Goal: Transaction & Acquisition: Obtain resource

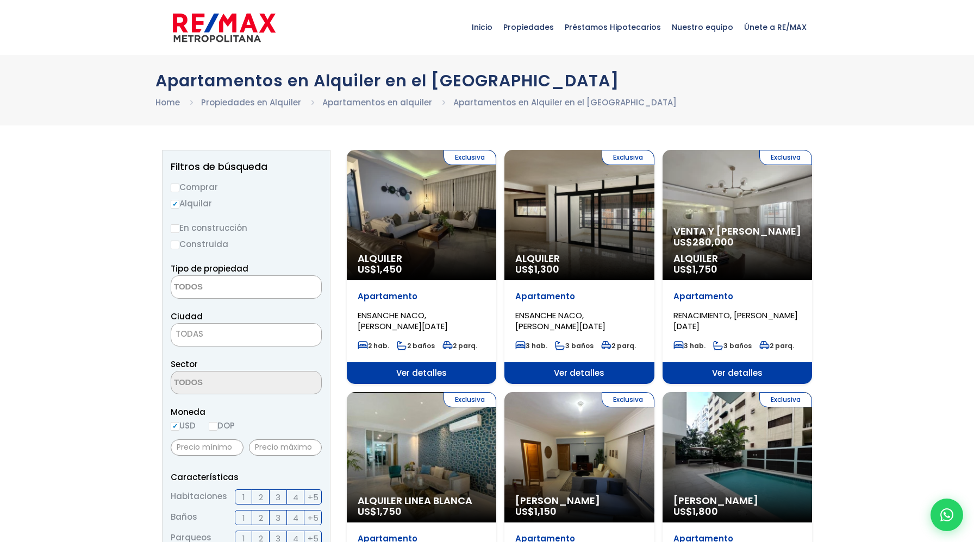
select select
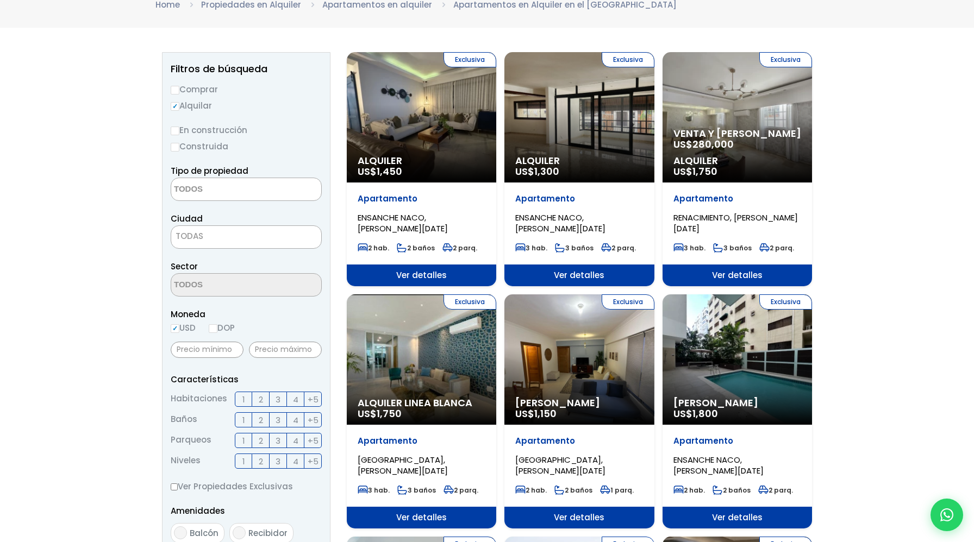
scroll to position [105, 0]
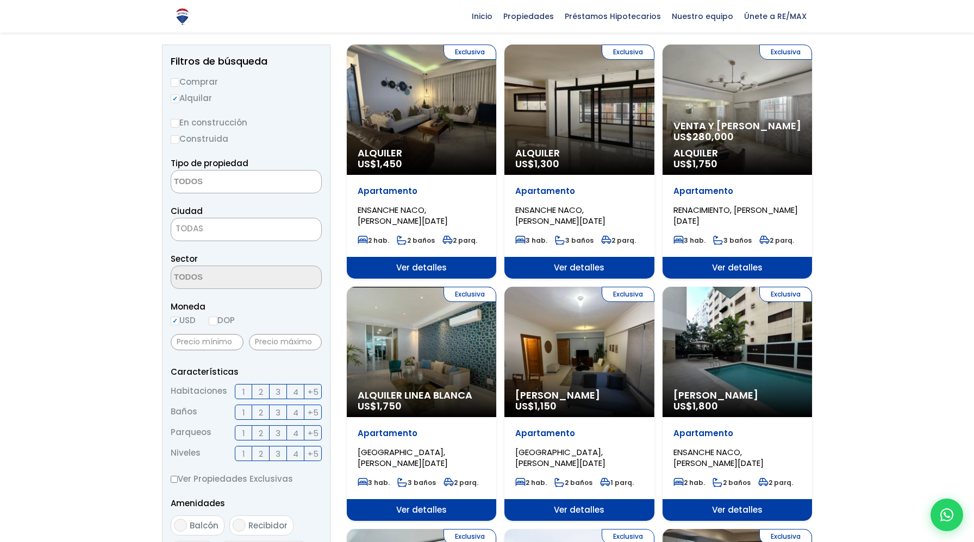
click at [246, 237] on span "TODAS" at bounding box center [246, 229] width 151 height 23
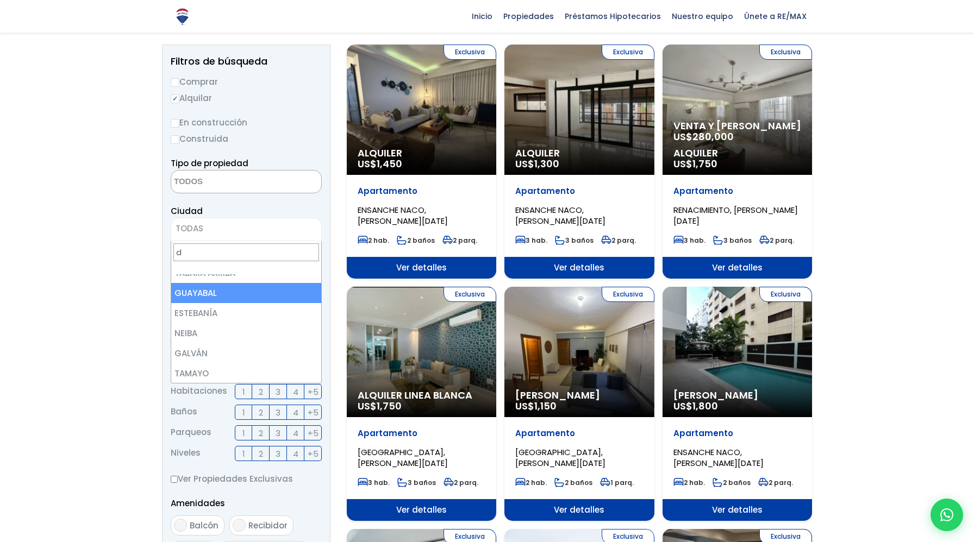
scroll to position [0, 0]
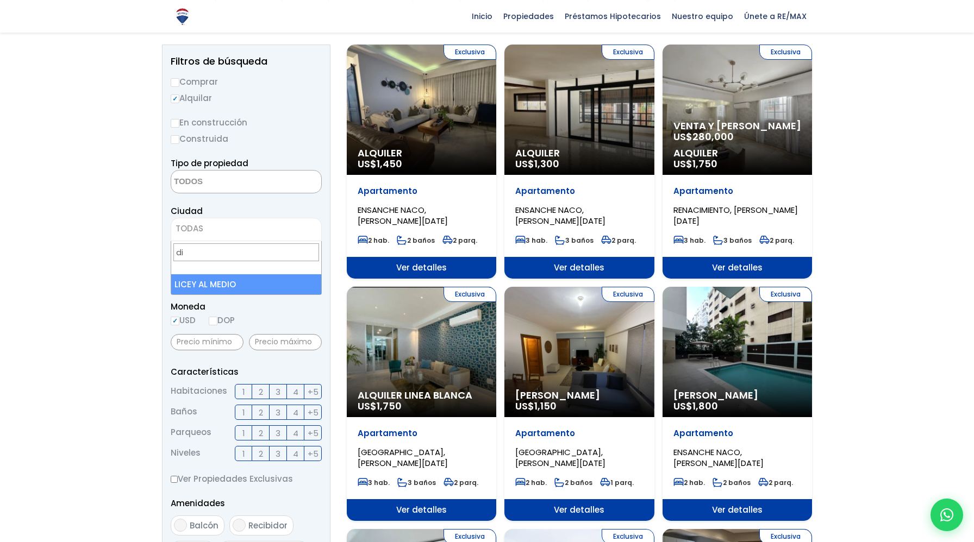
type input "d"
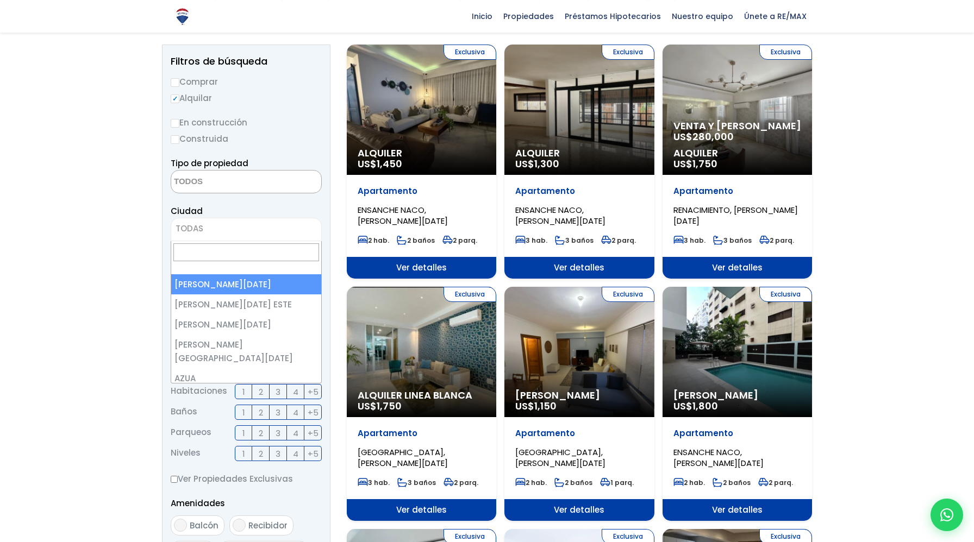
select select "1"
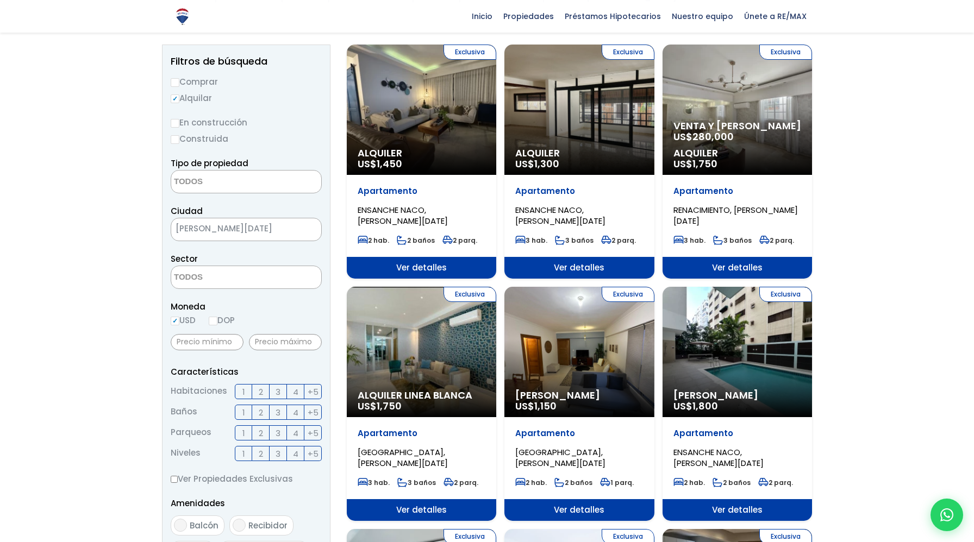
click at [271, 282] on span at bounding box center [246, 277] width 151 height 23
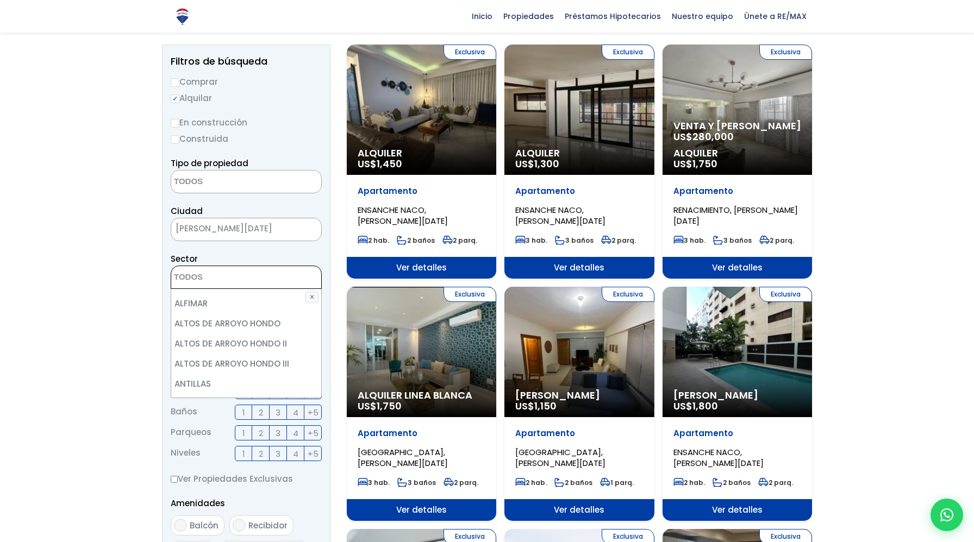
scroll to position [97, 0]
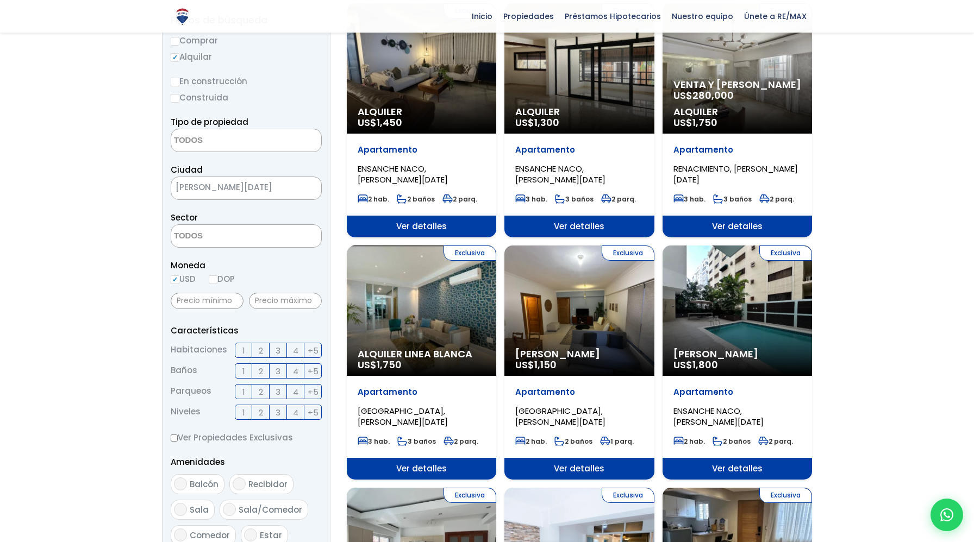
scroll to position [147, 0]
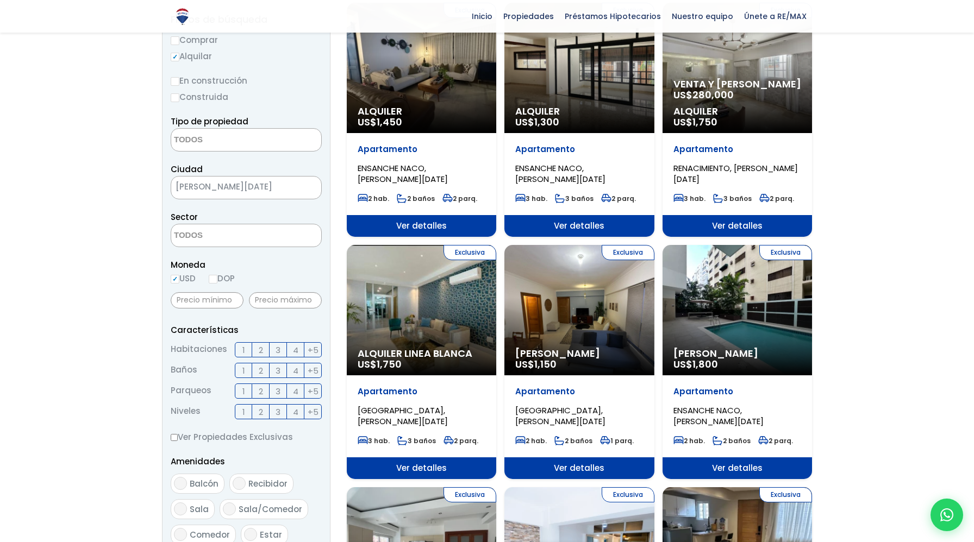
click at [217, 283] on input "DOP" at bounding box center [213, 279] width 9 height 9
radio input "true"
click at [266, 296] on input "text" at bounding box center [285, 300] width 73 height 16
click at [191, 280] on label "USD" at bounding box center [183, 279] width 25 height 14
click at [0, 0] on input "USD" at bounding box center [0, 0] width 0 height 0
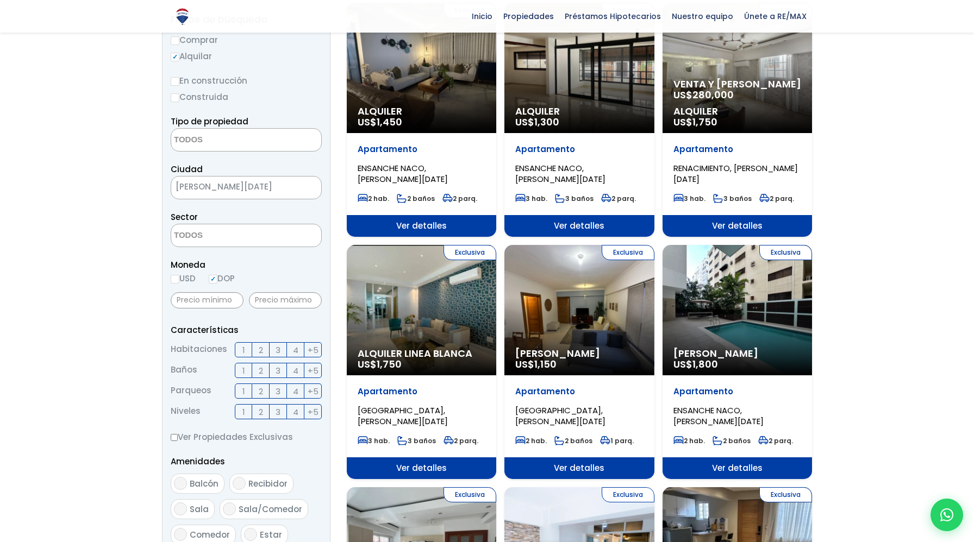
click at [176, 279] on input "USD" at bounding box center [175, 279] width 9 height 9
radio input "true"
click at [266, 299] on input "text" at bounding box center [285, 300] width 73 height 16
type input "800"
click at [276, 317] on form "Comprar Alquilar En construcción Construida Tipo de propiedad APARTAMENTO CASA …" at bounding box center [246, 382] width 151 height 698
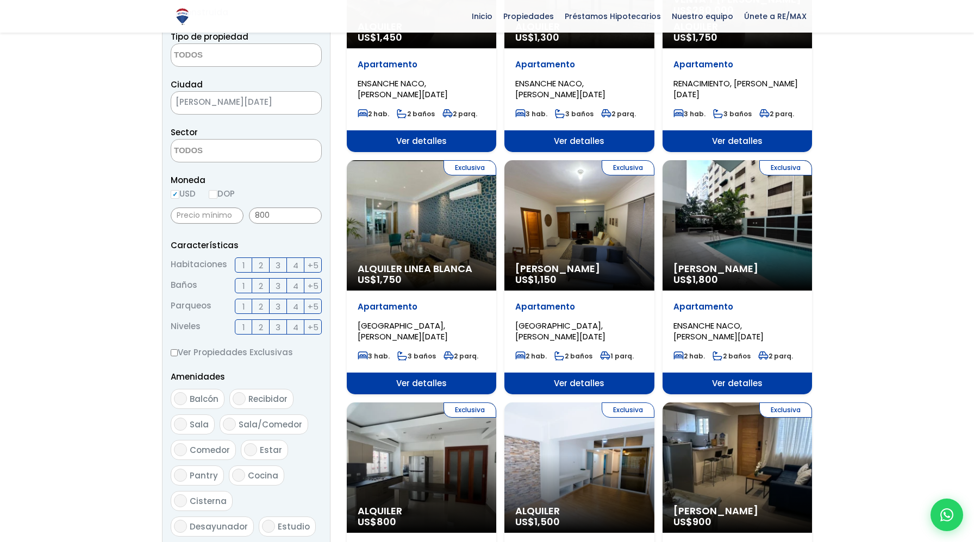
scroll to position [504, 0]
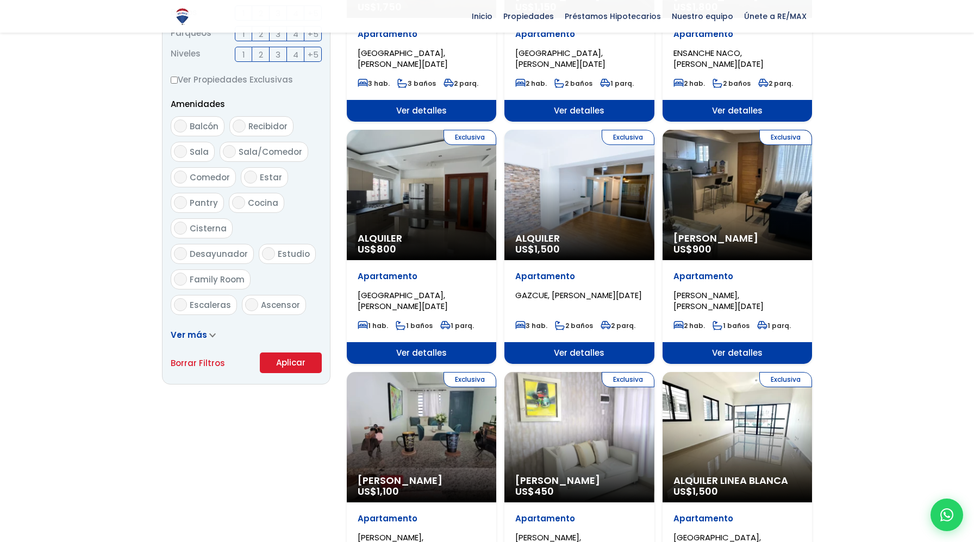
click at [276, 317] on form "Comprar Alquilar En construcción Construida Tipo de propiedad APARTAMENTO CASA …" at bounding box center [246, 25] width 151 height 698
click at [285, 361] on button "Aplicar" at bounding box center [291, 363] width 62 height 21
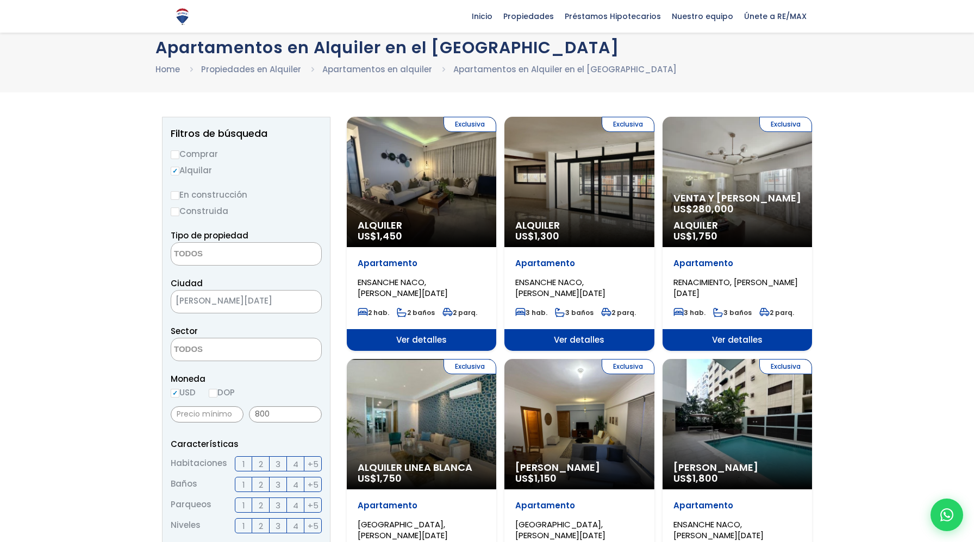
scroll to position [0, 0]
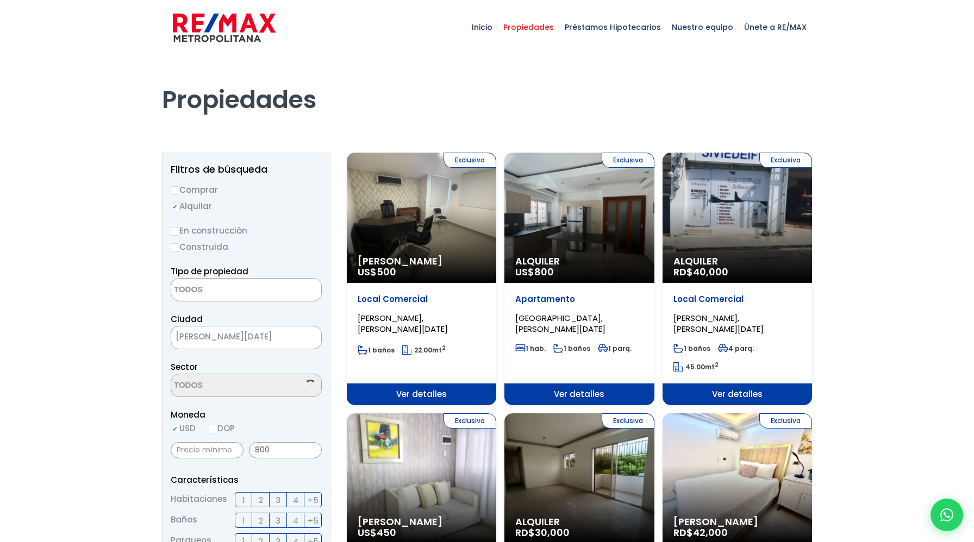
select select
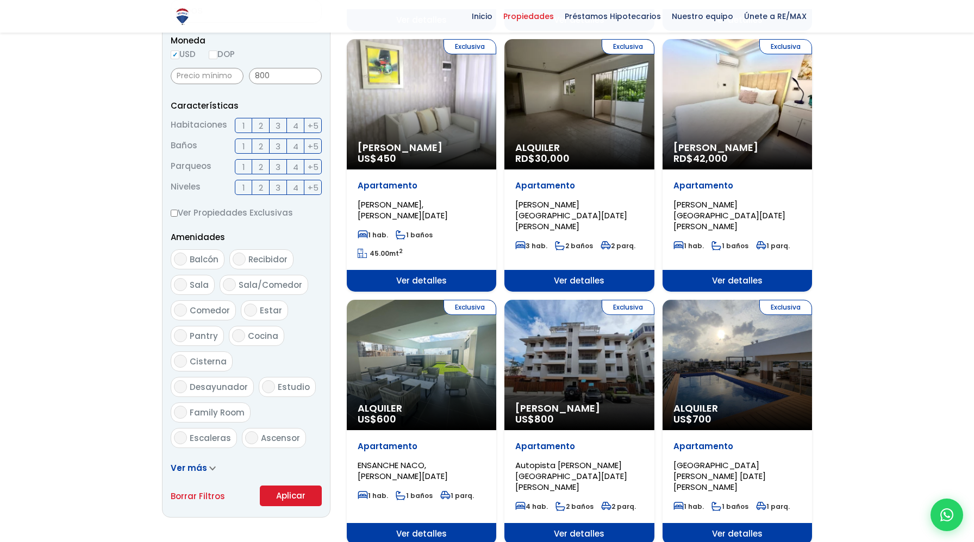
scroll to position [373, 0]
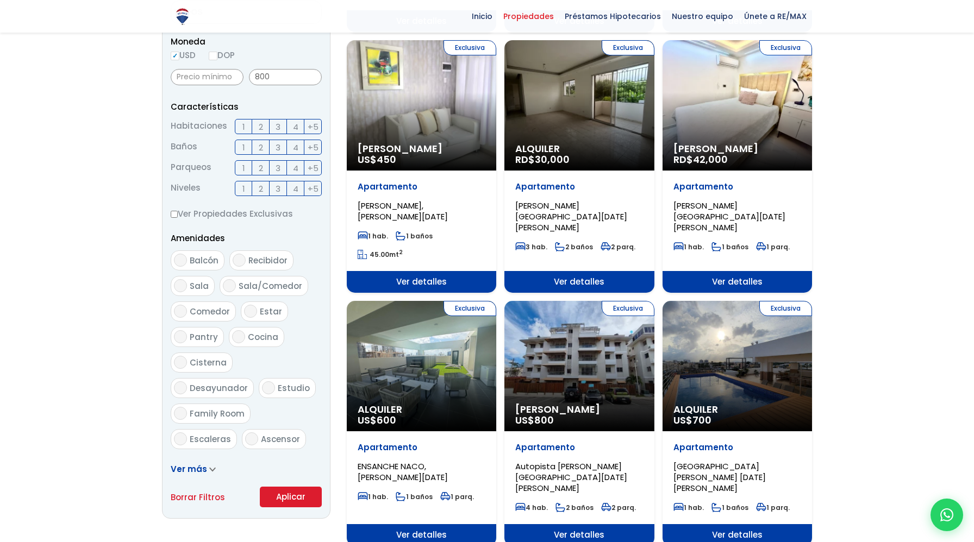
click at [393, 463] on span "ENSANCHE NACO, SANTO DOMINGO DE GUZMÁN" at bounding box center [403, 472] width 90 height 22
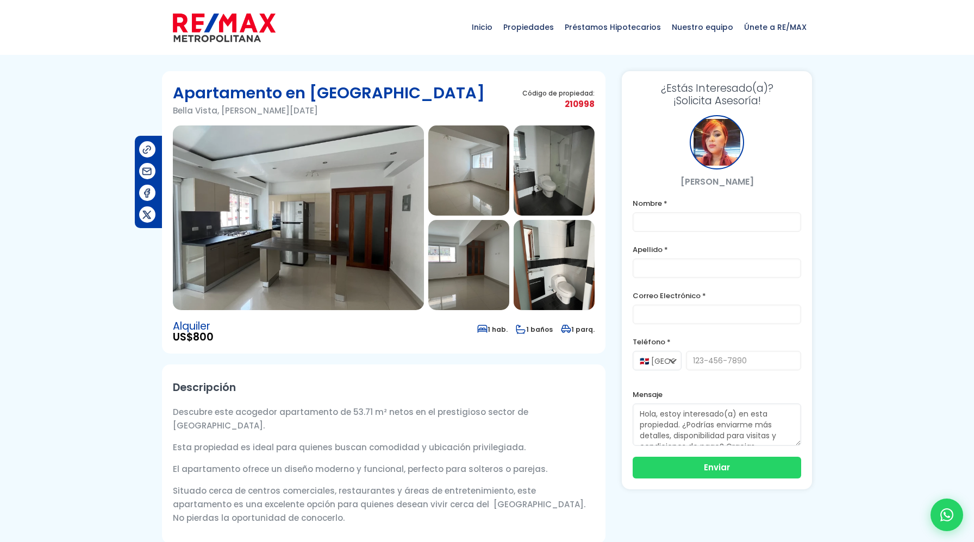
click at [313, 198] on img at bounding box center [298, 218] width 251 height 185
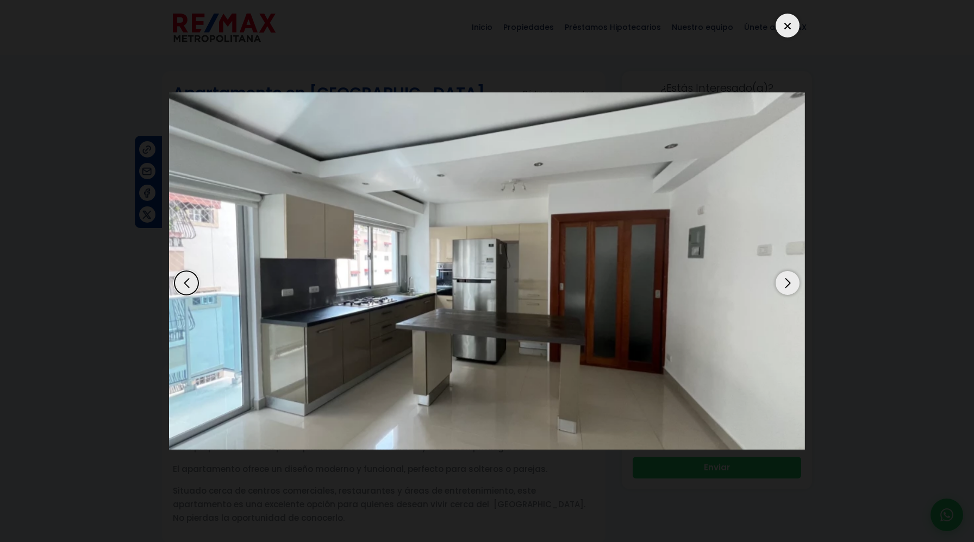
click at [798, 281] on div "Next slide" at bounding box center [788, 283] width 24 height 24
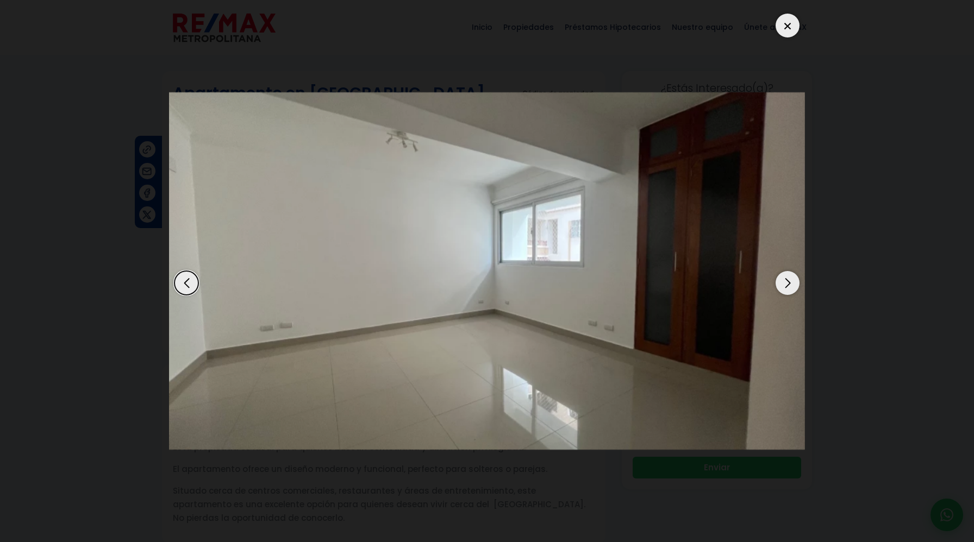
click at [798, 281] on div "Next slide" at bounding box center [788, 283] width 24 height 24
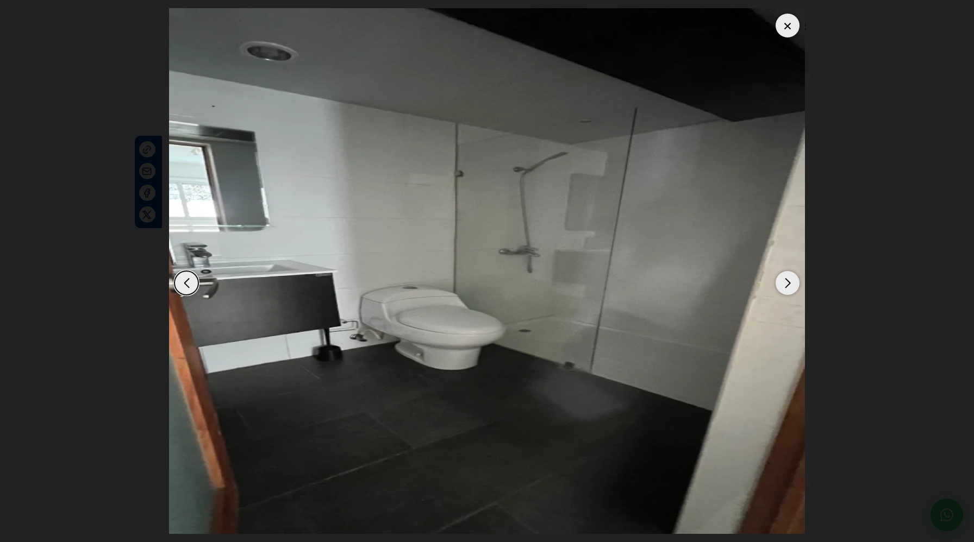
click at [798, 281] on div "Next slide" at bounding box center [788, 283] width 24 height 24
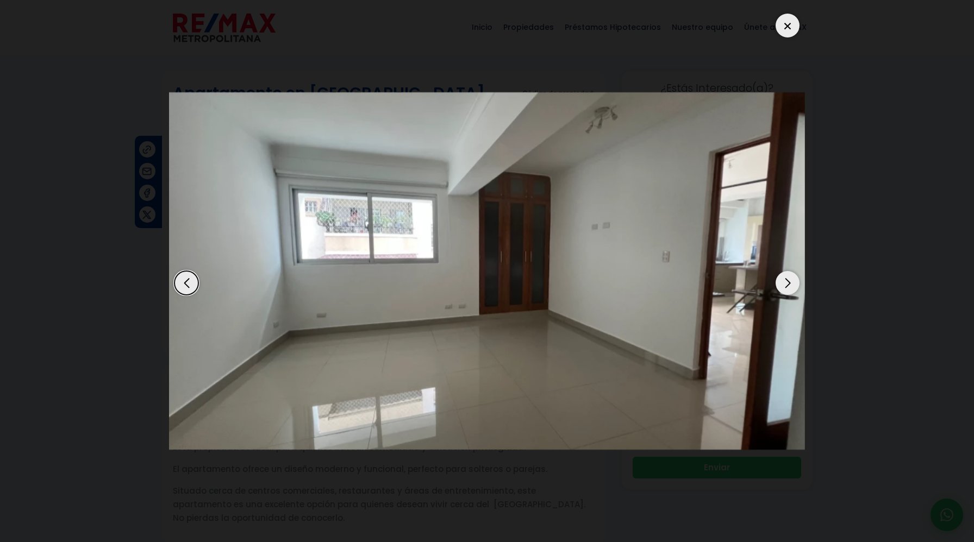
click at [798, 281] on div "Next slide" at bounding box center [788, 283] width 24 height 24
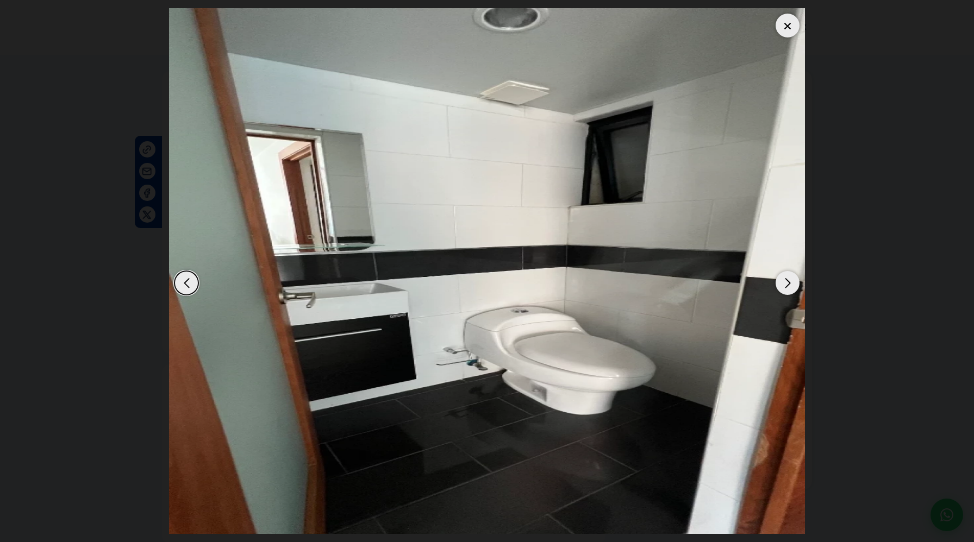
click at [798, 281] on div "Next slide" at bounding box center [788, 283] width 24 height 24
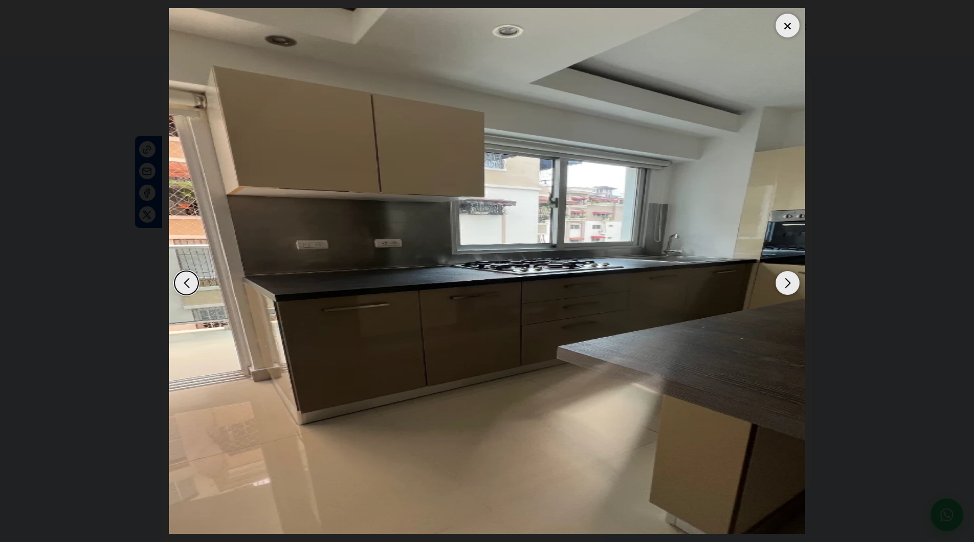
click at [798, 281] on div "Next slide" at bounding box center [788, 283] width 24 height 24
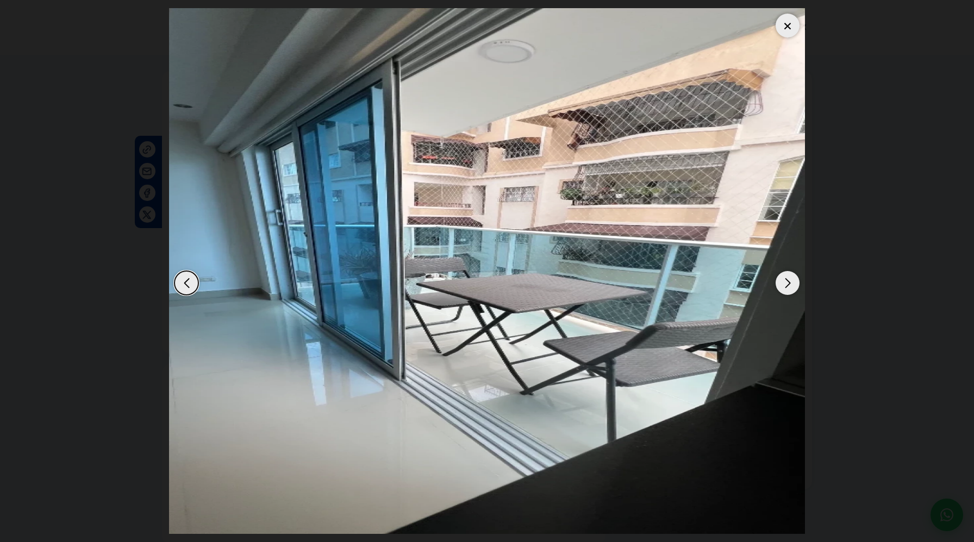
click at [798, 281] on div "Next slide" at bounding box center [788, 283] width 24 height 24
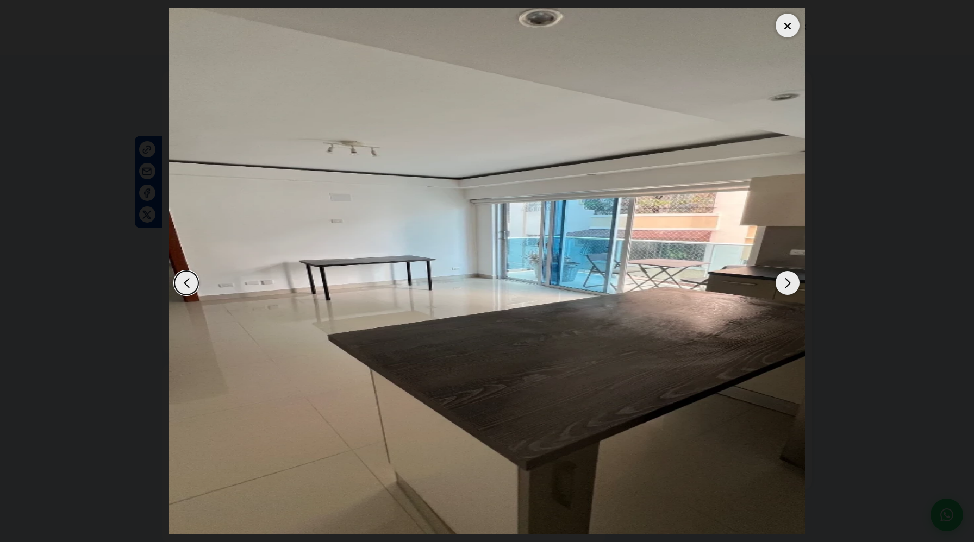
click at [798, 281] on div "Next slide" at bounding box center [788, 283] width 24 height 24
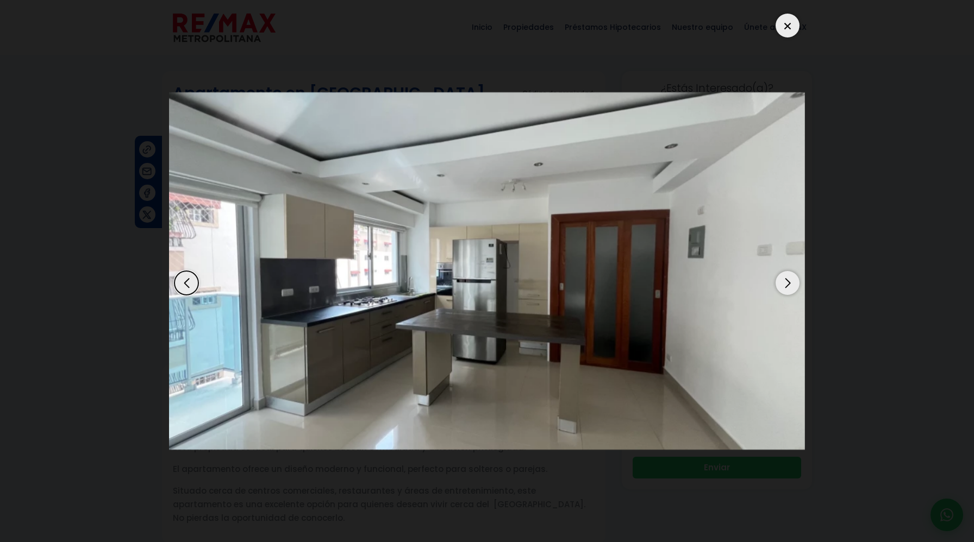
click at [798, 281] on div "Next slide" at bounding box center [788, 283] width 24 height 24
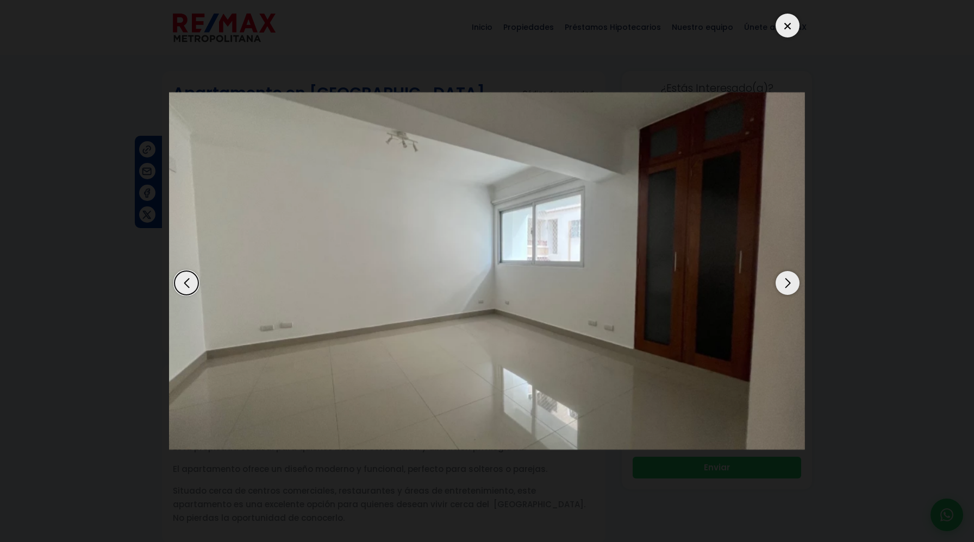
click at [798, 281] on div "Next slide" at bounding box center [788, 283] width 24 height 24
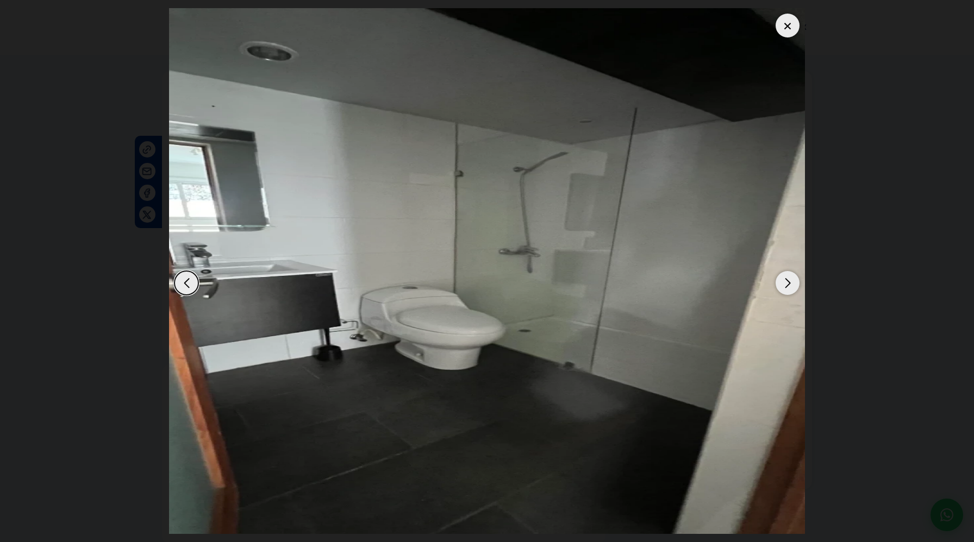
click at [798, 281] on div "Next slide" at bounding box center [788, 283] width 24 height 24
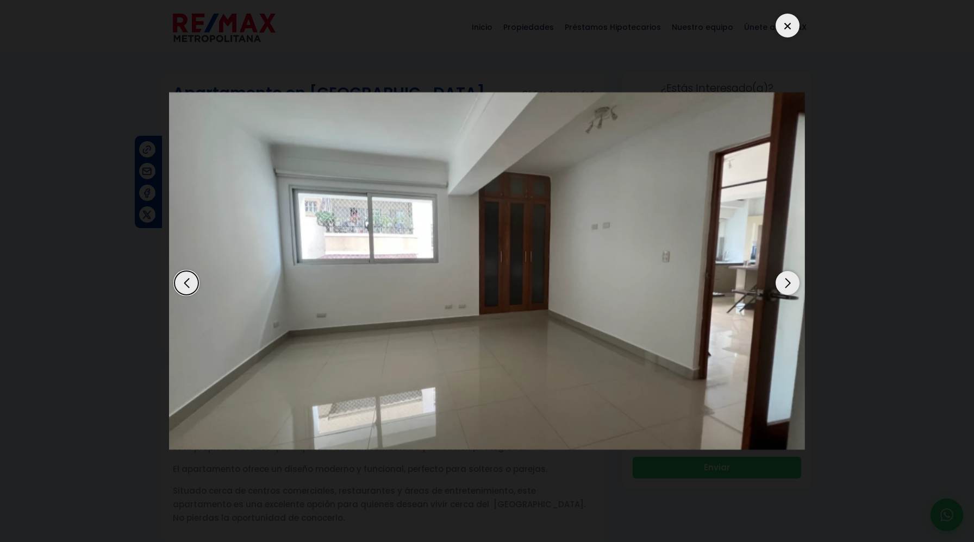
click at [798, 281] on div "Next slide" at bounding box center [788, 283] width 24 height 24
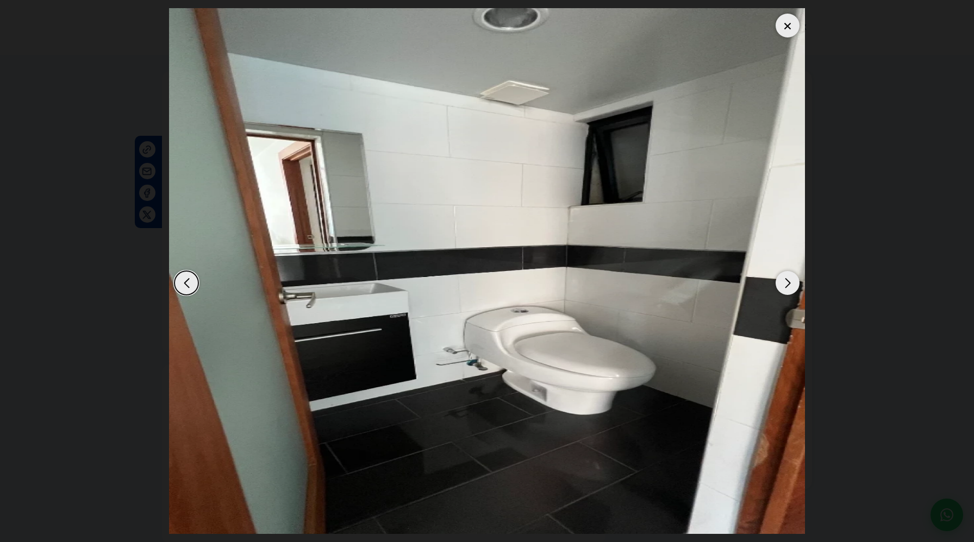
click at [798, 281] on div "Next slide" at bounding box center [788, 283] width 24 height 24
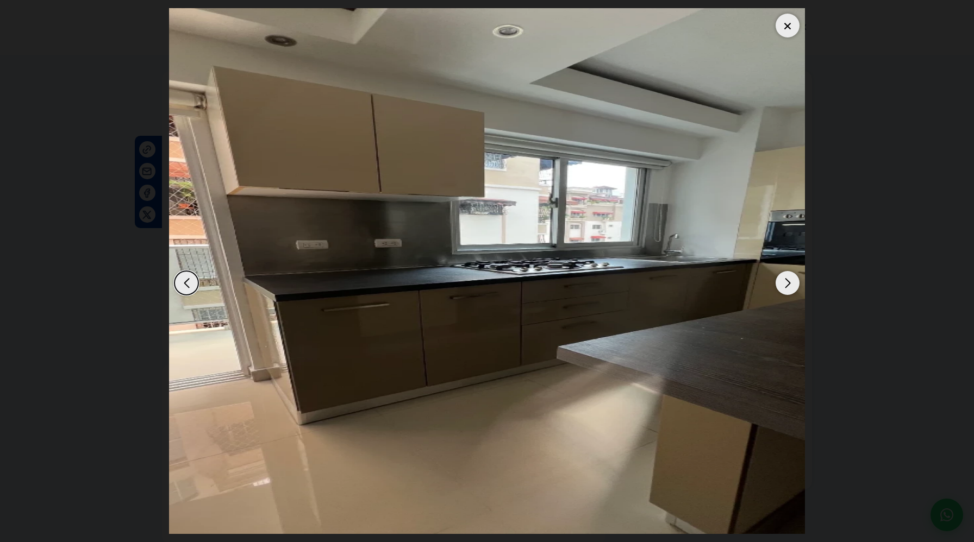
click at [792, 24] on div at bounding box center [788, 26] width 24 height 24
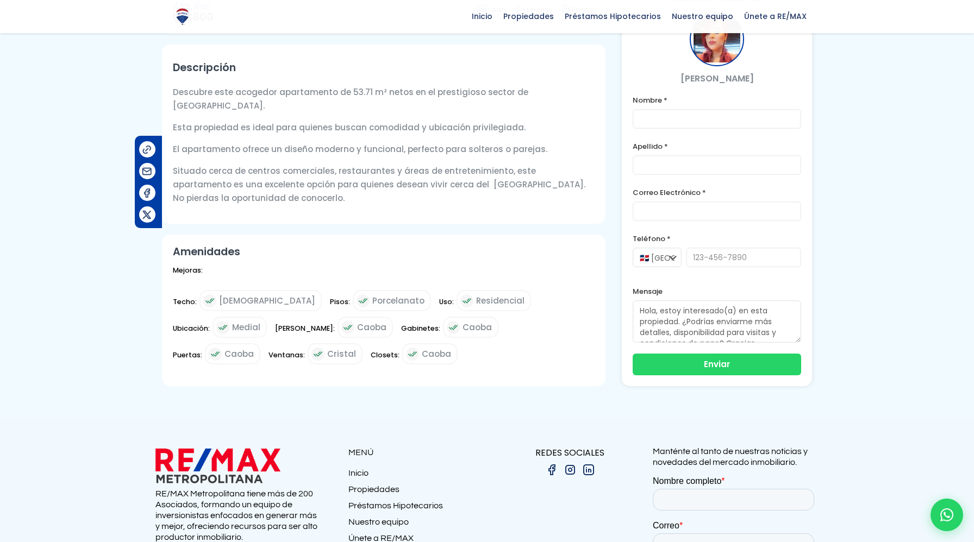
scroll to position [339, 0]
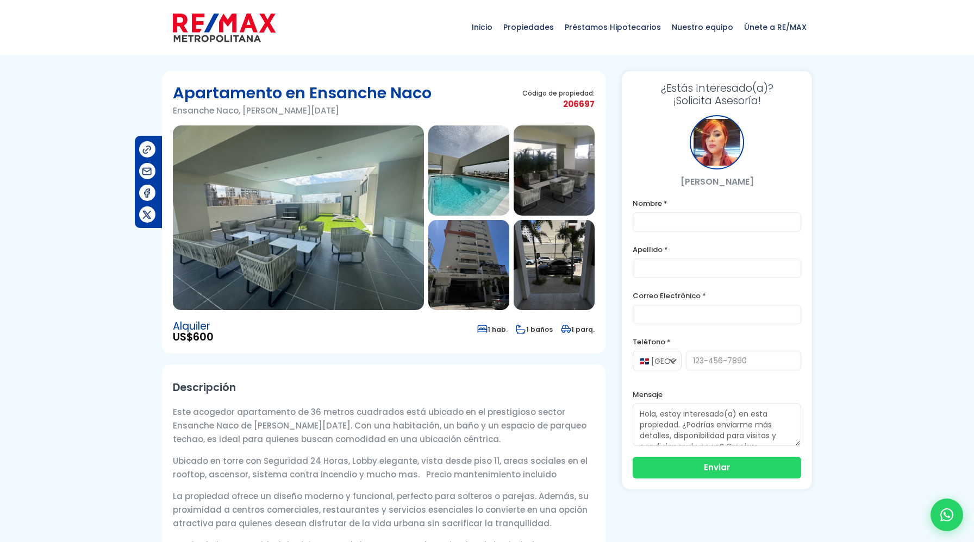
click at [367, 233] on img at bounding box center [298, 218] width 251 height 185
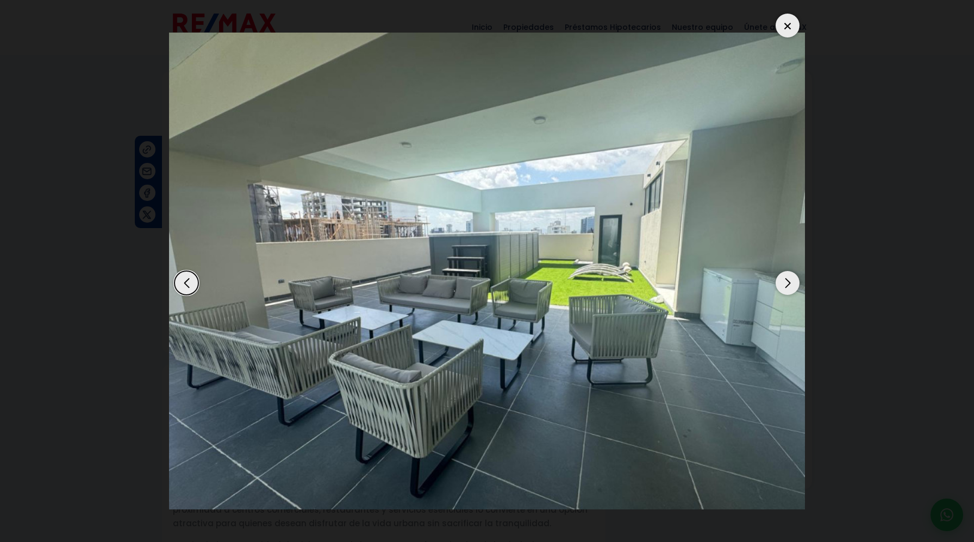
click at [787, 283] on div "Next slide" at bounding box center [788, 283] width 24 height 24
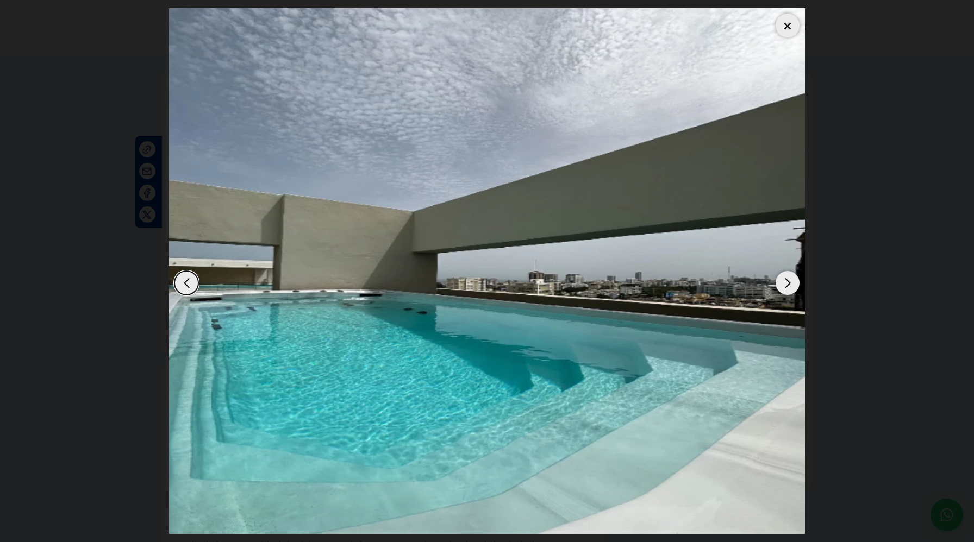
click at [787, 283] on div "Next slide" at bounding box center [788, 283] width 24 height 24
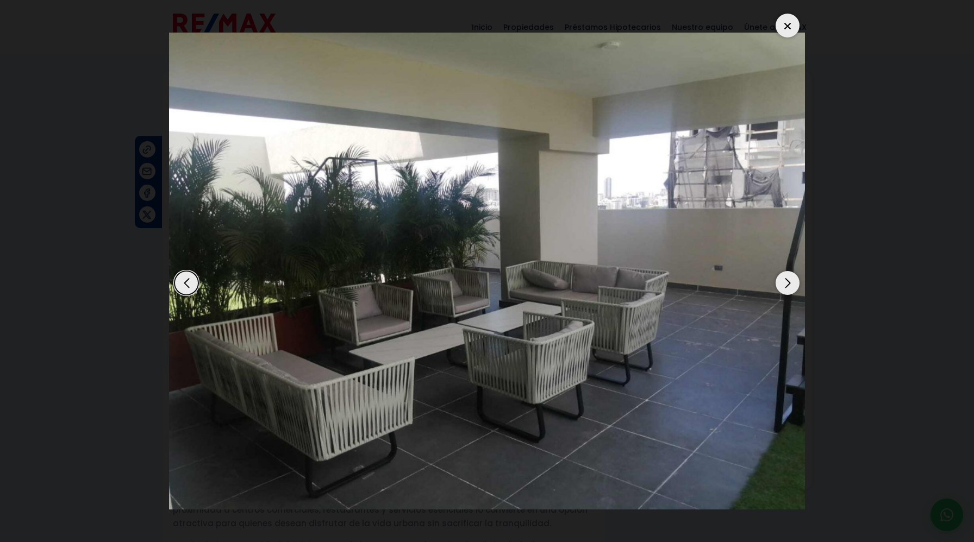
click at [787, 283] on div "Next slide" at bounding box center [788, 283] width 24 height 24
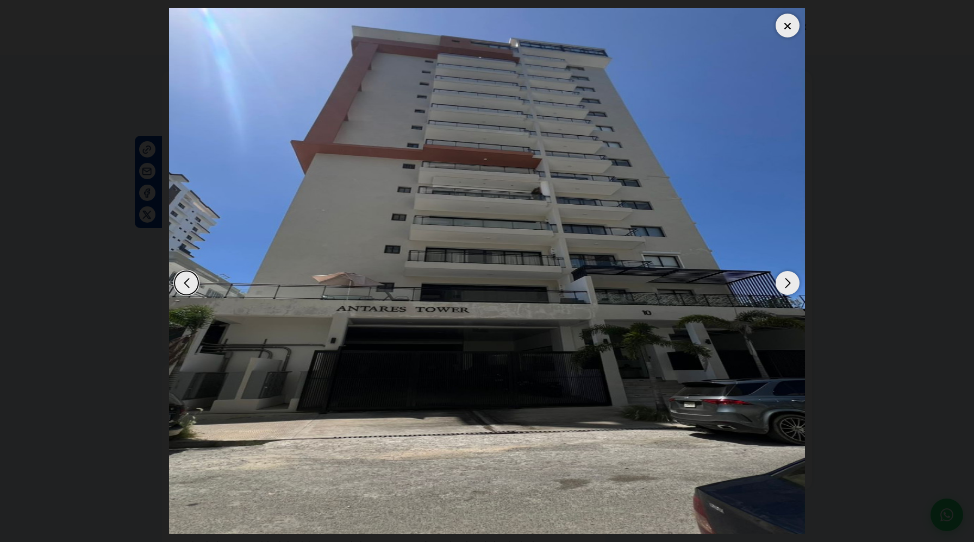
click at [787, 283] on div "Next slide" at bounding box center [788, 283] width 24 height 24
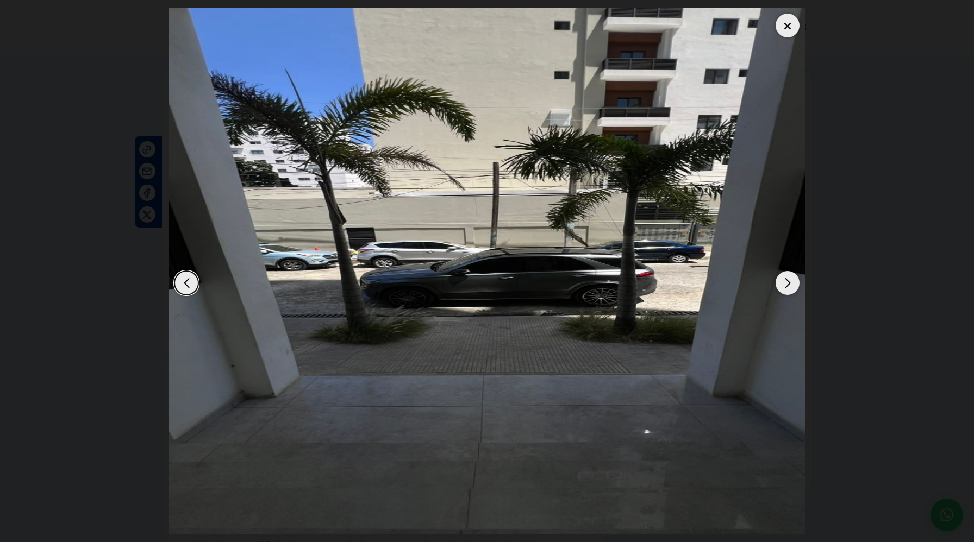
click at [787, 283] on div "Next slide" at bounding box center [788, 283] width 24 height 24
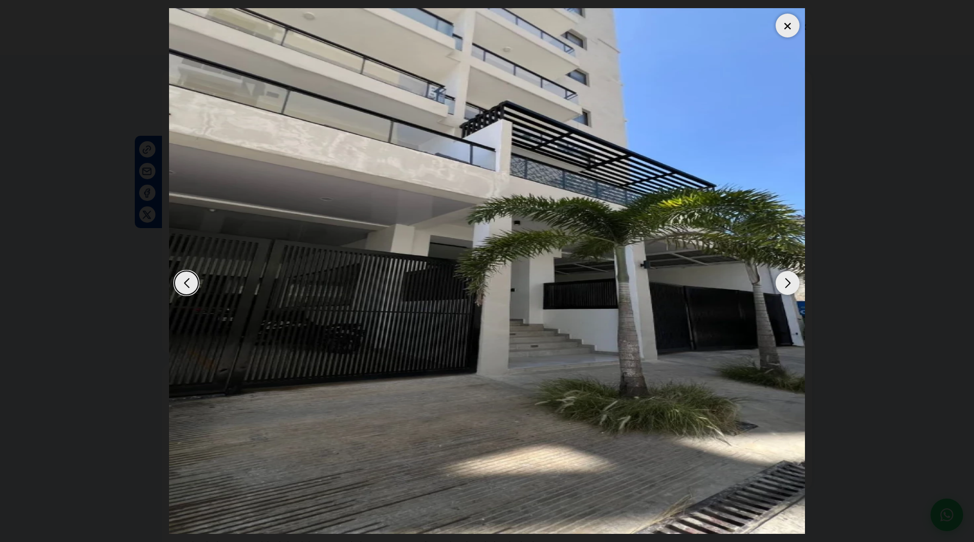
click at [787, 283] on div "Next slide" at bounding box center [788, 283] width 24 height 24
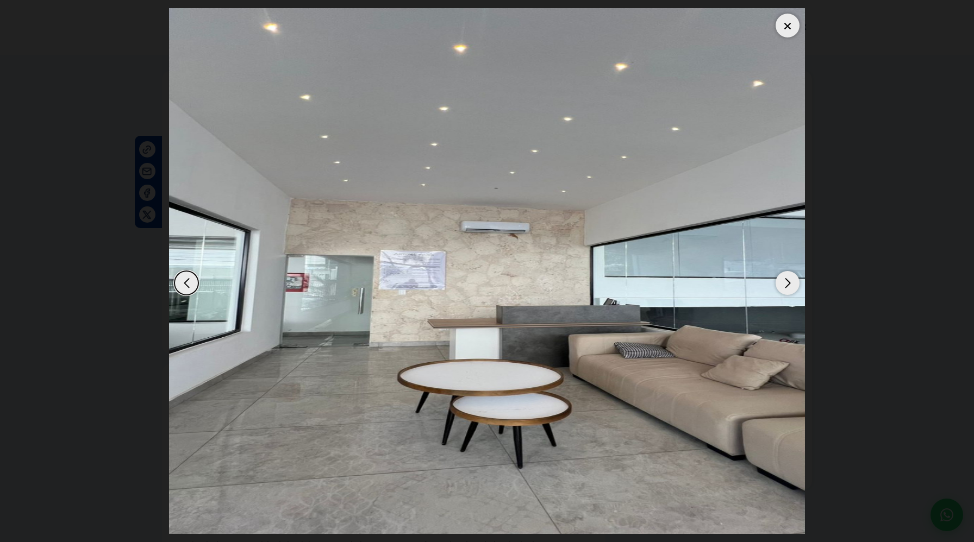
click at [787, 283] on div "Next slide" at bounding box center [788, 283] width 24 height 24
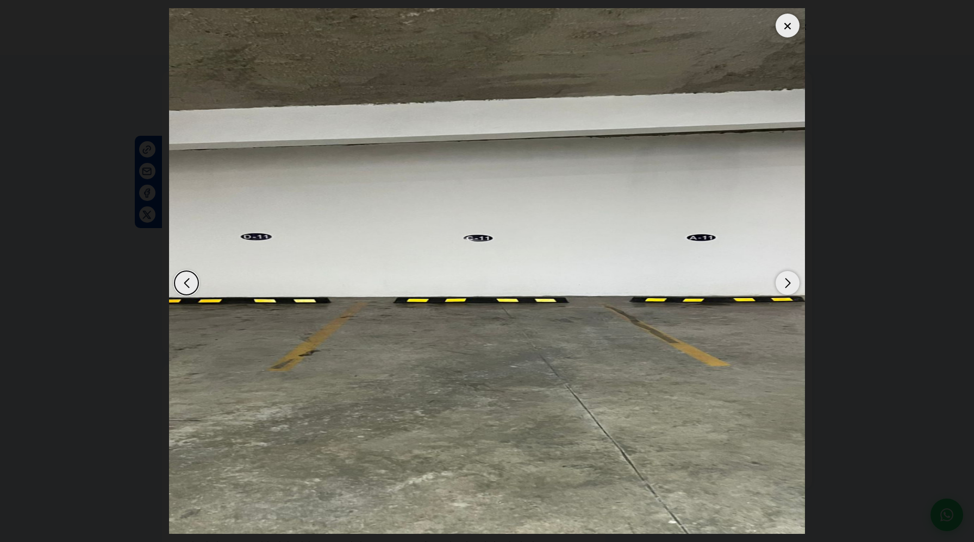
click at [787, 283] on div "Next slide" at bounding box center [788, 283] width 24 height 24
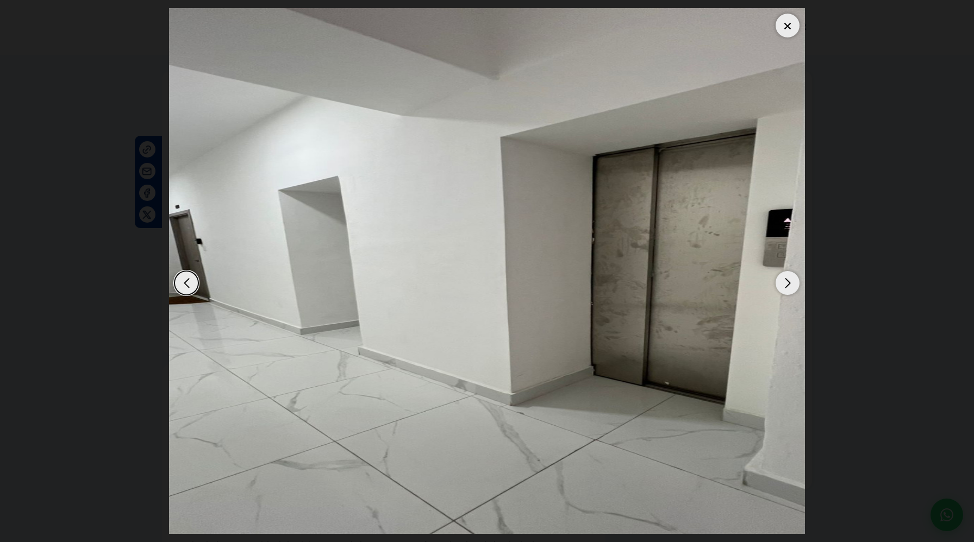
click at [787, 283] on div "Next slide" at bounding box center [788, 283] width 24 height 24
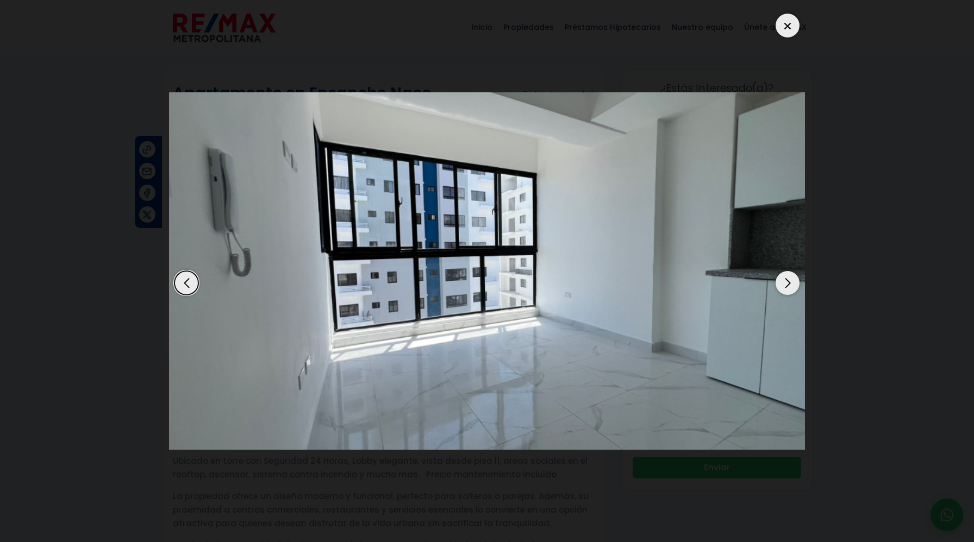
click at [787, 283] on div "Next slide" at bounding box center [788, 283] width 24 height 24
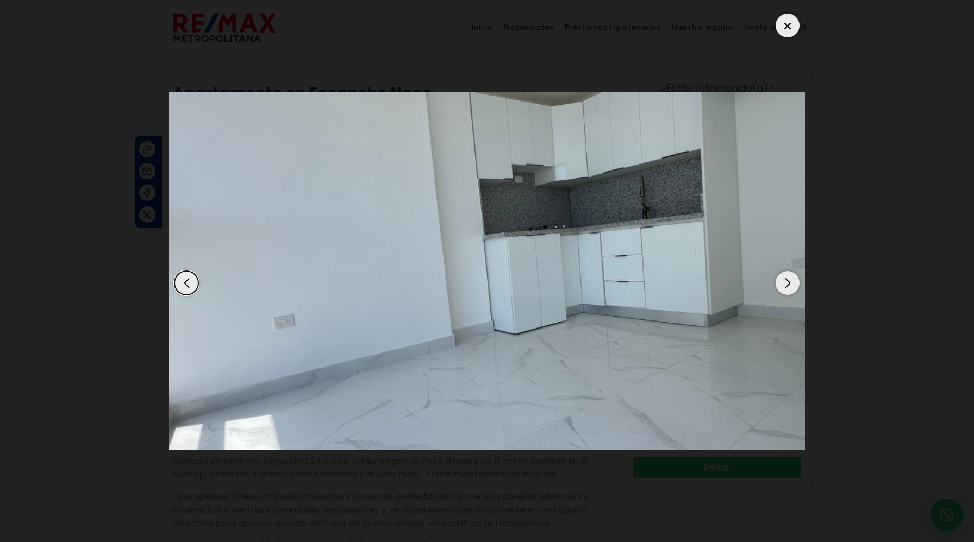
click at [787, 283] on div "Next slide" at bounding box center [788, 283] width 24 height 24
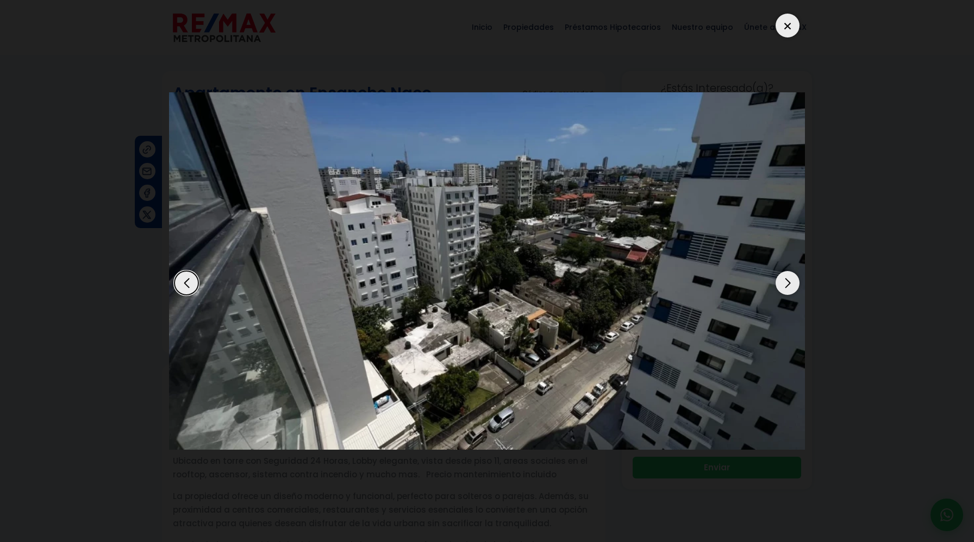
click at [787, 283] on div "Next slide" at bounding box center [788, 283] width 24 height 24
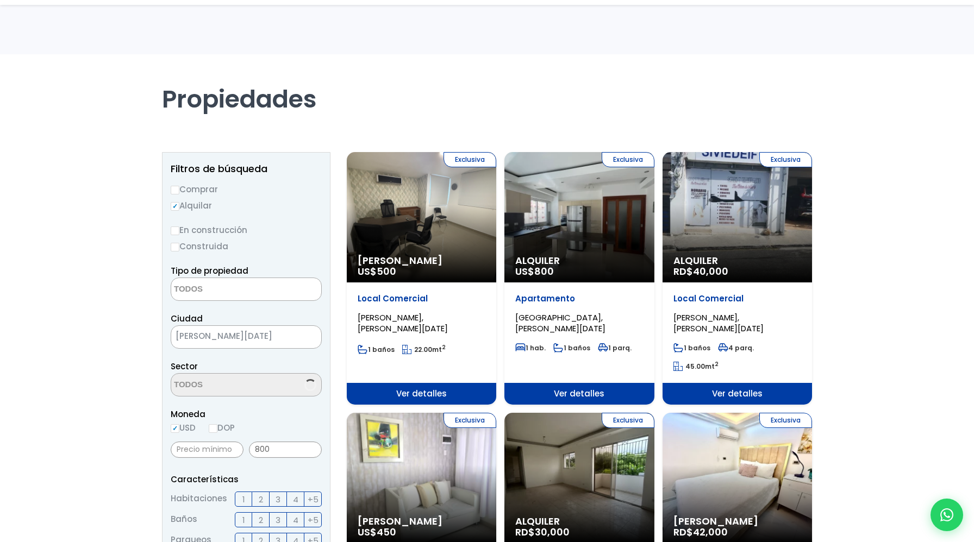
select select
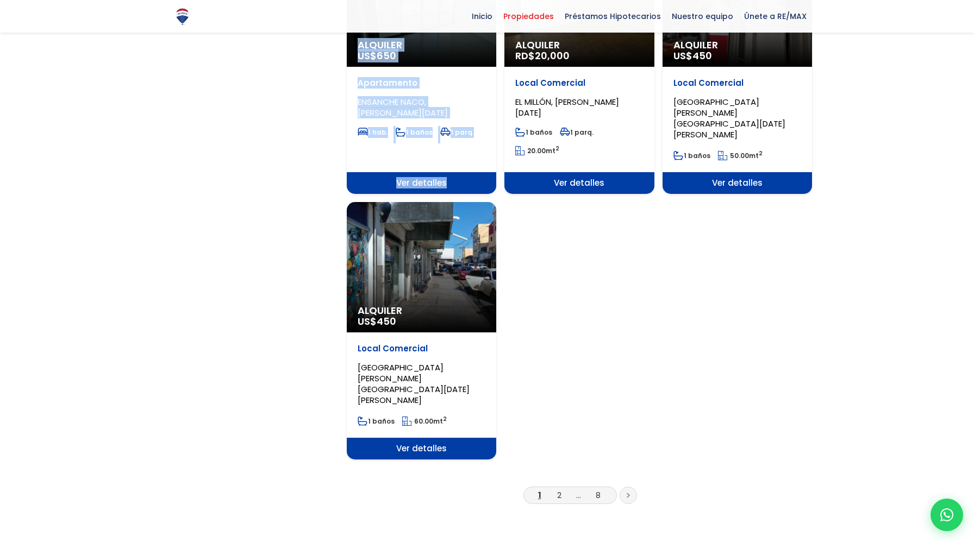
scroll to position [1283, 0]
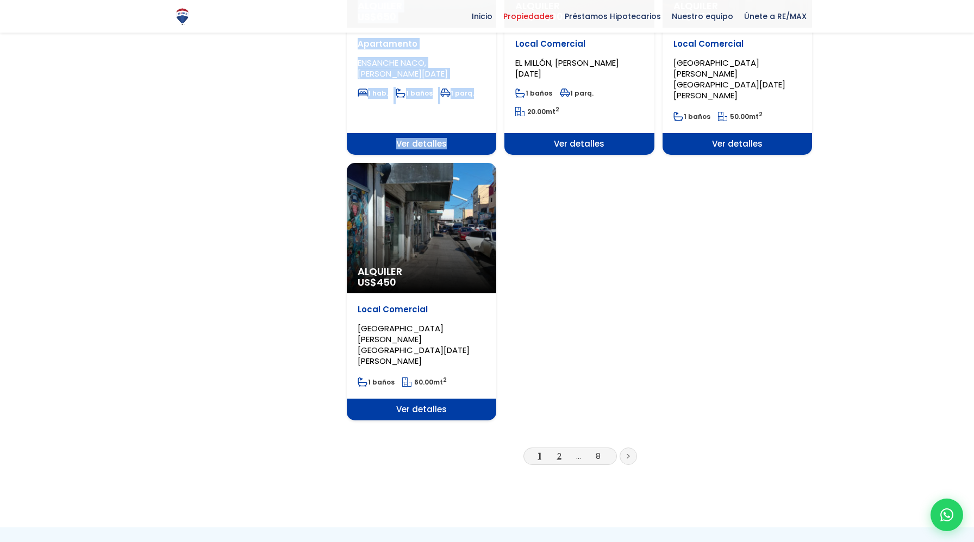
click at [560, 451] on link "2" at bounding box center [559, 456] width 4 height 11
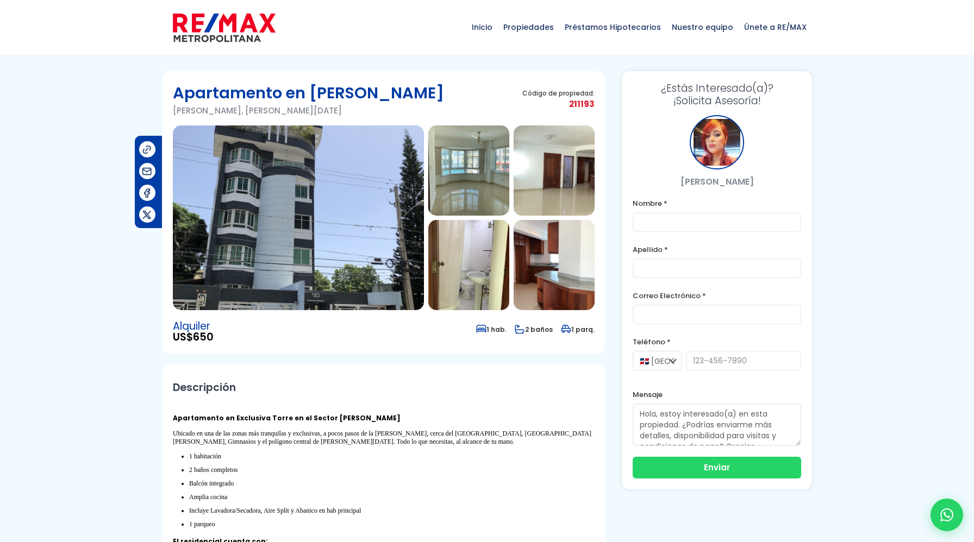
click at [321, 194] on img at bounding box center [298, 218] width 251 height 185
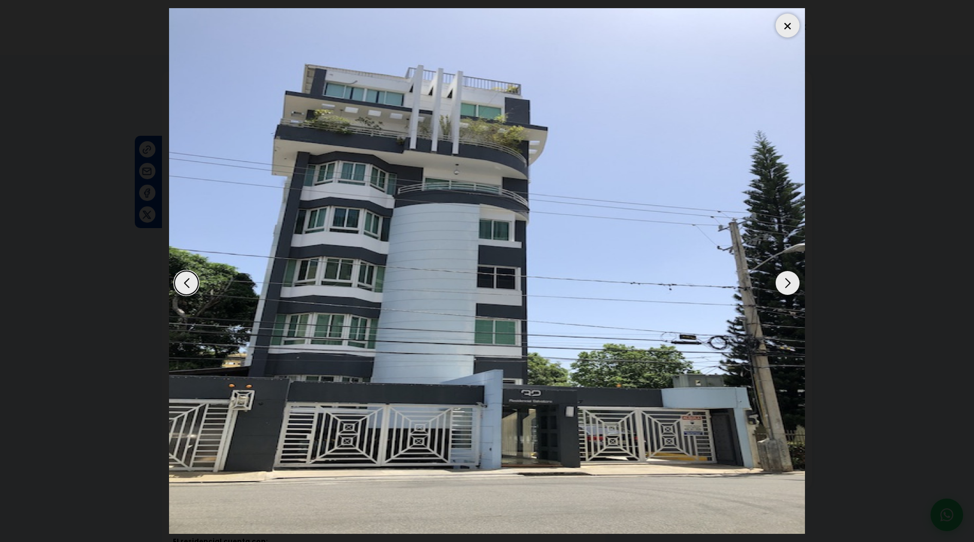
click at [794, 285] on div "Next slide" at bounding box center [788, 283] width 24 height 24
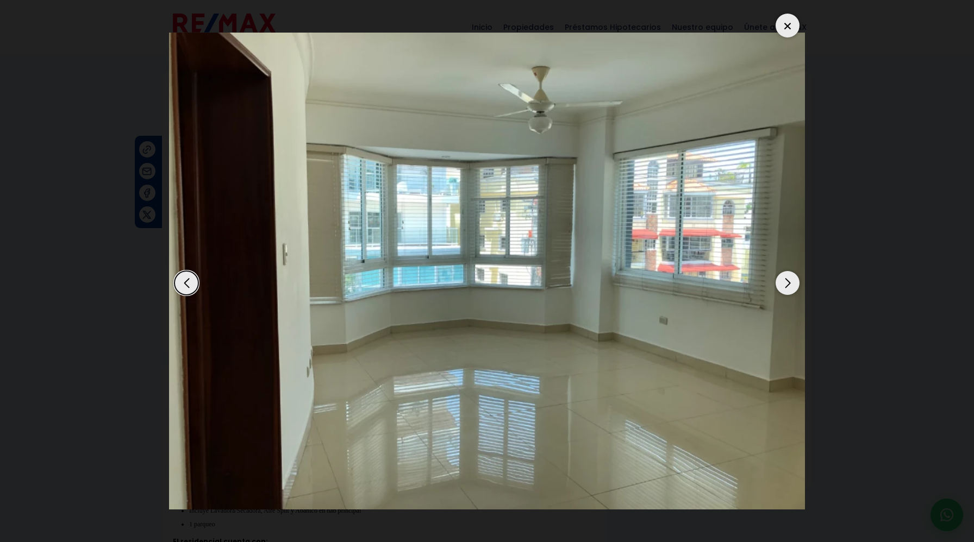
click at [794, 285] on div "Next slide" at bounding box center [788, 283] width 24 height 24
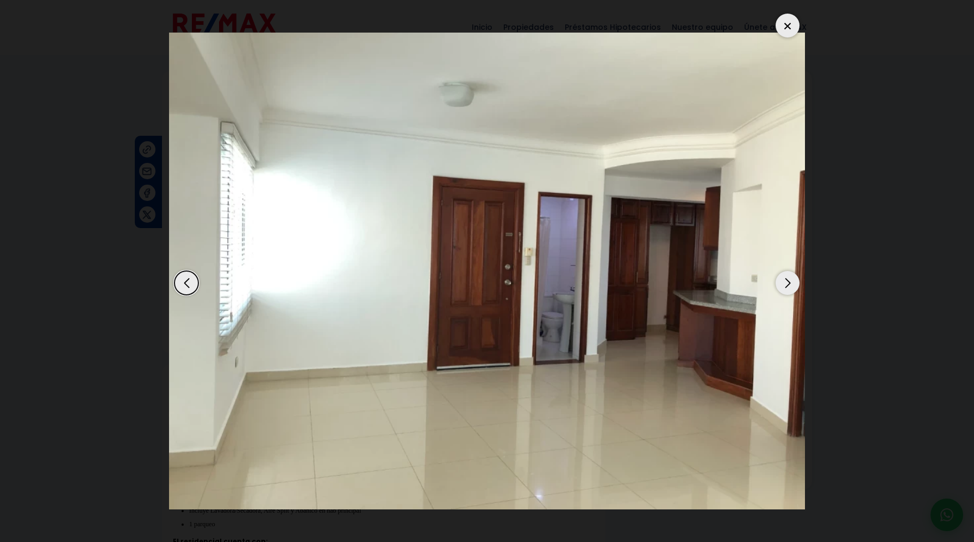
click at [794, 285] on div "Next slide" at bounding box center [788, 283] width 24 height 24
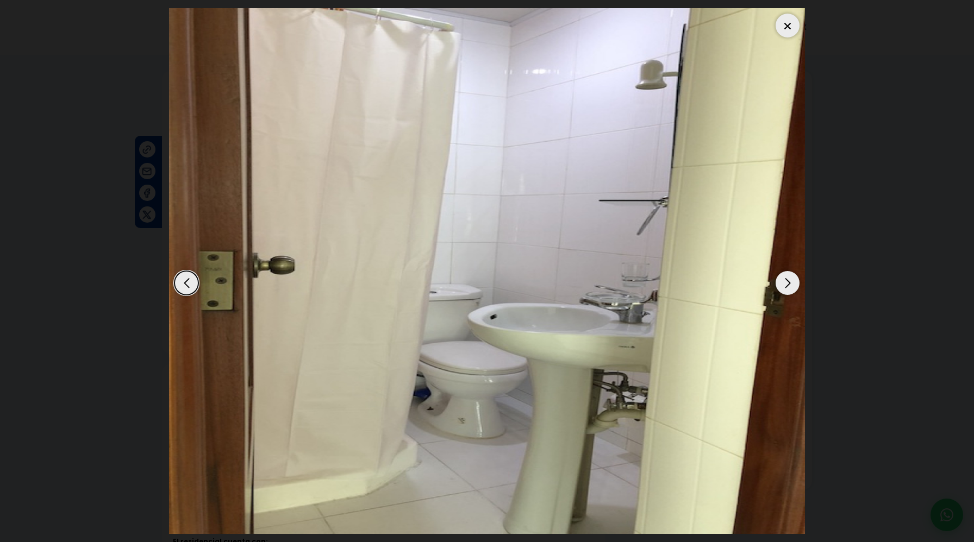
click at [794, 285] on div "Next slide" at bounding box center [788, 283] width 24 height 24
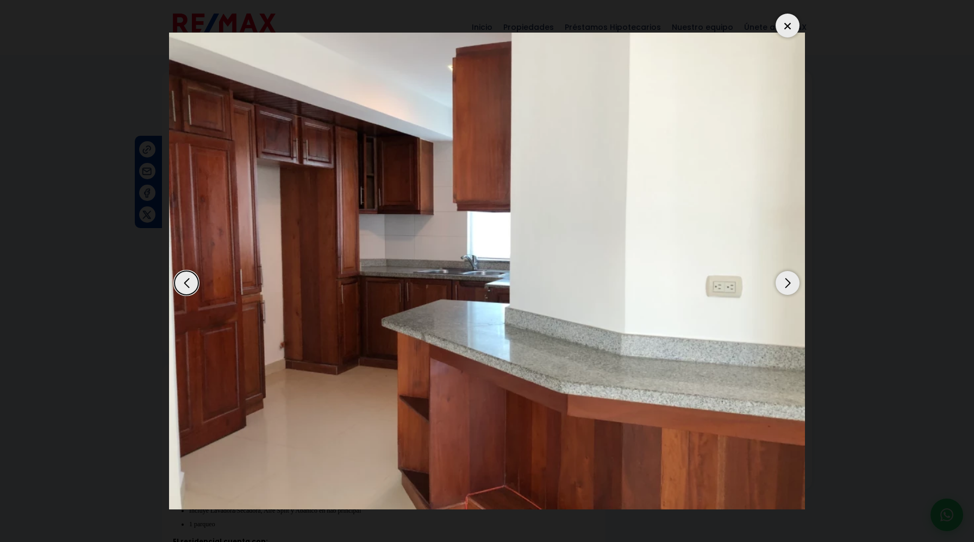
click at [794, 285] on div "Next slide" at bounding box center [788, 283] width 24 height 24
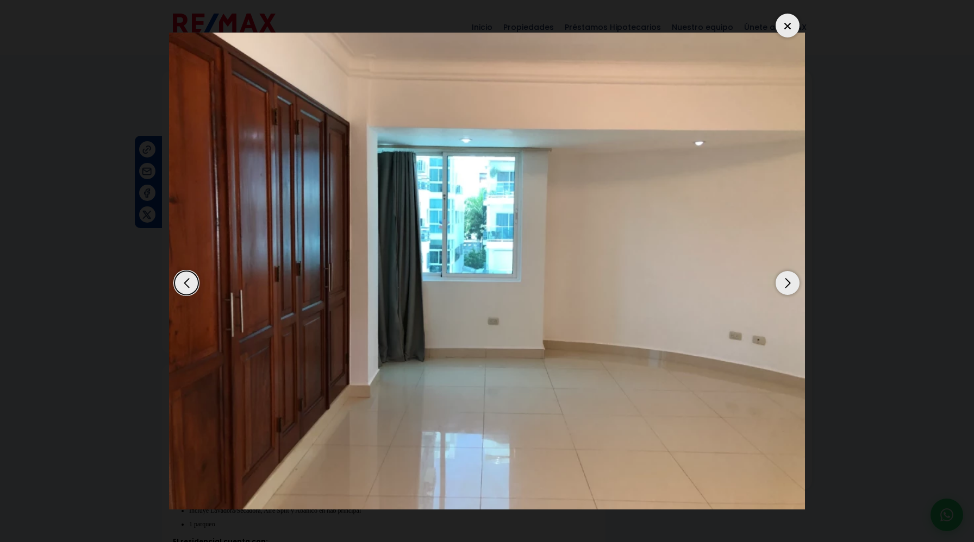
click at [794, 285] on div "Next slide" at bounding box center [788, 283] width 24 height 24
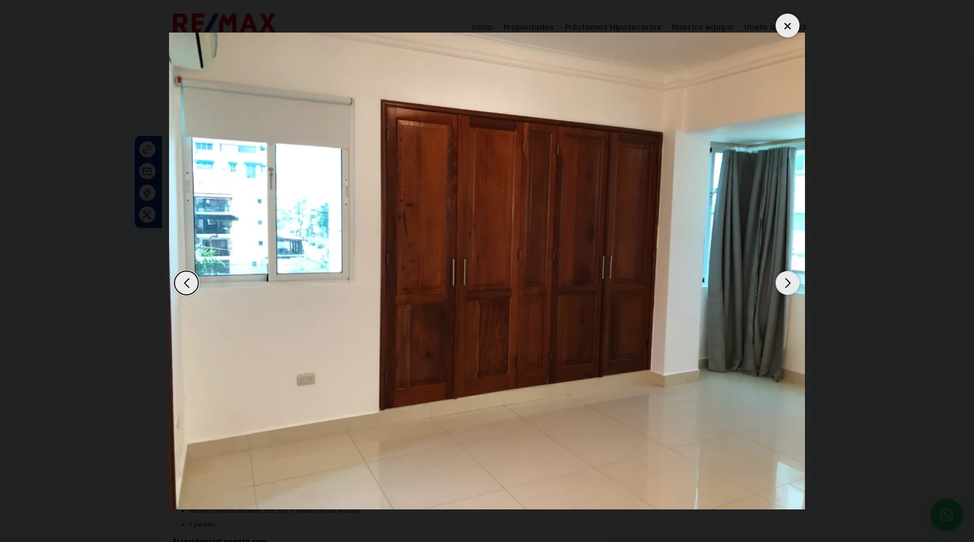
click at [794, 285] on div "Next slide" at bounding box center [788, 283] width 24 height 24
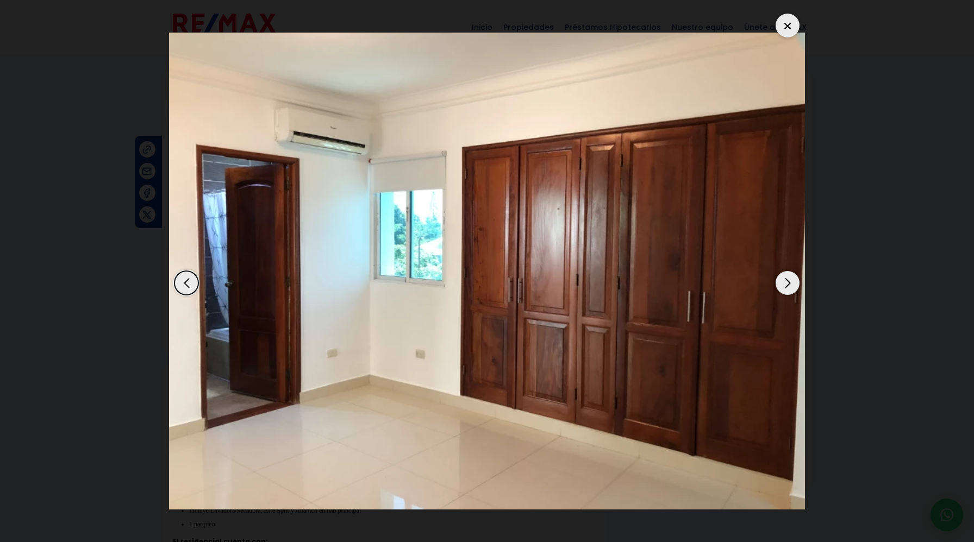
click at [794, 285] on div "Next slide" at bounding box center [788, 283] width 24 height 24
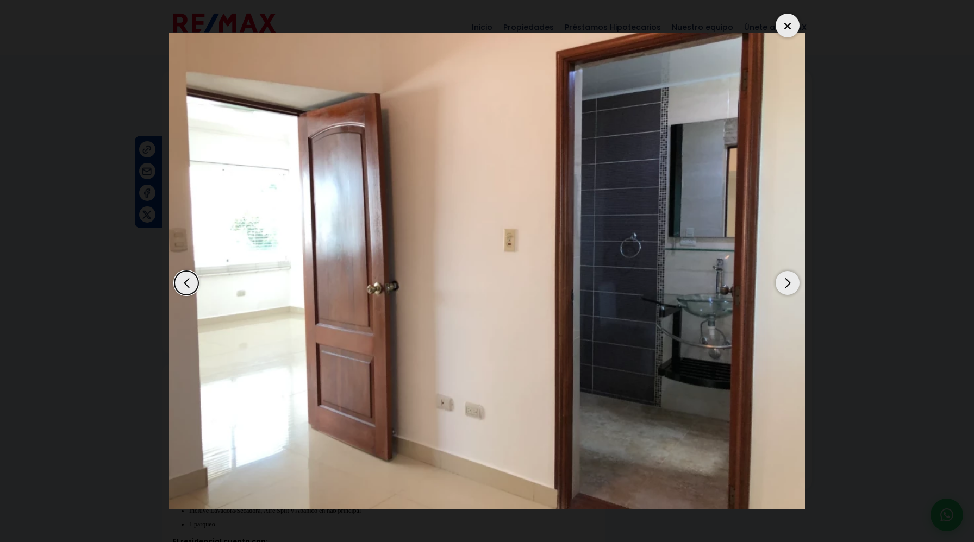
click at [794, 285] on div "Next slide" at bounding box center [788, 283] width 24 height 24
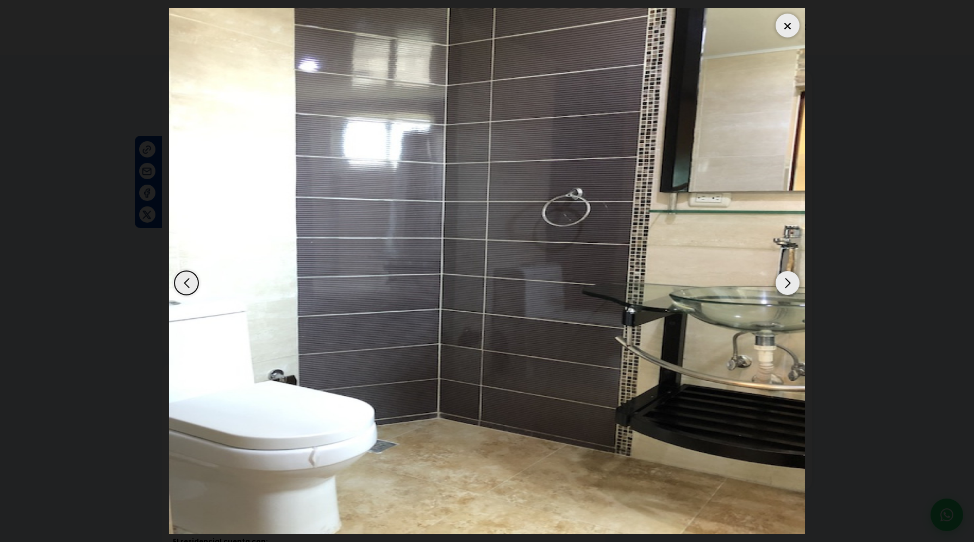
click at [794, 279] on div "Next slide" at bounding box center [788, 283] width 24 height 24
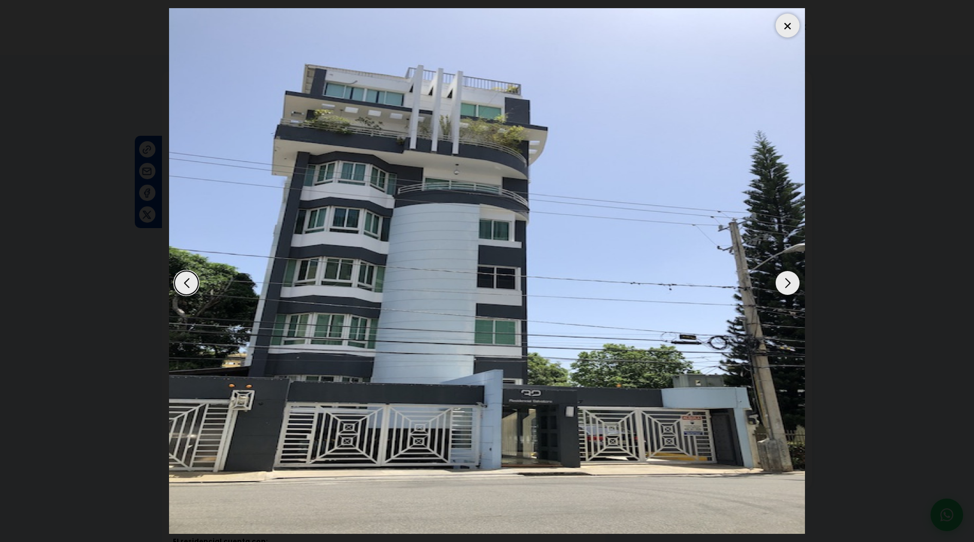
click at [813, 209] on dialog at bounding box center [487, 271] width 652 height 542
click at [790, 25] on div at bounding box center [788, 26] width 24 height 24
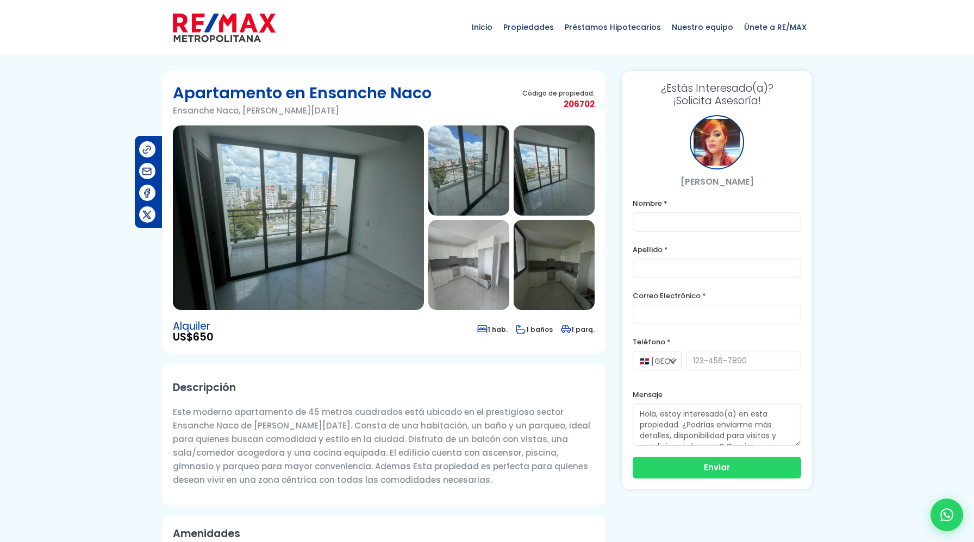
click at [305, 267] on img at bounding box center [298, 218] width 251 height 185
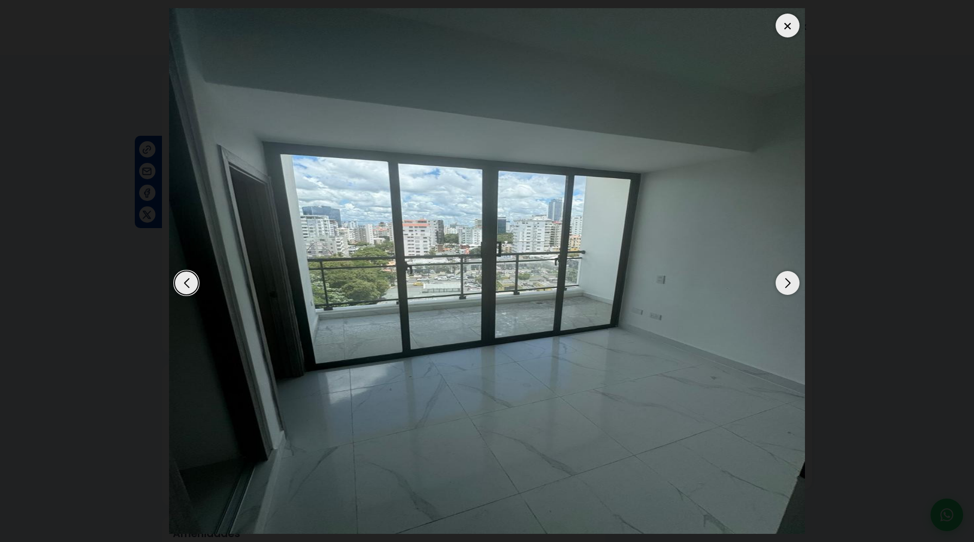
click at [785, 282] on div "Next slide" at bounding box center [788, 283] width 24 height 24
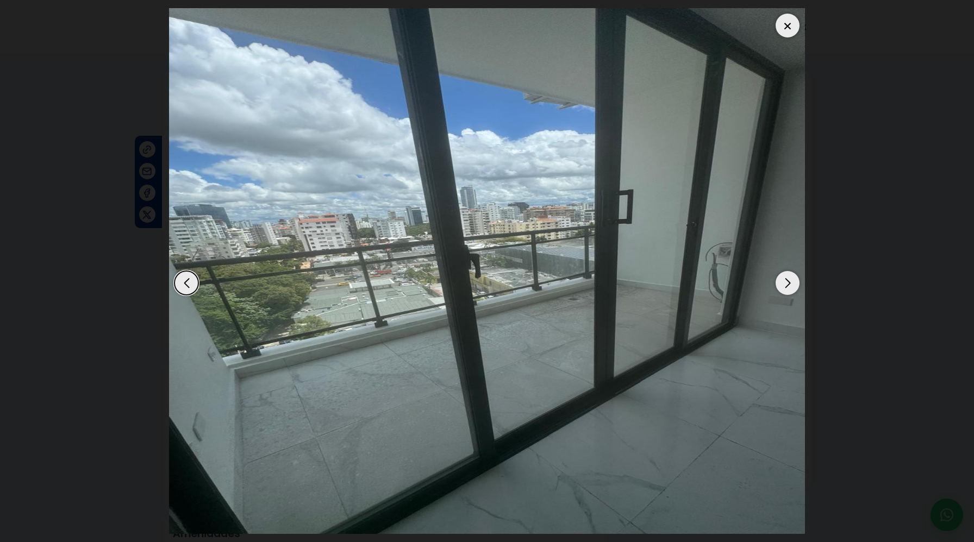
click at [785, 282] on div "Next slide" at bounding box center [788, 283] width 24 height 24
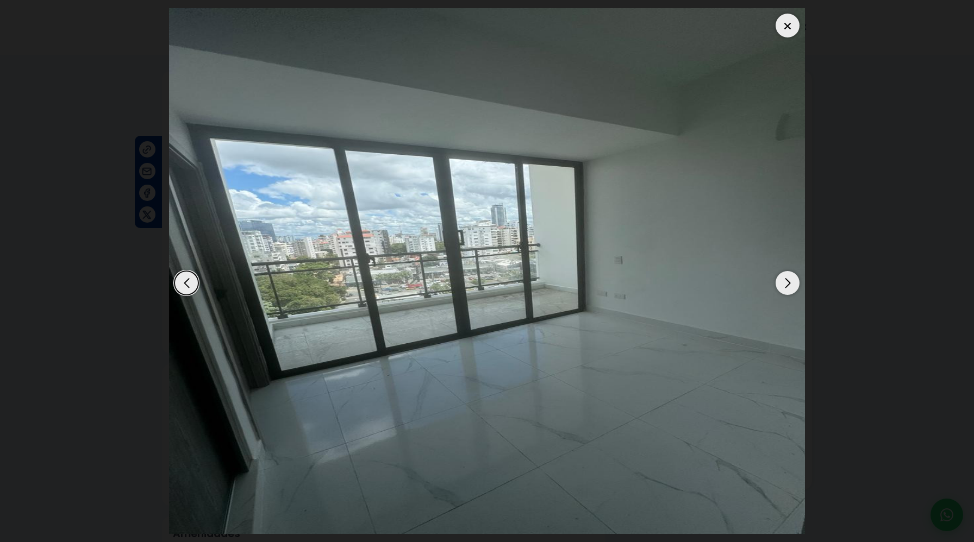
click at [785, 282] on div "Next slide" at bounding box center [788, 283] width 24 height 24
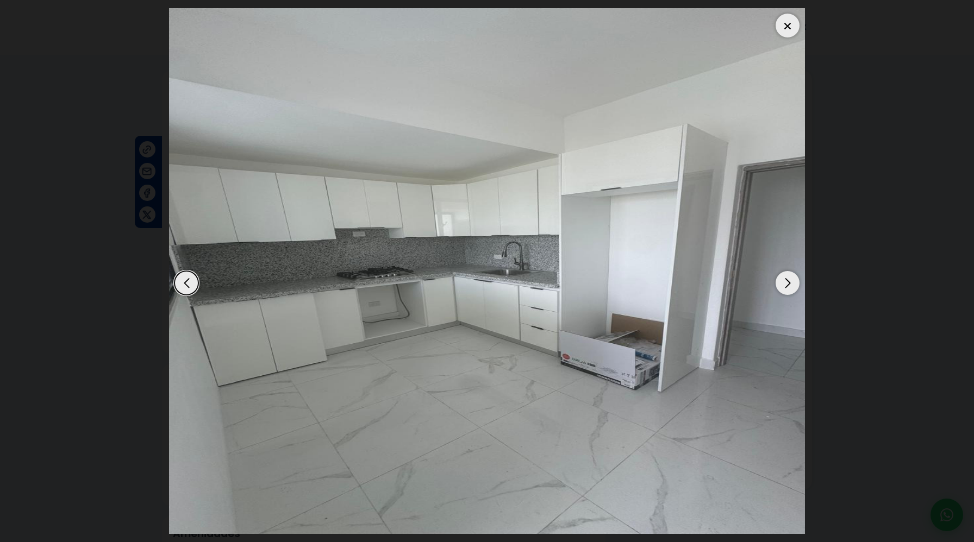
click at [785, 282] on div "Next slide" at bounding box center [788, 283] width 24 height 24
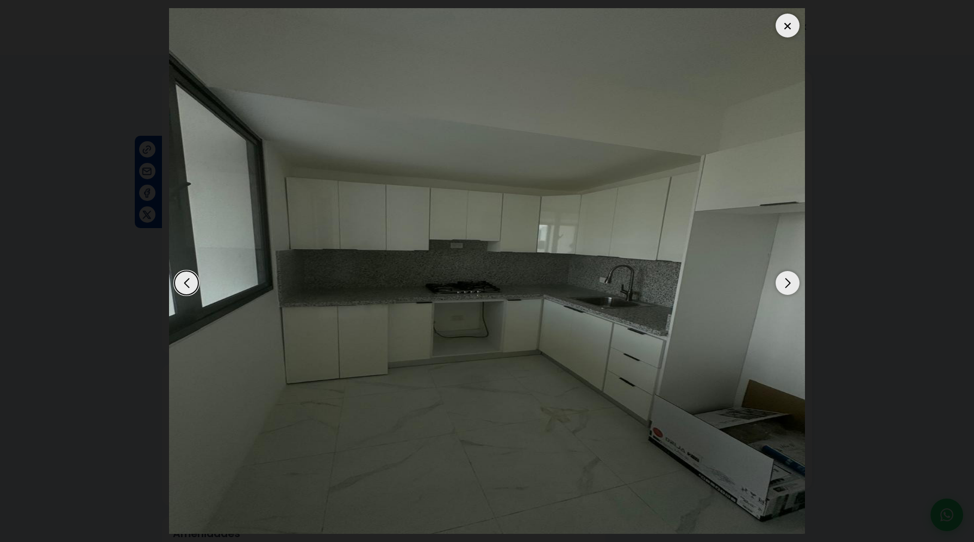
click at [785, 282] on div "Next slide" at bounding box center [788, 283] width 24 height 24
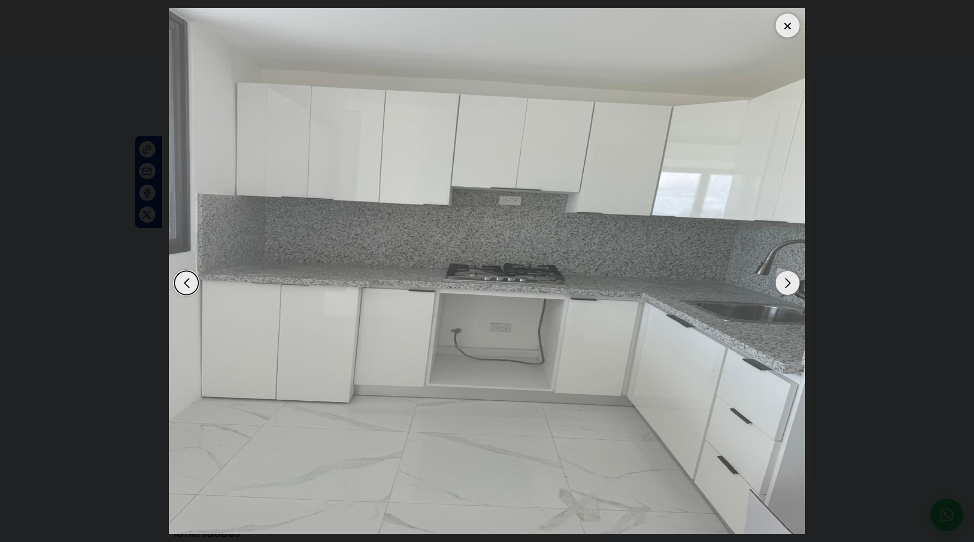
click at [785, 282] on div "Next slide" at bounding box center [788, 283] width 24 height 24
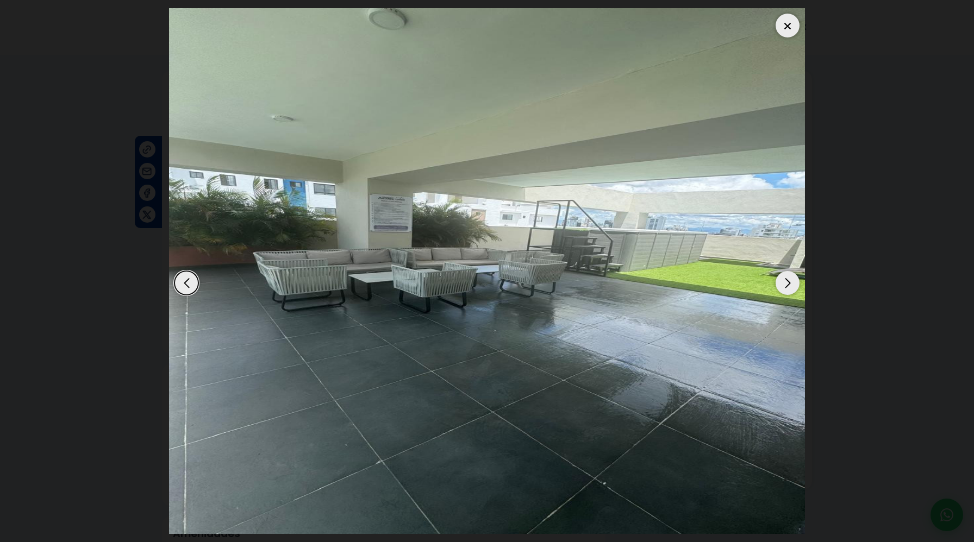
click at [785, 282] on div "Next slide" at bounding box center [788, 283] width 24 height 24
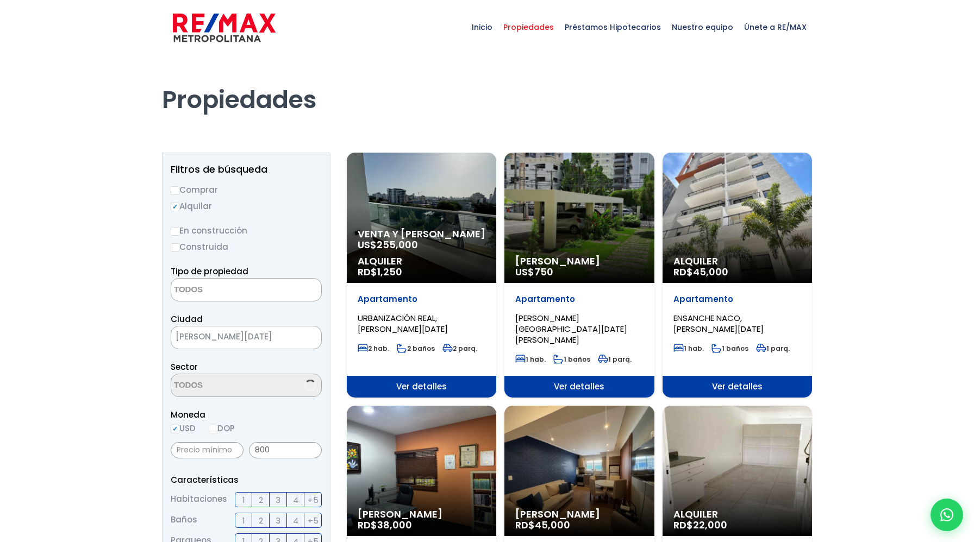
select select
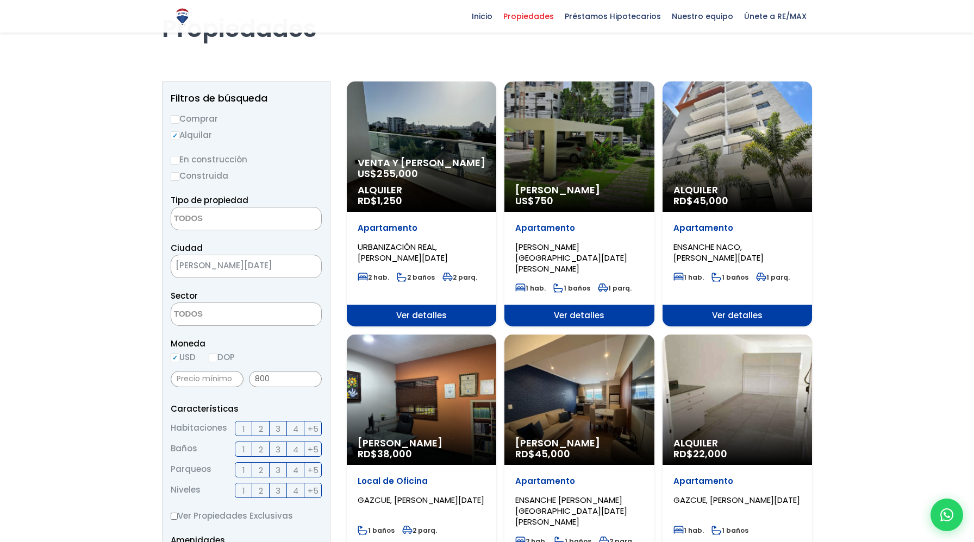
scroll to position [59, 0]
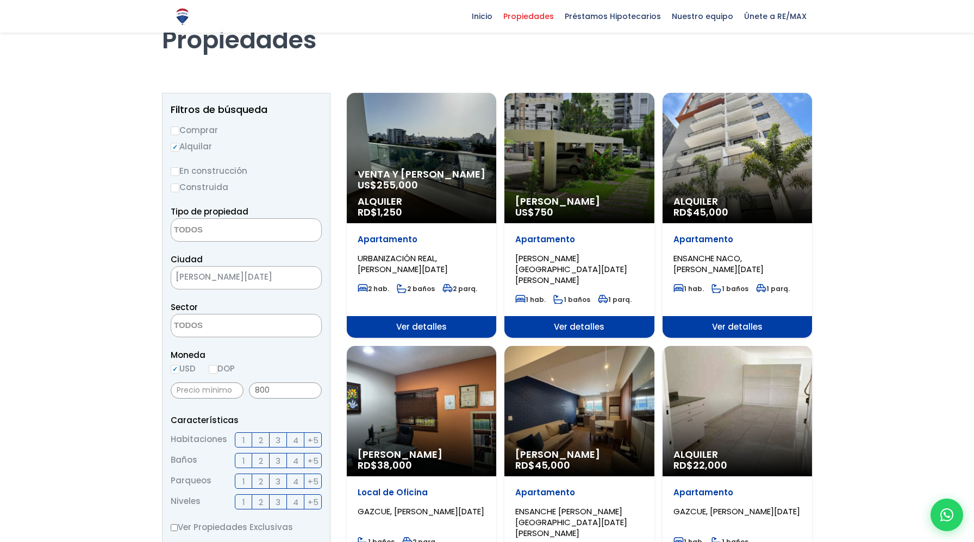
click at [274, 325] on span at bounding box center [246, 325] width 151 height 23
type textarea "ser"
click at [289, 346] on li "ENSANCHE SERRALLES" at bounding box center [246, 348] width 150 height 20
select select "157"
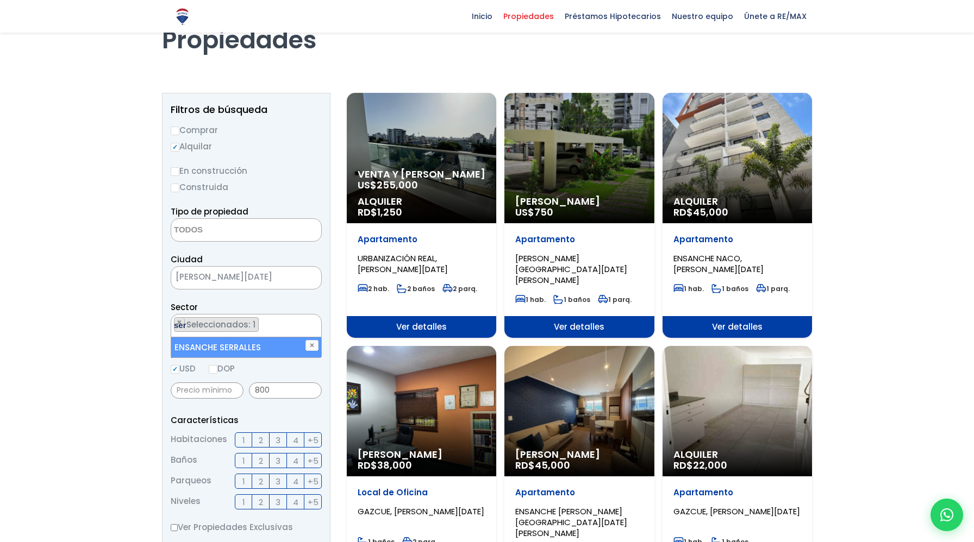
click at [292, 331] on ul "× Seleccionados: 1" at bounding box center [239, 326] width 136 height 23
type textarea "naco"
click at [249, 344] on li "ENSANCHE NACO" at bounding box center [246, 348] width 150 height 20
select select "157"
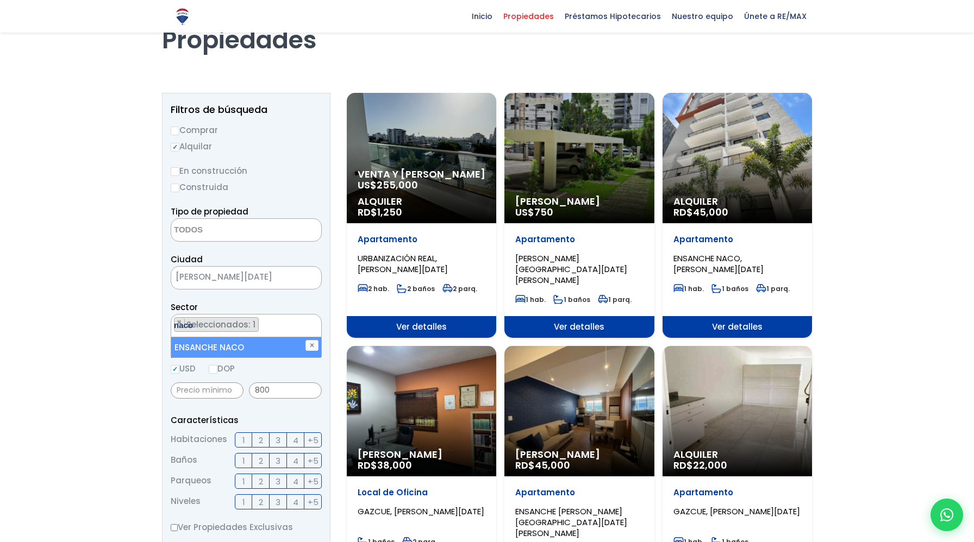
click at [269, 329] on ul "× Seleccionados: 1" at bounding box center [239, 326] width 136 height 23
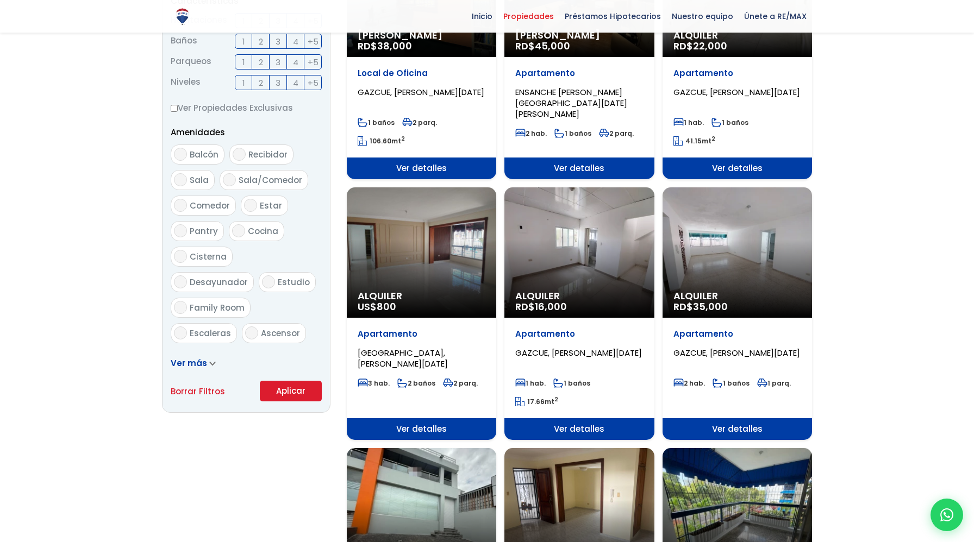
scroll to position [538, 0]
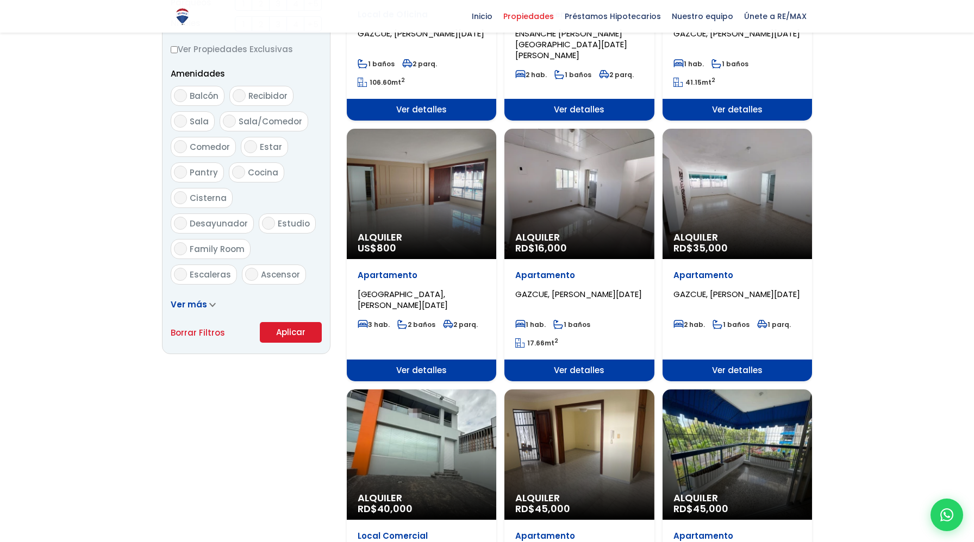
click at [288, 338] on button "Aplicar" at bounding box center [291, 332] width 62 height 21
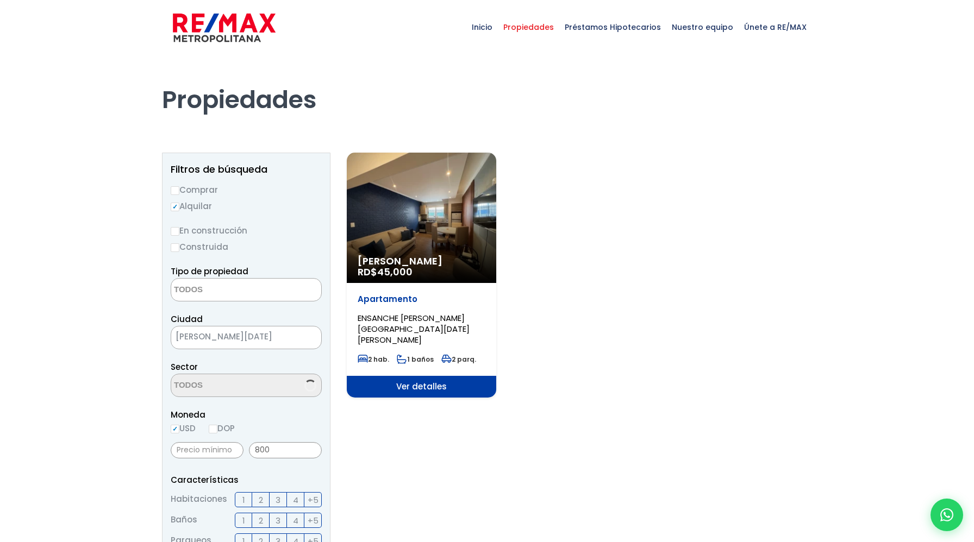
select select
click at [299, 384] on ul "× Seleccionados: 1" at bounding box center [239, 385] width 136 height 23
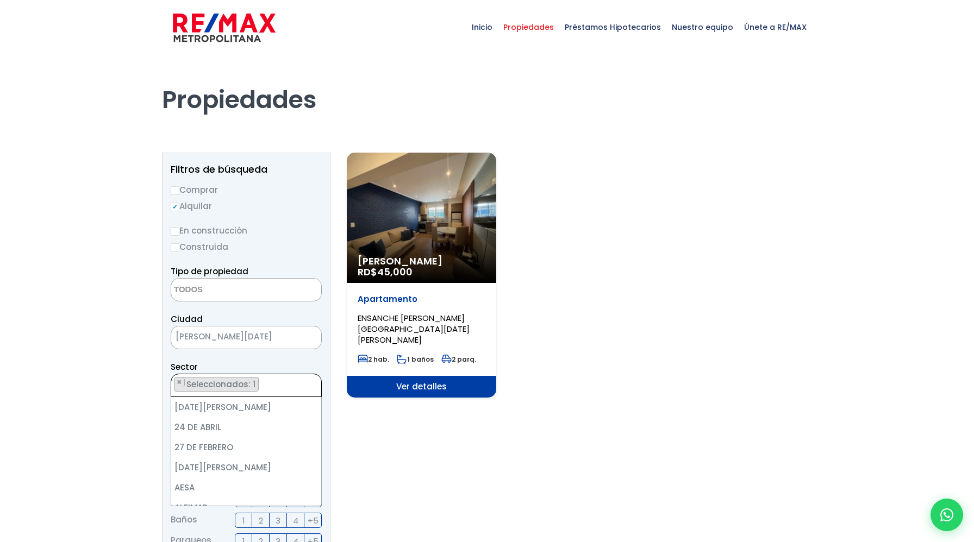
scroll to position [1602, 0]
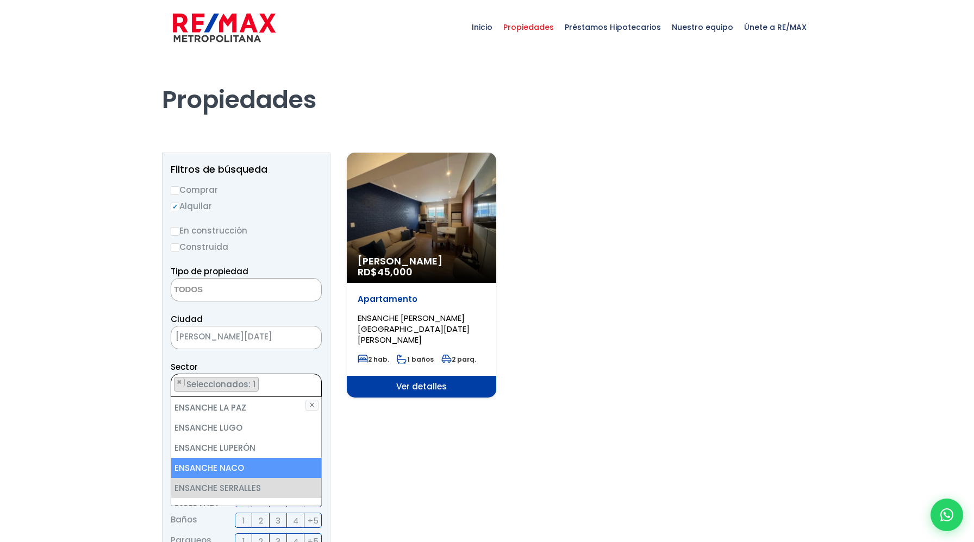
click at [248, 458] on li "ENSANCHE NACO" at bounding box center [246, 468] width 150 height 20
select select "182"
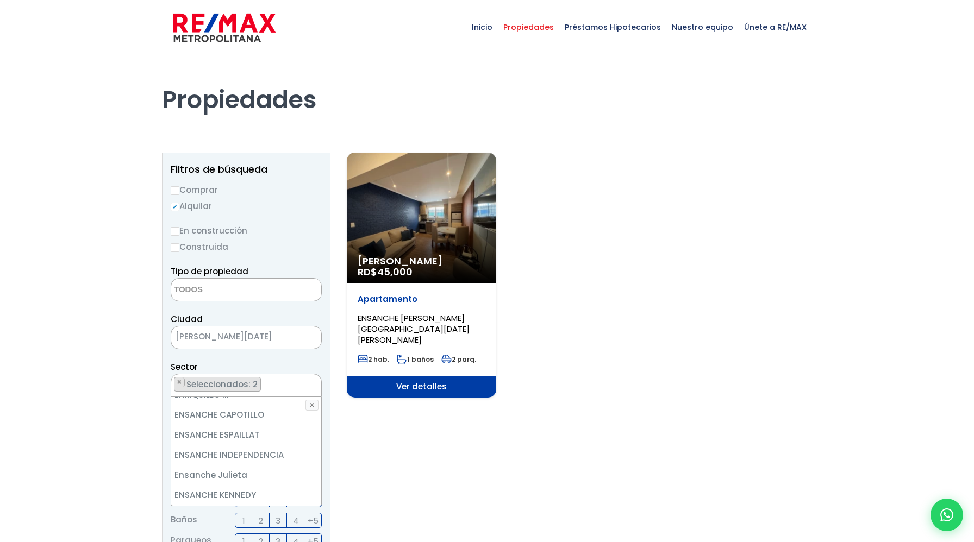
scroll to position [1456, 0]
click at [282, 389] on ul "× Seleccionados: 2 × Seleccionados: 2" at bounding box center [239, 385] width 136 height 23
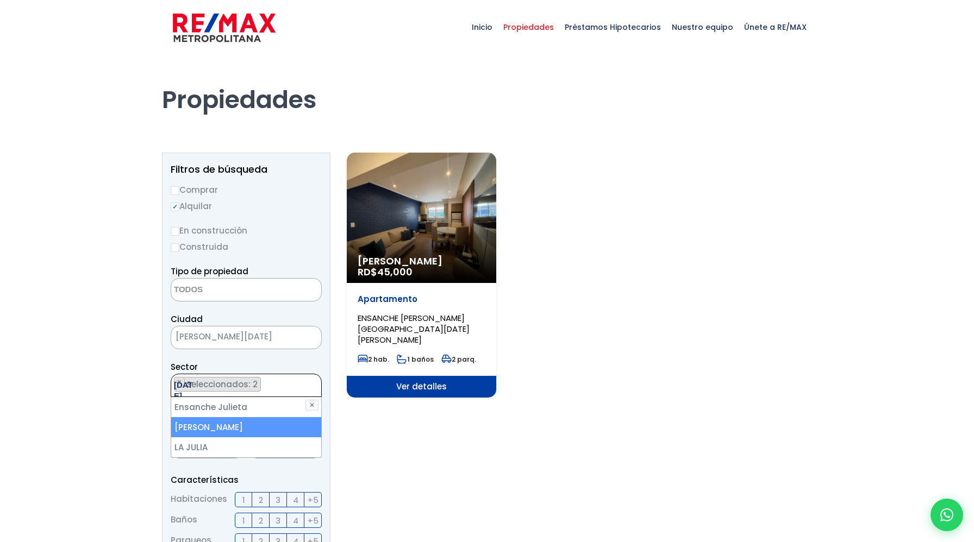
type textarea "[DATE]"
click at [252, 423] on li "[PERSON_NAME]" at bounding box center [246, 427] width 150 height 20
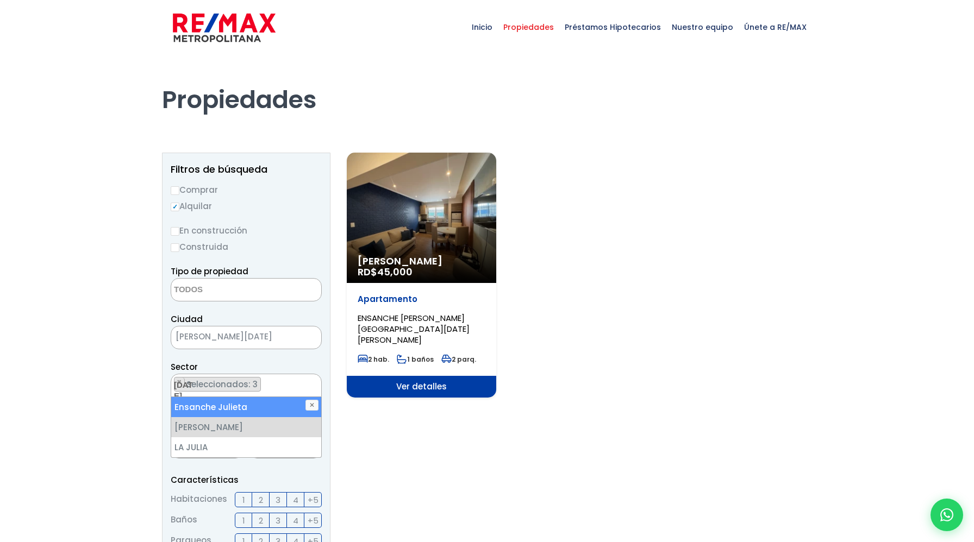
click at [271, 402] on li "Ensanche Julieta" at bounding box center [246, 407] width 150 height 20
select select "16420"
click at [285, 380] on ul "× Seleccionados: 4 × Seleccionados: 4 × Seleccionados: 4 × Seleccionados: 4" at bounding box center [239, 385] width 136 height 23
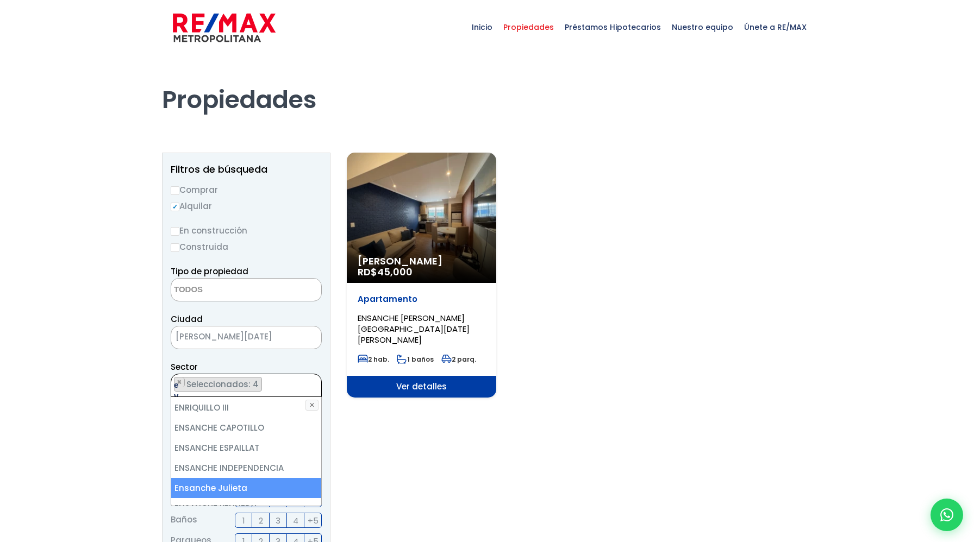
scroll to position [0, 0]
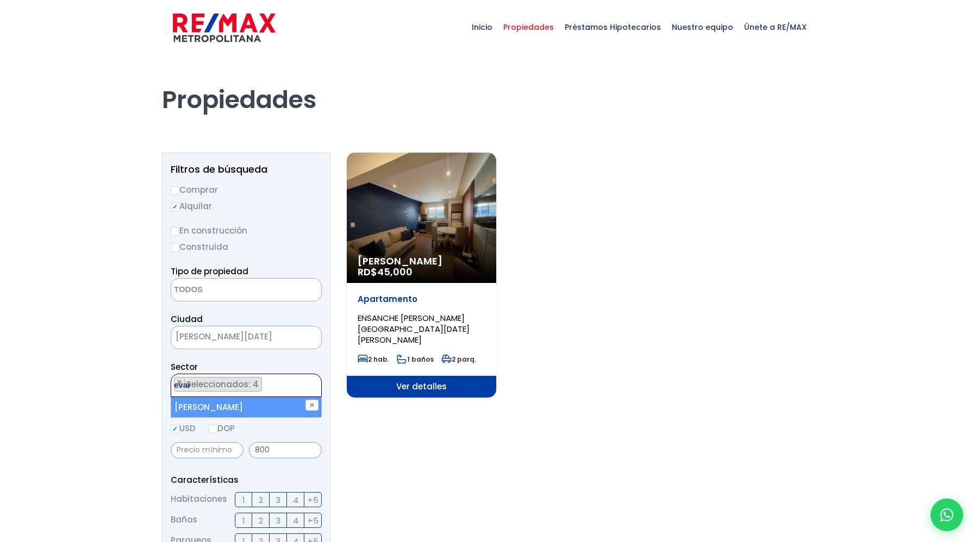
type textarea "evar"
click at [267, 403] on li "[PERSON_NAME]" at bounding box center [246, 407] width 150 height 20
click at [280, 380] on ul "× Seleccionados: 5 × Seleccionados: 5 × Seleccionados: 5 × Seleccionados: 5 × S…" at bounding box center [239, 385] width 136 height 23
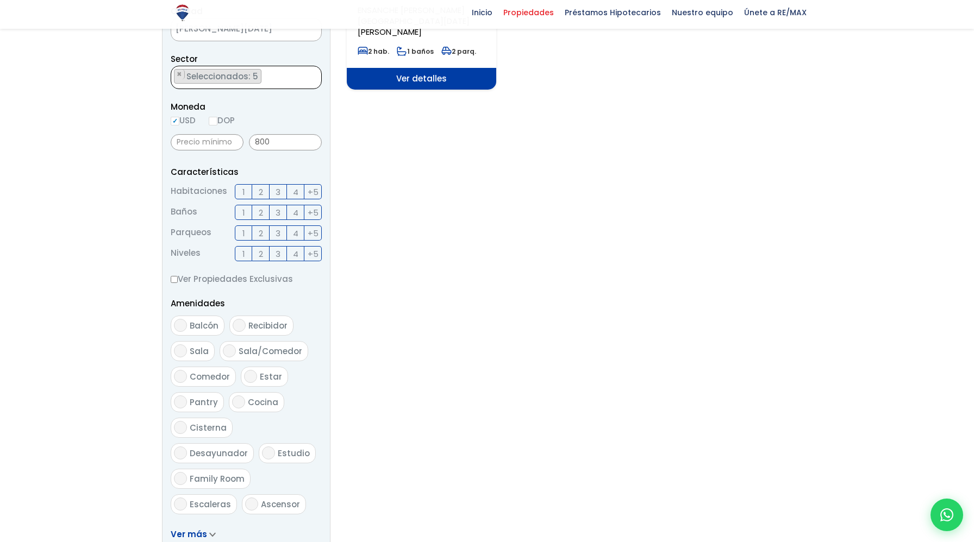
scroll to position [621, 0]
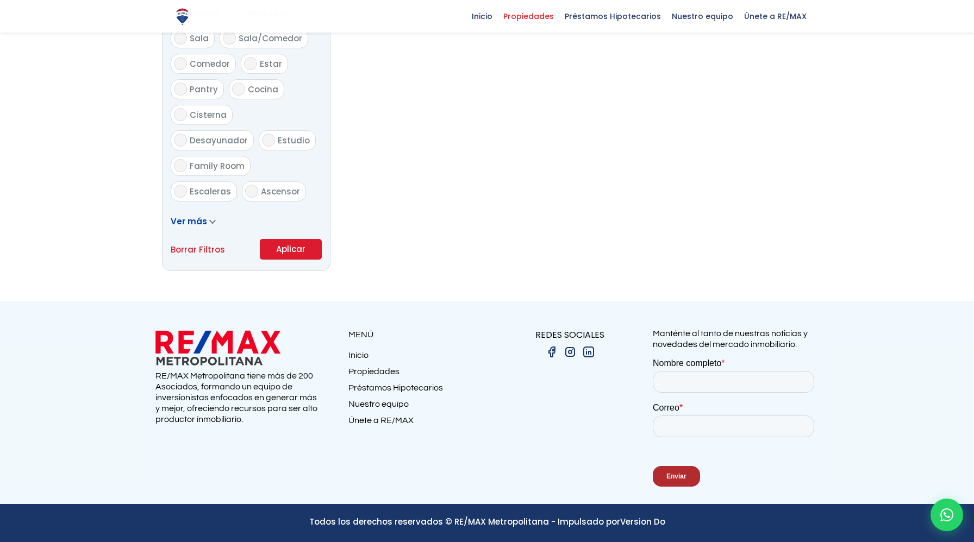
click at [295, 251] on button "Aplicar" at bounding box center [291, 249] width 62 height 21
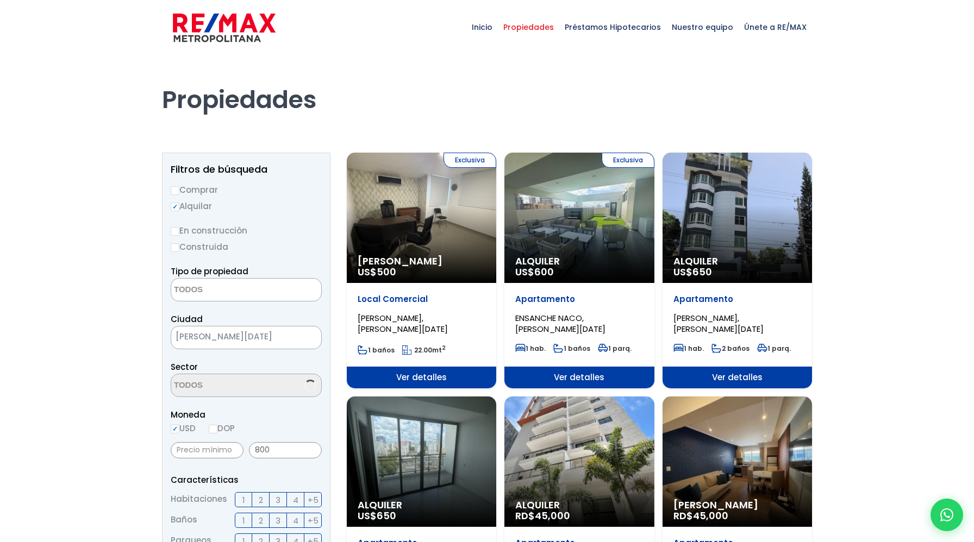
select select
select select "16420"
click at [258, 30] on img at bounding box center [224, 27] width 103 height 33
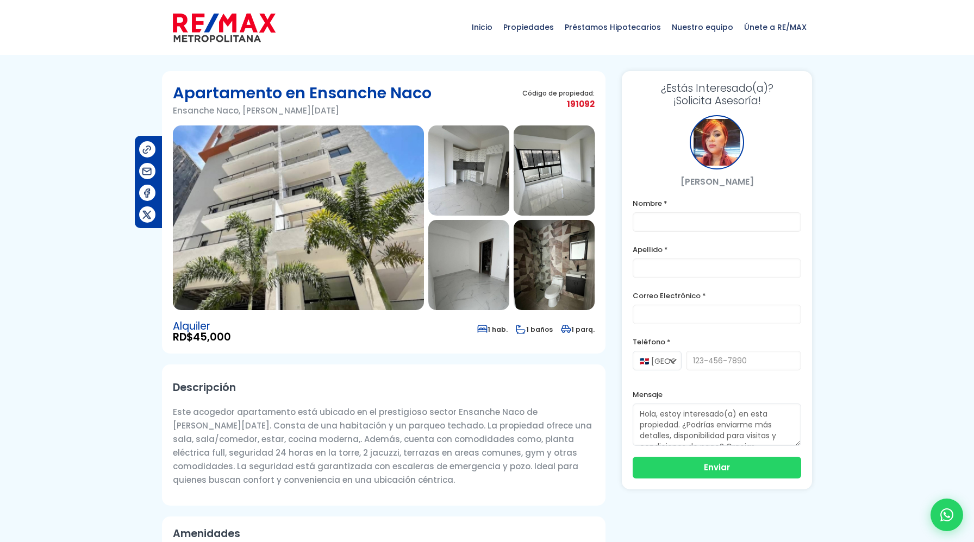
click at [374, 203] on img at bounding box center [298, 218] width 251 height 185
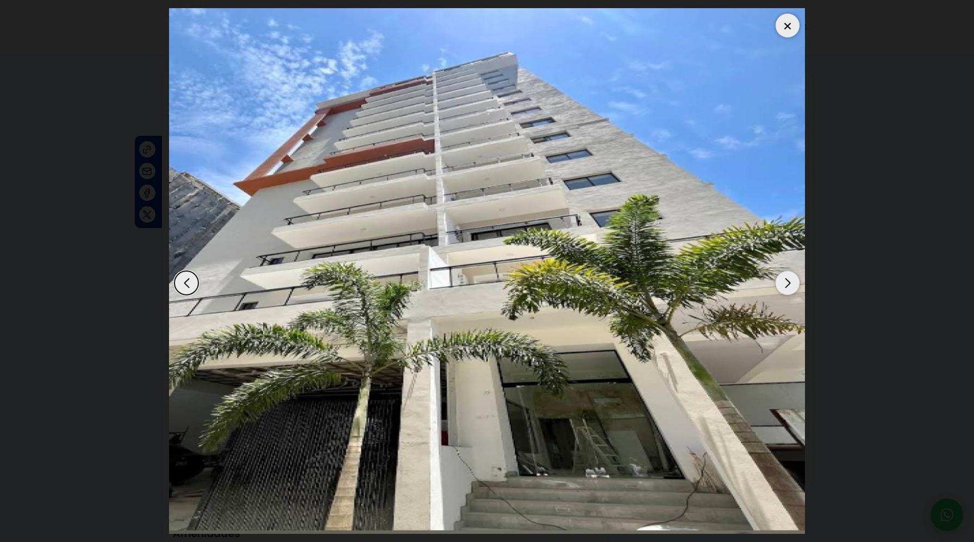
click at [776, 280] on div "Next slide" at bounding box center [788, 283] width 24 height 24
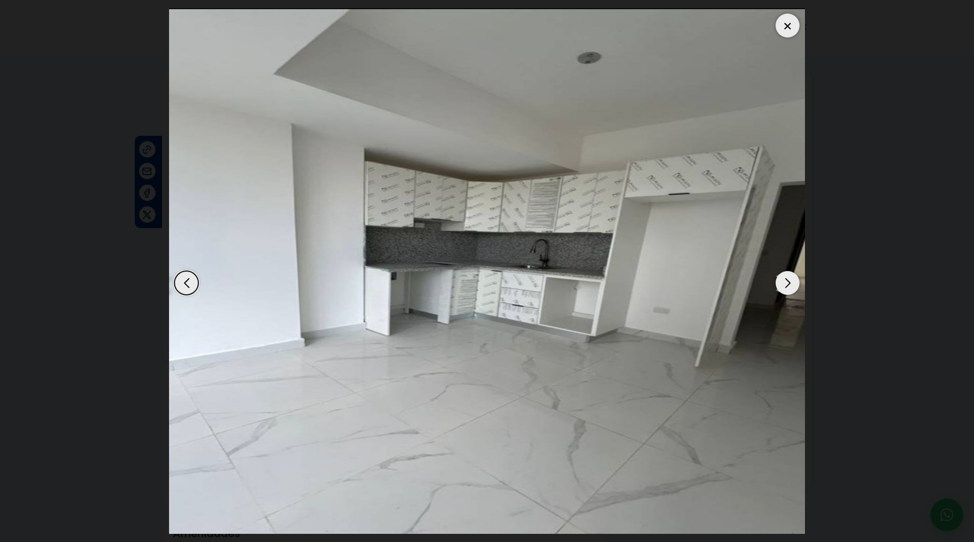
click at [776, 280] on div "Next slide" at bounding box center [788, 283] width 24 height 24
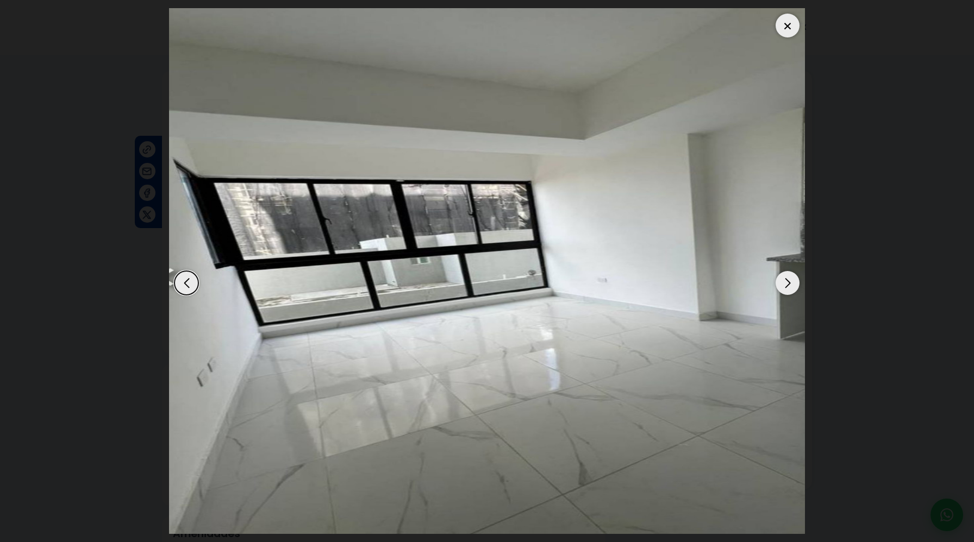
click at [776, 280] on div "Next slide" at bounding box center [788, 283] width 24 height 24
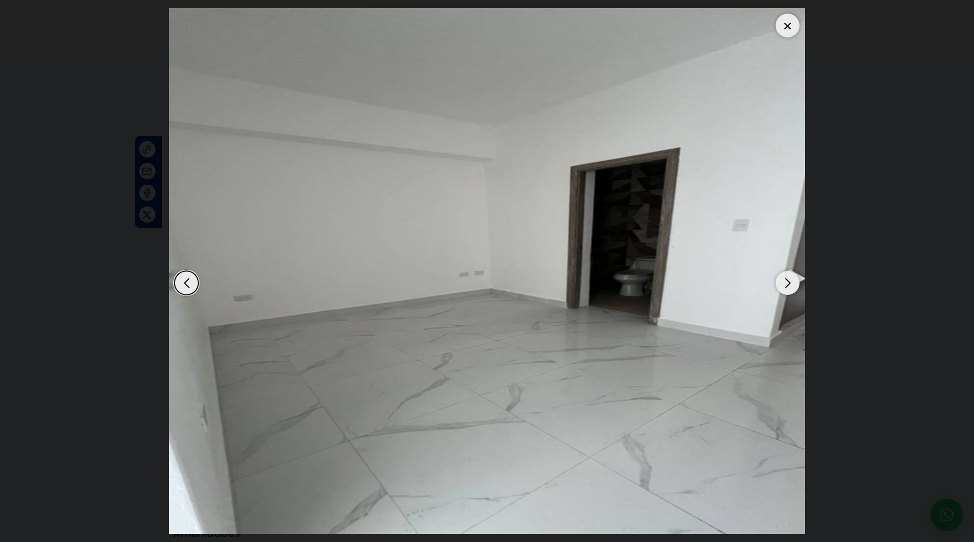
click at [776, 280] on div "Next slide" at bounding box center [788, 283] width 24 height 24
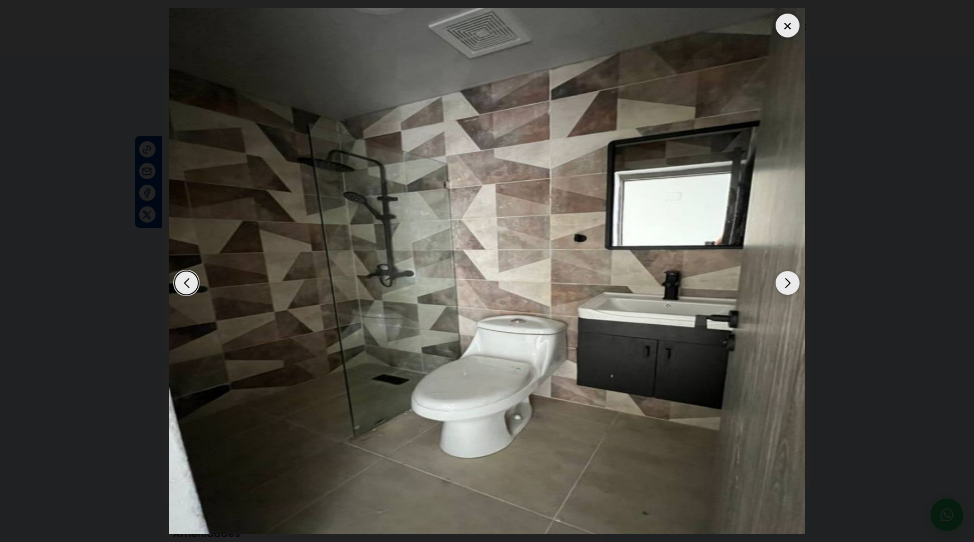
click at [776, 280] on div "Next slide" at bounding box center [788, 283] width 24 height 24
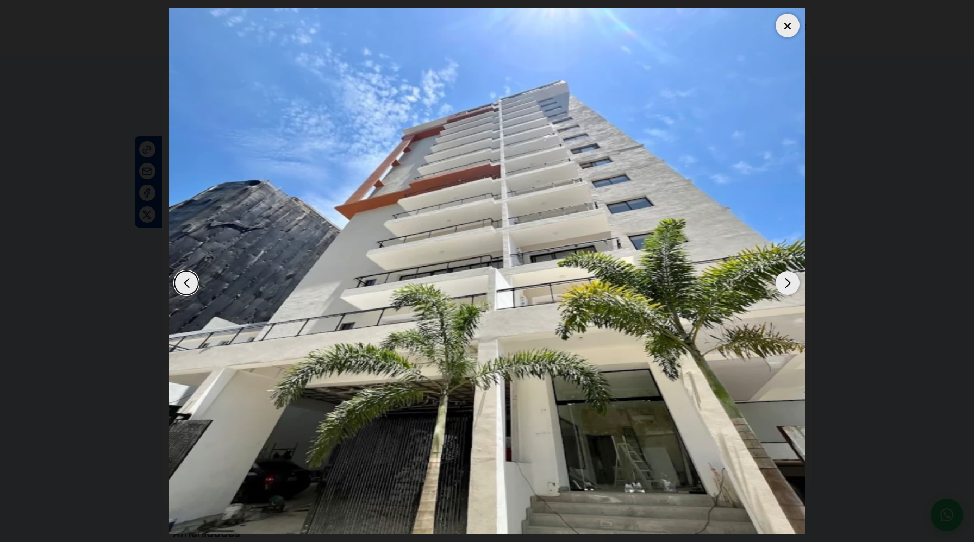
click at [776, 280] on div "Next slide" at bounding box center [788, 283] width 24 height 24
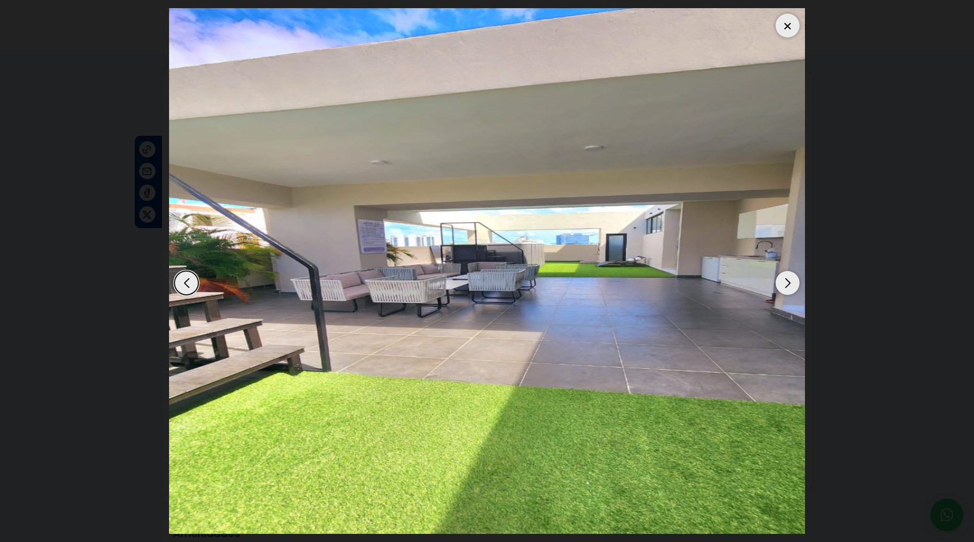
click at [776, 280] on div "Next slide" at bounding box center [788, 283] width 24 height 24
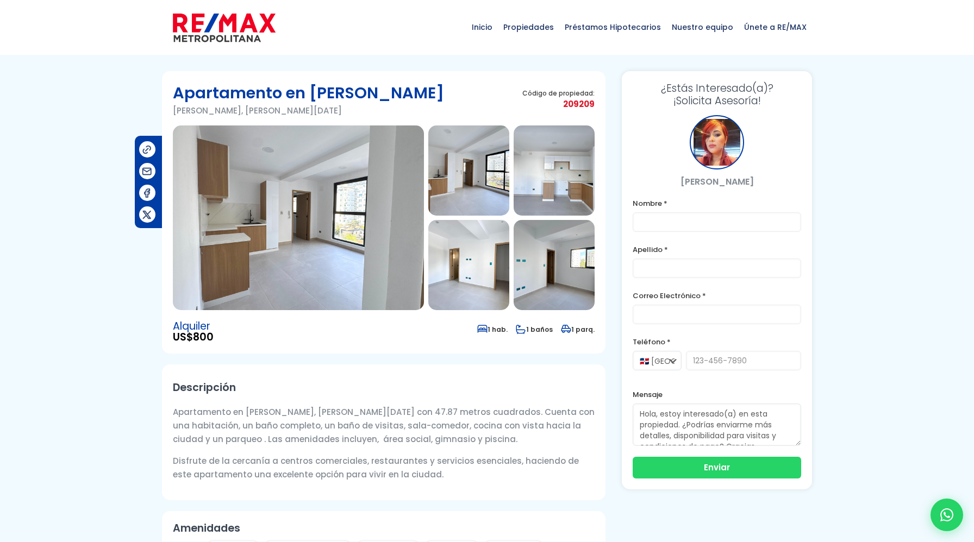
click at [352, 239] on img at bounding box center [298, 218] width 251 height 185
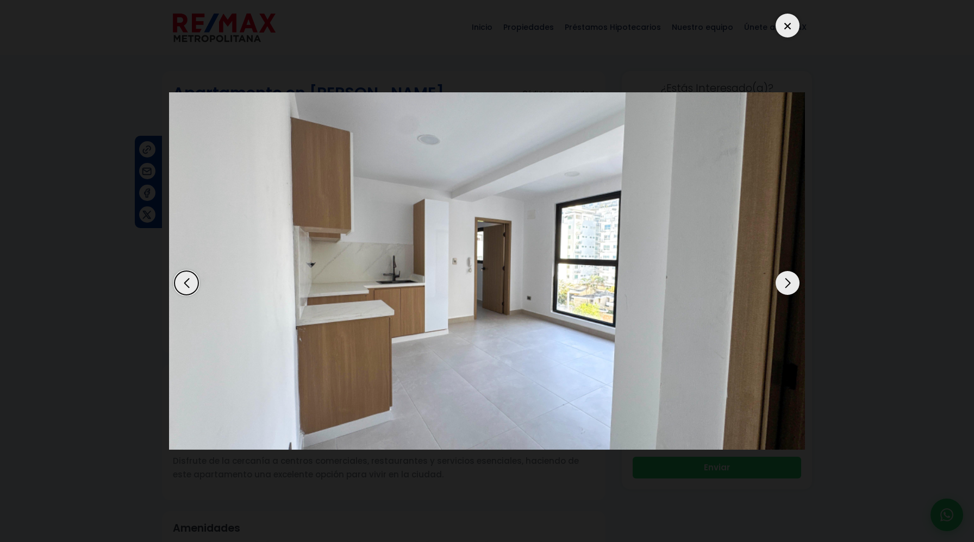
click at [783, 285] on div "Next slide" at bounding box center [788, 283] width 24 height 24
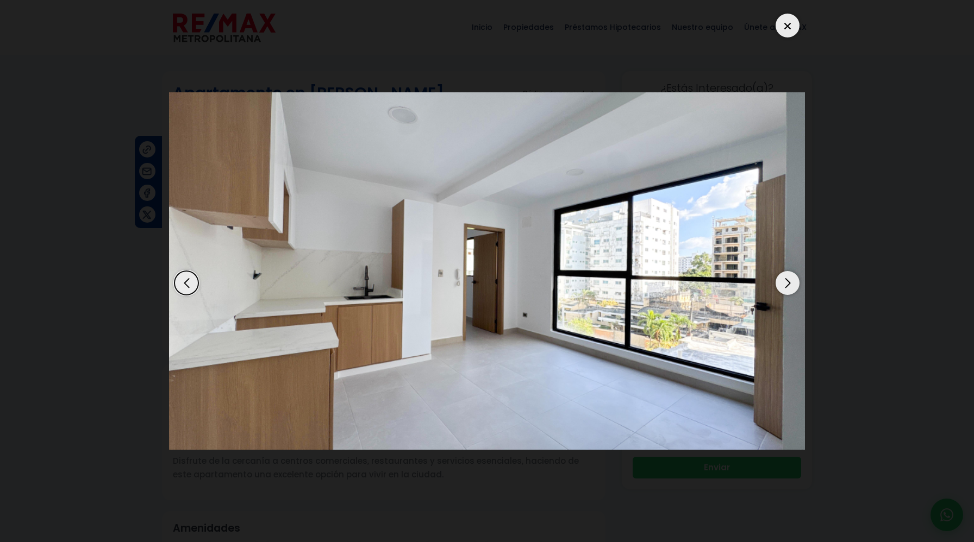
click at [783, 285] on div "Next slide" at bounding box center [788, 283] width 24 height 24
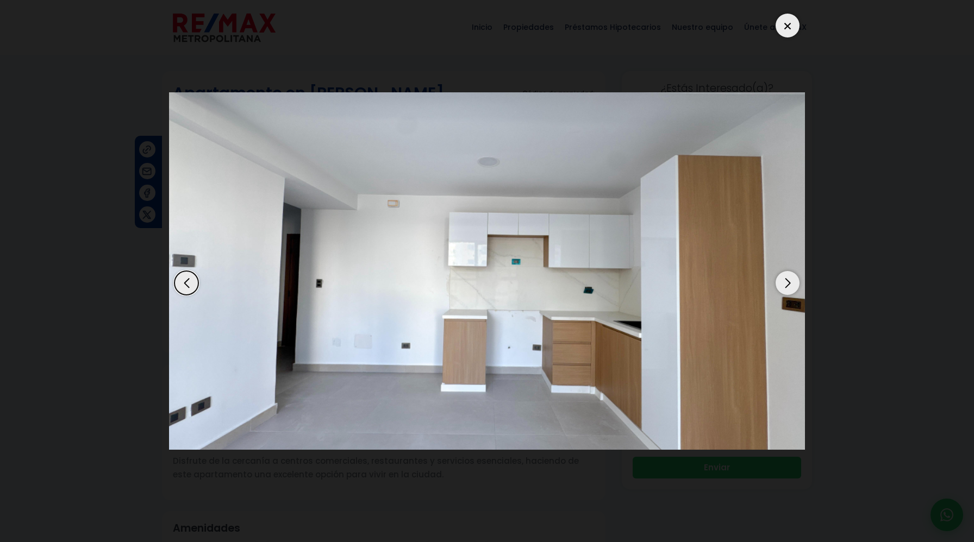
click at [783, 285] on div "Next slide" at bounding box center [788, 283] width 24 height 24
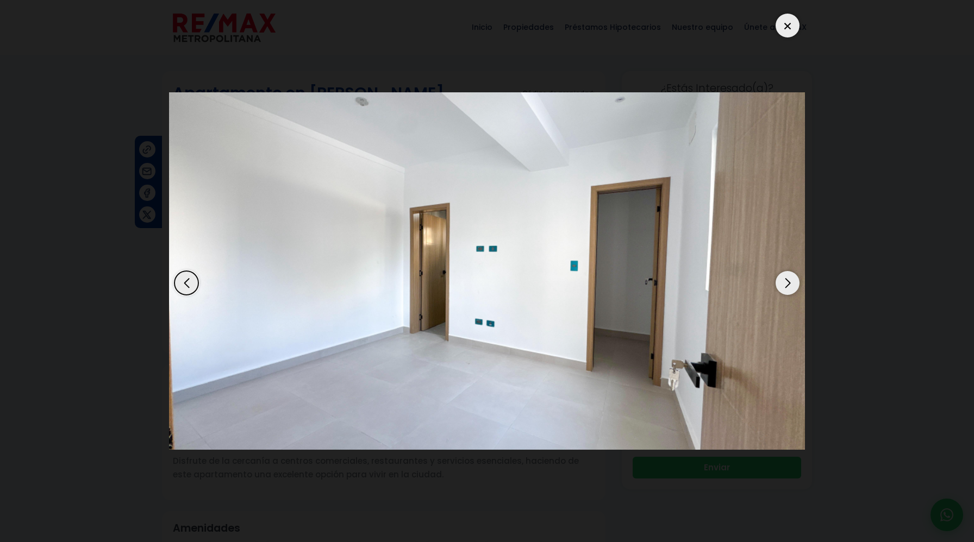
click at [783, 285] on div "Next slide" at bounding box center [788, 283] width 24 height 24
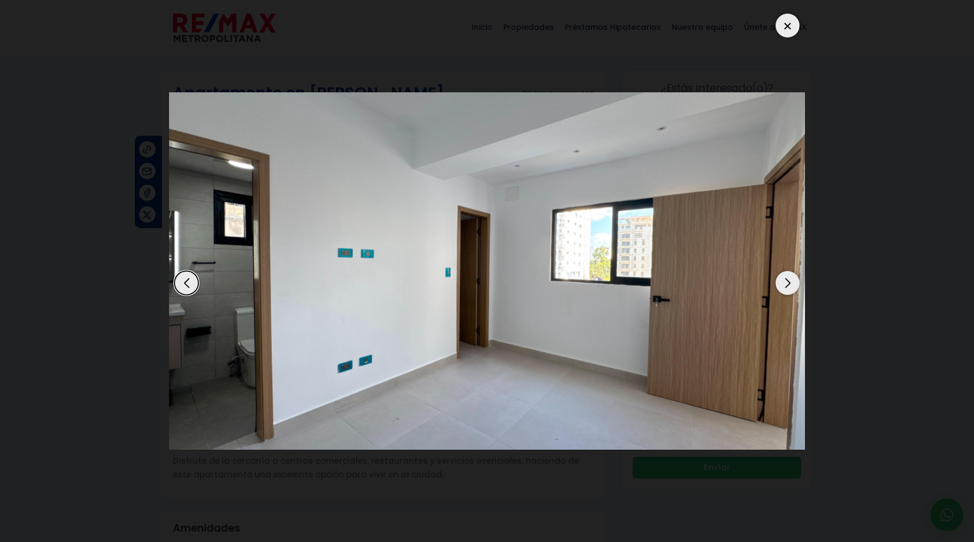
click at [783, 285] on div "Next slide" at bounding box center [788, 283] width 24 height 24
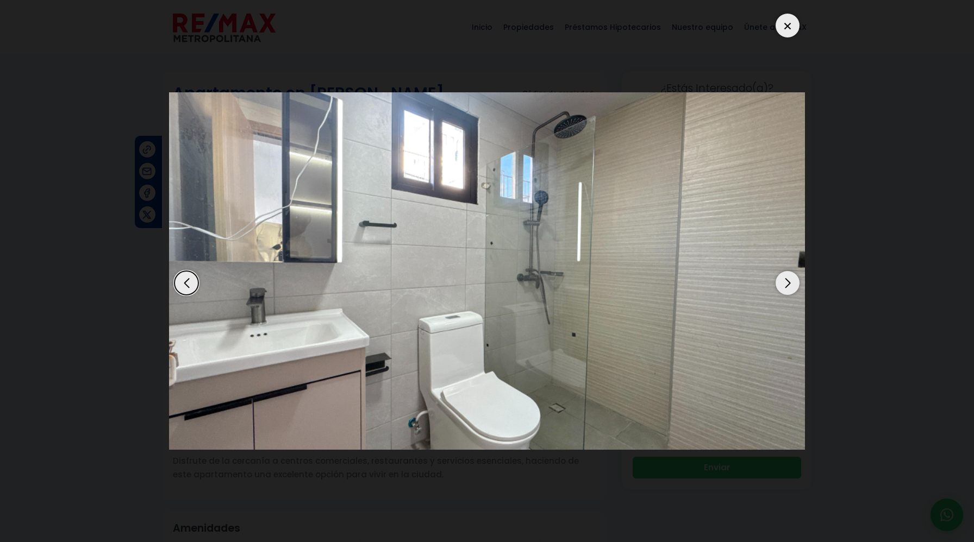
click at [783, 285] on div "Next slide" at bounding box center [788, 283] width 24 height 24
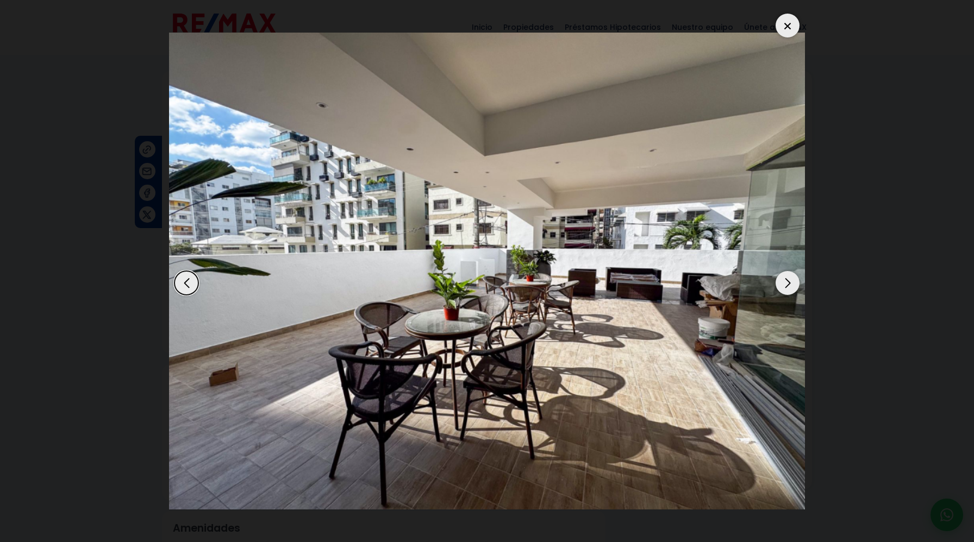
click at [783, 285] on div "Next slide" at bounding box center [788, 283] width 24 height 24
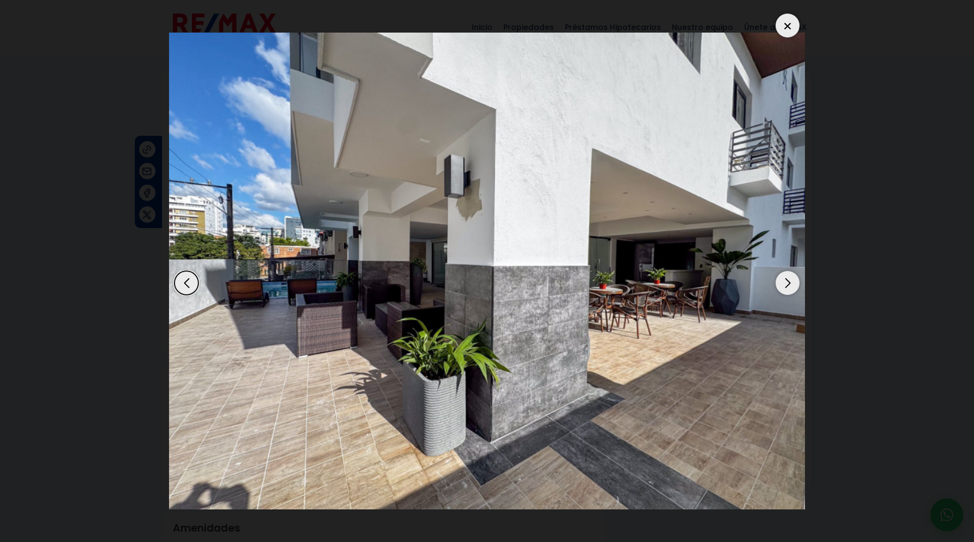
click at [783, 285] on div "Next slide" at bounding box center [788, 283] width 24 height 24
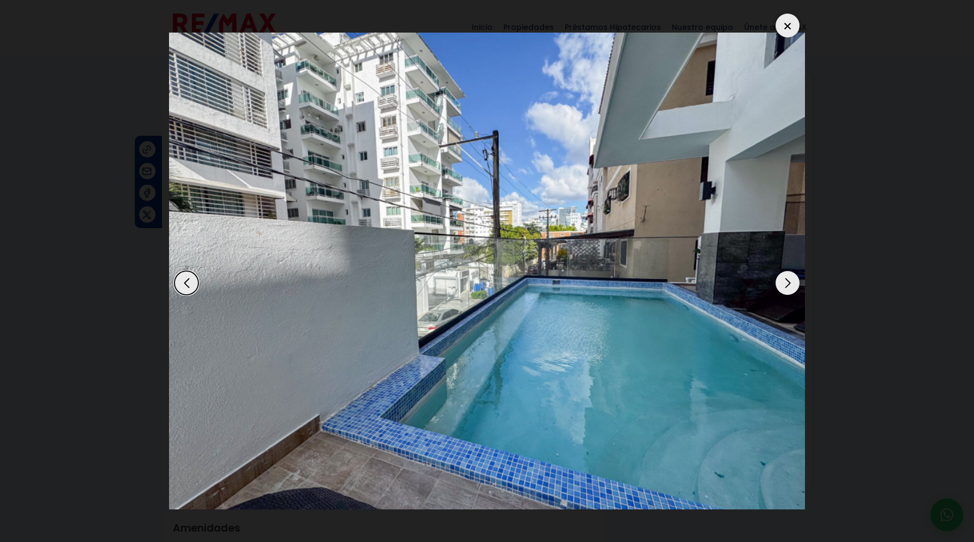
click at [783, 285] on div "Next slide" at bounding box center [788, 283] width 24 height 24
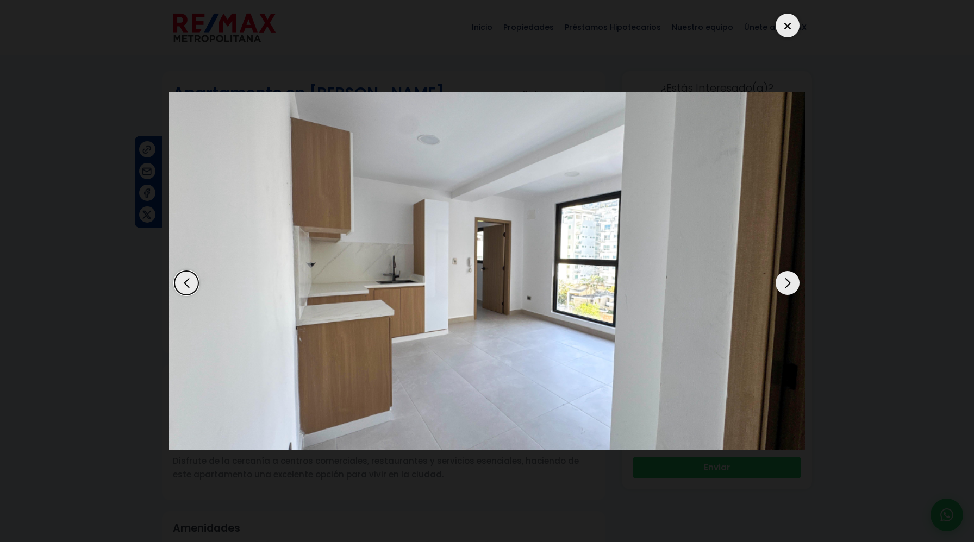
click at [783, 285] on div "Next slide" at bounding box center [788, 283] width 24 height 24
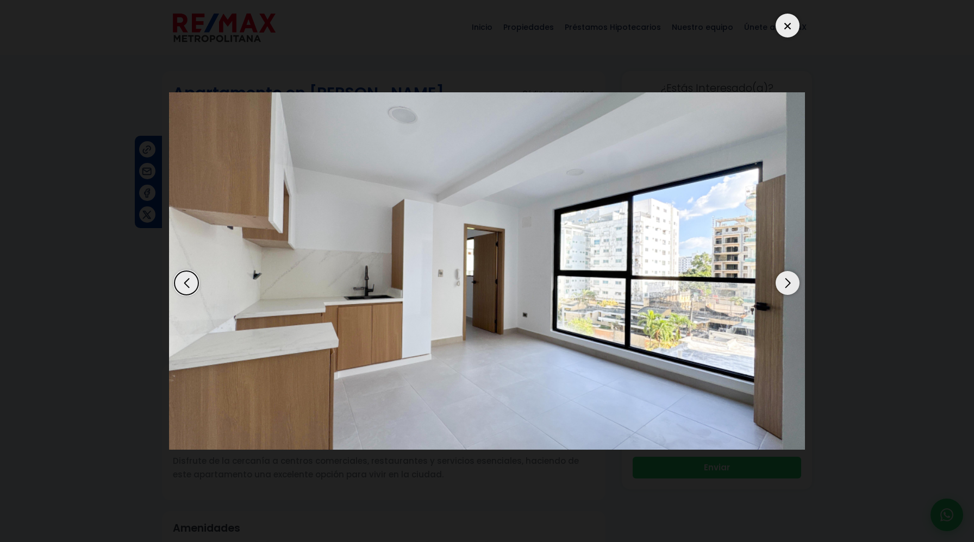
click at [783, 285] on div "Next slide" at bounding box center [788, 283] width 24 height 24
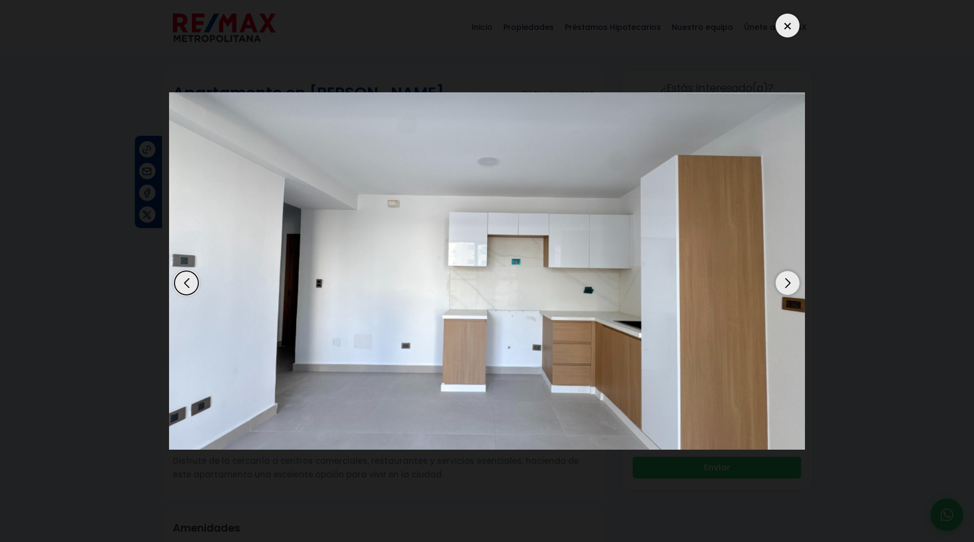
click at [783, 285] on div "Next slide" at bounding box center [788, 283] width 24 height 24
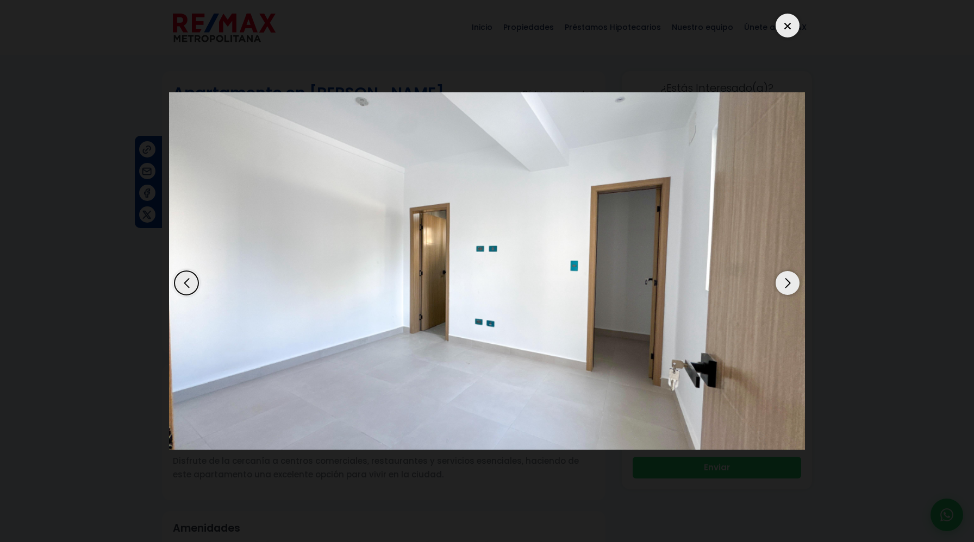
click at [783, 285] on div "Next slide" at bounding box center [788, 283] width 24 height 24
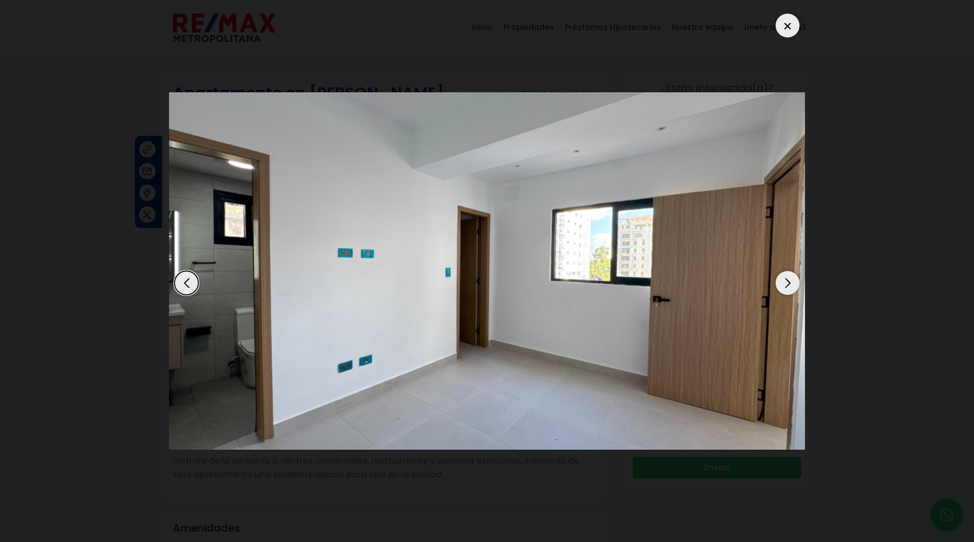
click at [783, 285] on div "Next slide" at bounding box center [788, 283] width 24 height 24
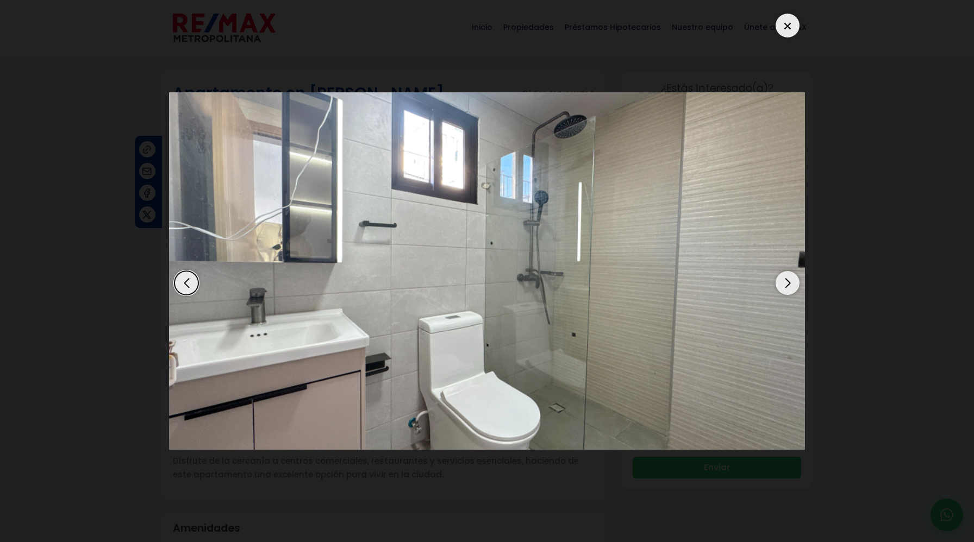
click at [783, 285] on div "Next slide" at bounding box center [788, 283] width 24 height 24
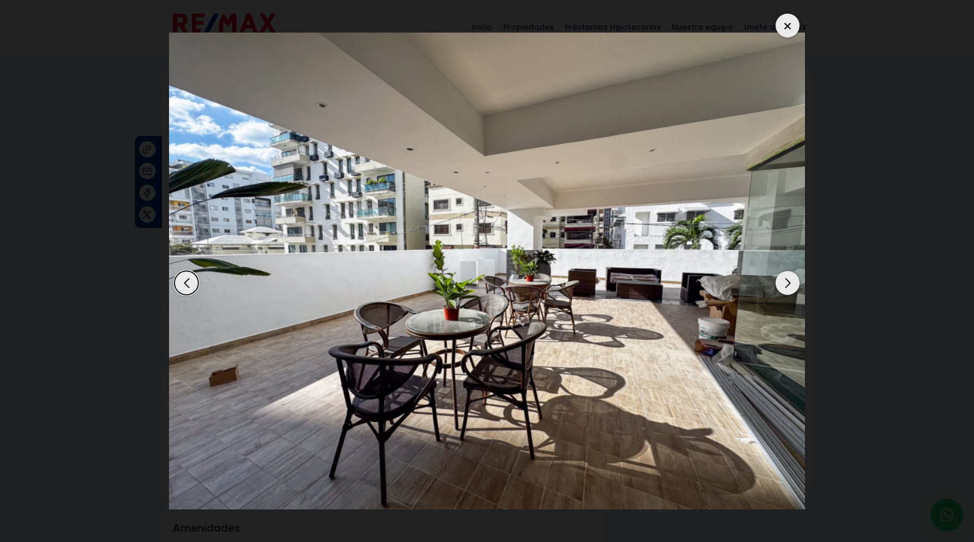
click at [783, 285] on div "Next slide" at bounding box center [788, 283] width 24 height 24
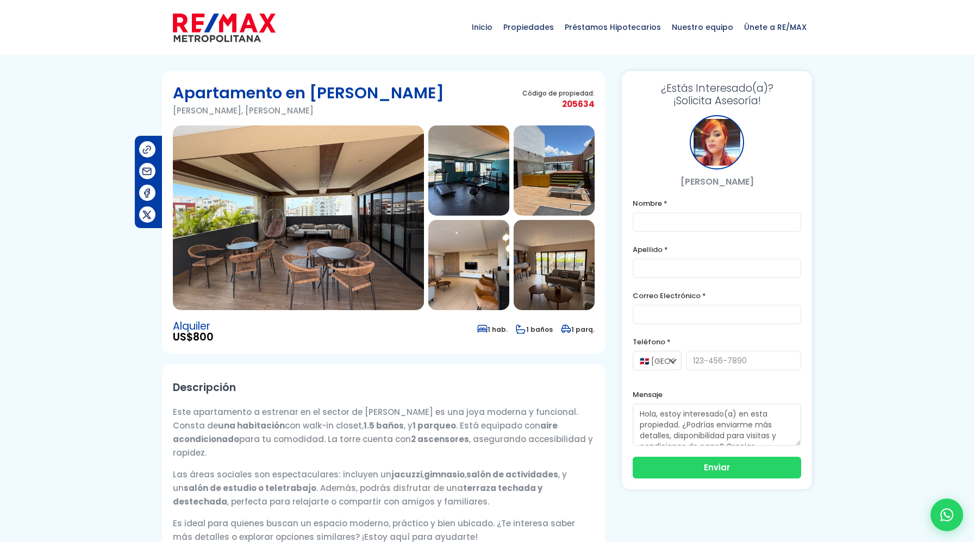
click at [331, 255] on img at bounding box center [298, 218] width 251 height 185
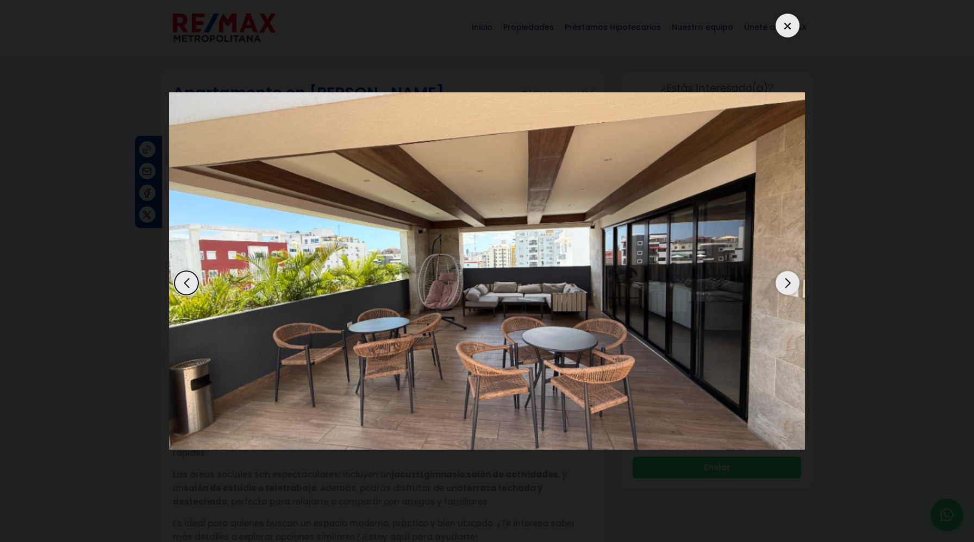
click at [794, 287] on div "Next slide" at bounding box center [788, 283] width 24 height 24
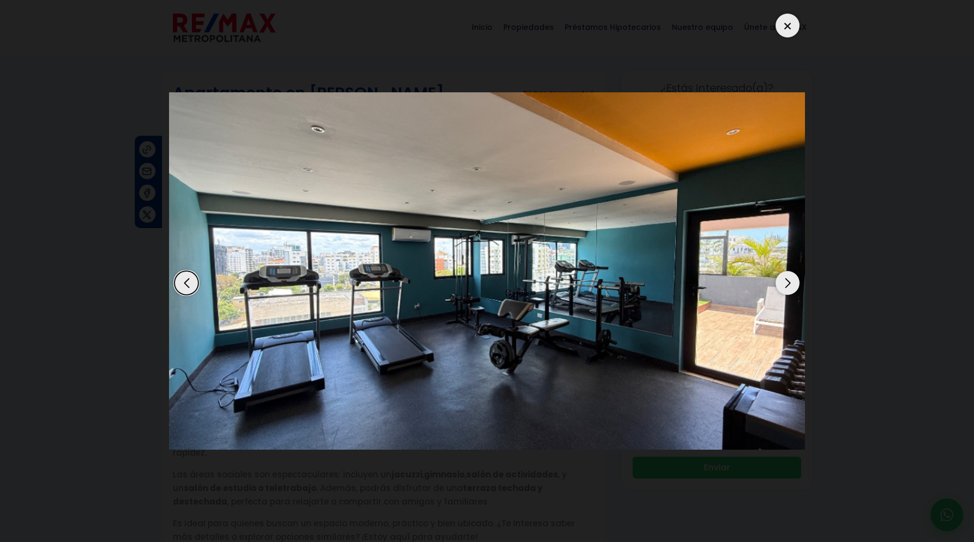
click at [794, 287] on div "Next slide" at bounding box center [788, 283] width 24 height 24
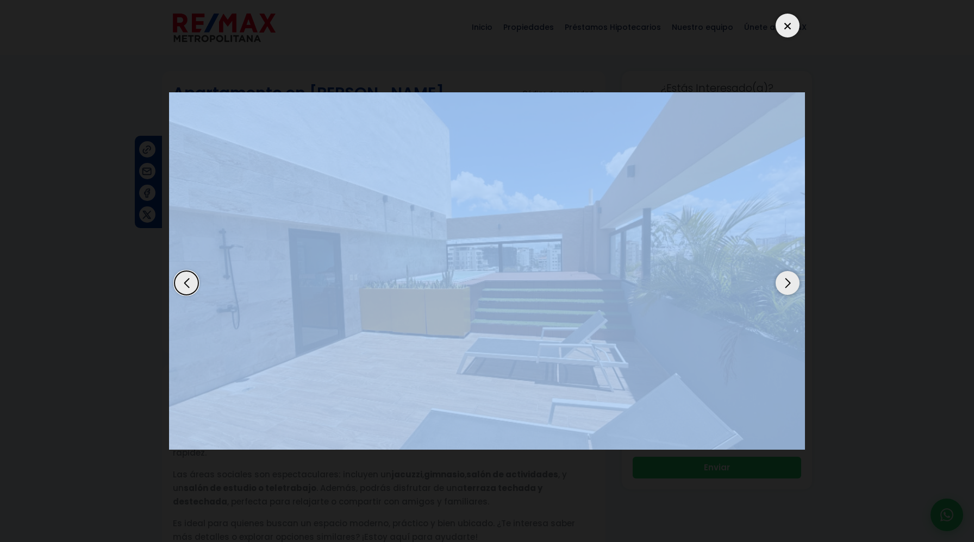
click at [794, 287] on div "Next slide" at bounding box center [788, 283] width 24 height 24
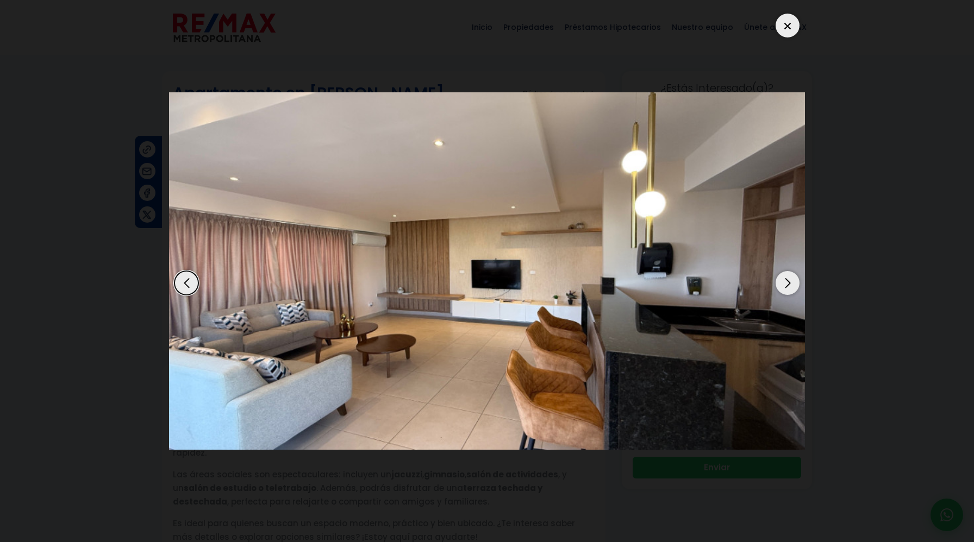
click at [796, 283] on div "Next slide" at bounding box center [788, 283] width 24 height 24
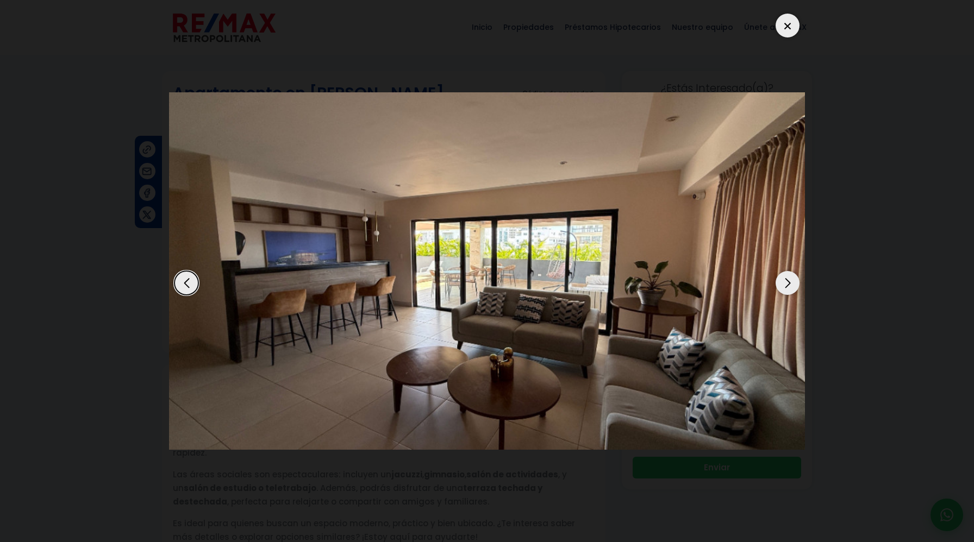
click at [796, 283] on div "Next slide" at bounding box center [788, 283] width 24 height 24
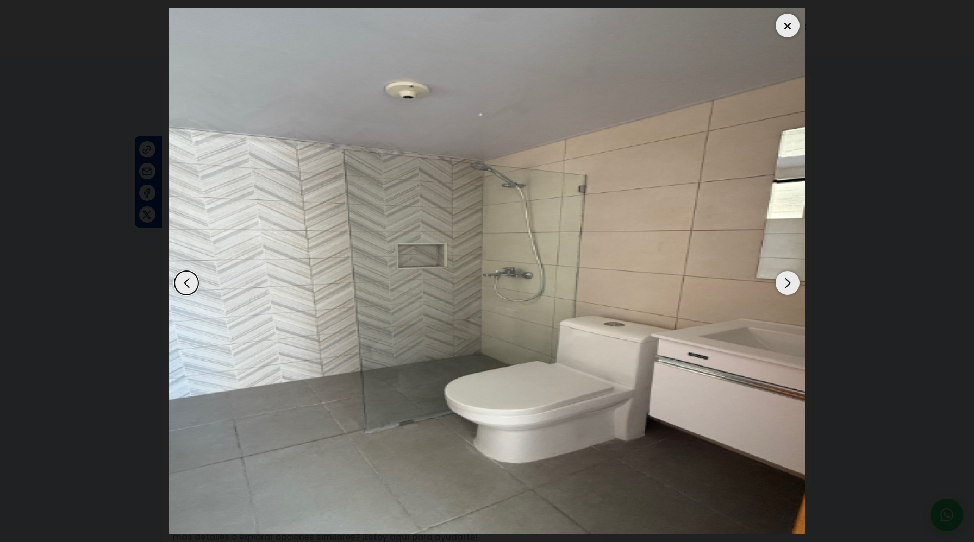
click at [796, 283] on div "Next slide" at bounding box center [788, 283] width 24 height 24
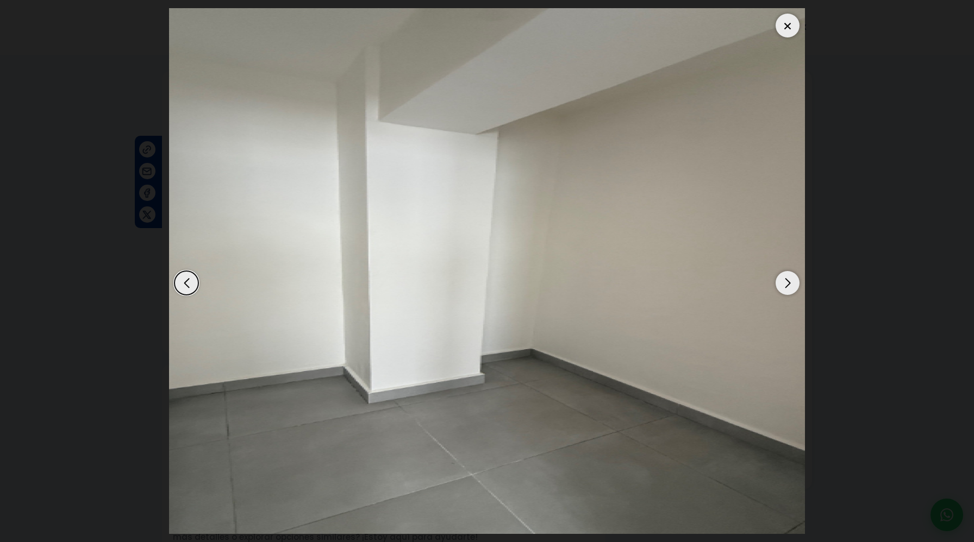
click at [796, 283] on div "Next slide" at bounding box center [788, 283] width 24 height 24
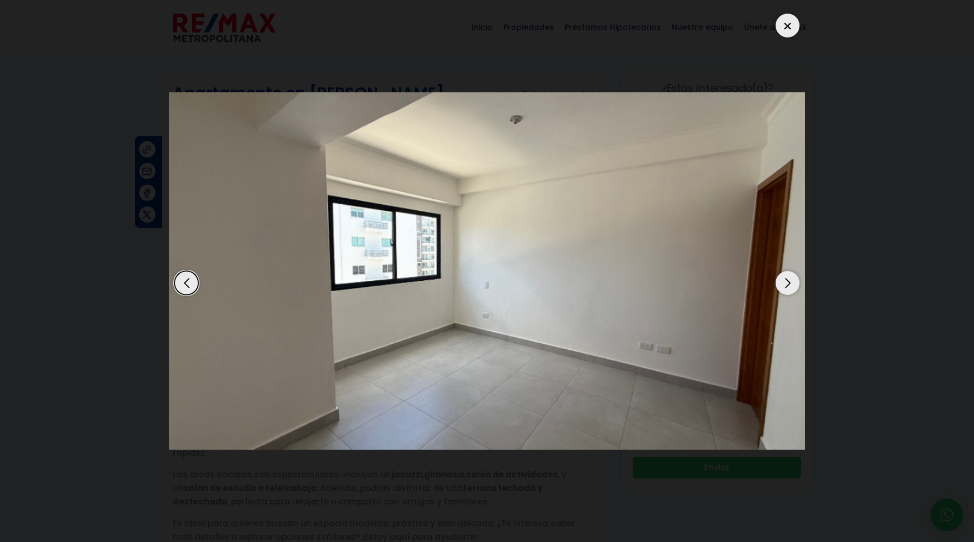
click at [796, 283] on div "Next slide" at bounding box center [788, 283] width 24 height 24
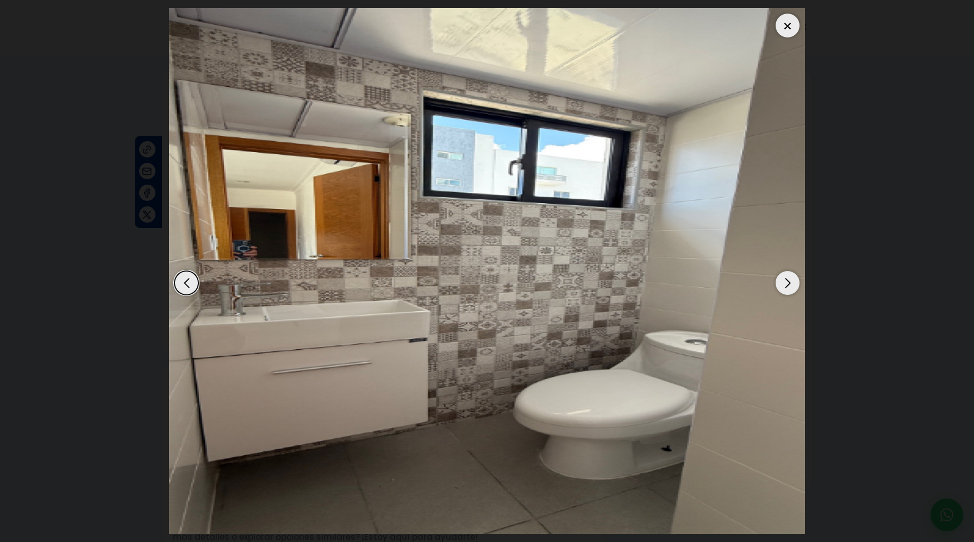
click at [796, 283] on div "Next slide" at bounding box center [788, 283] width 24 height 24
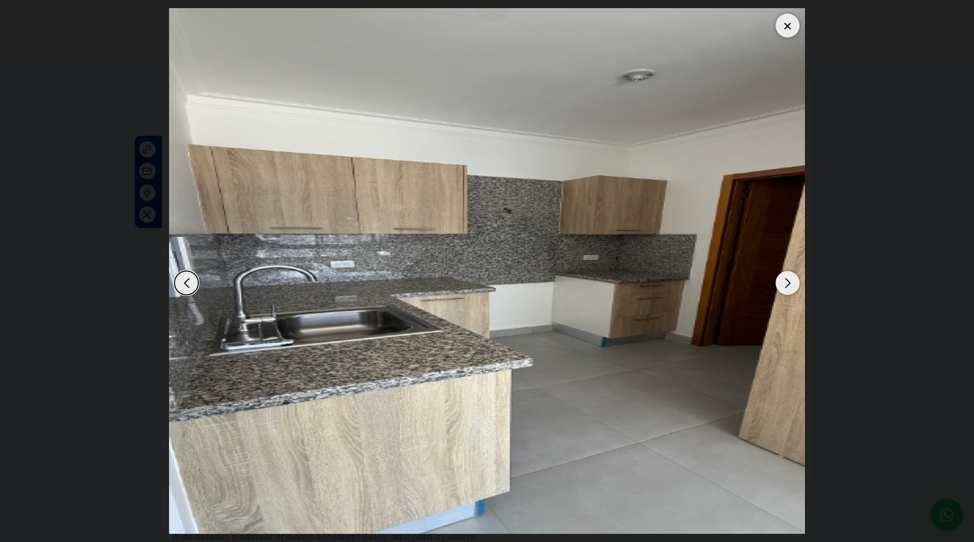
click at [796, 283] on div "Next slide" at bounding box center [788, 283] width 24 height 24
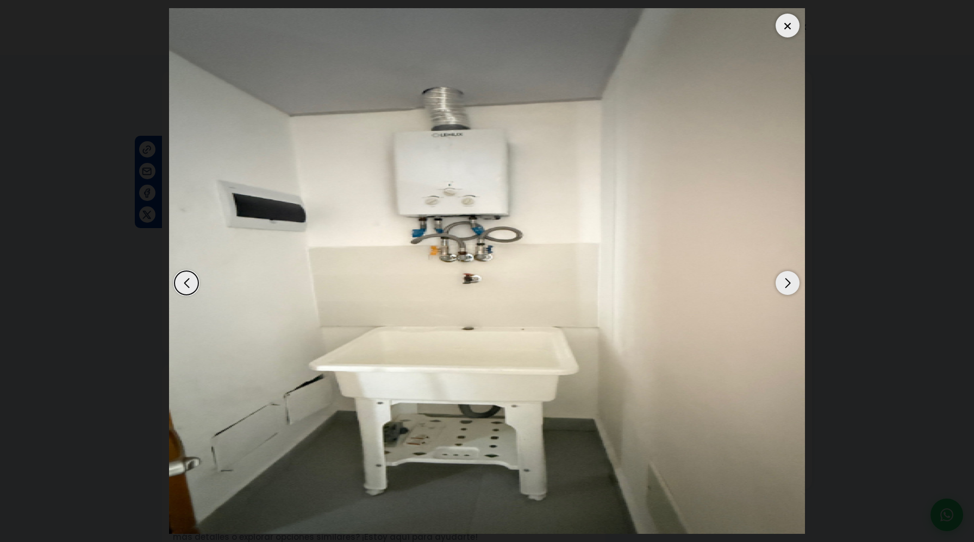
click at [796, 283] on div "Next slide" at bounding box center [788, 283] width 24 height 24
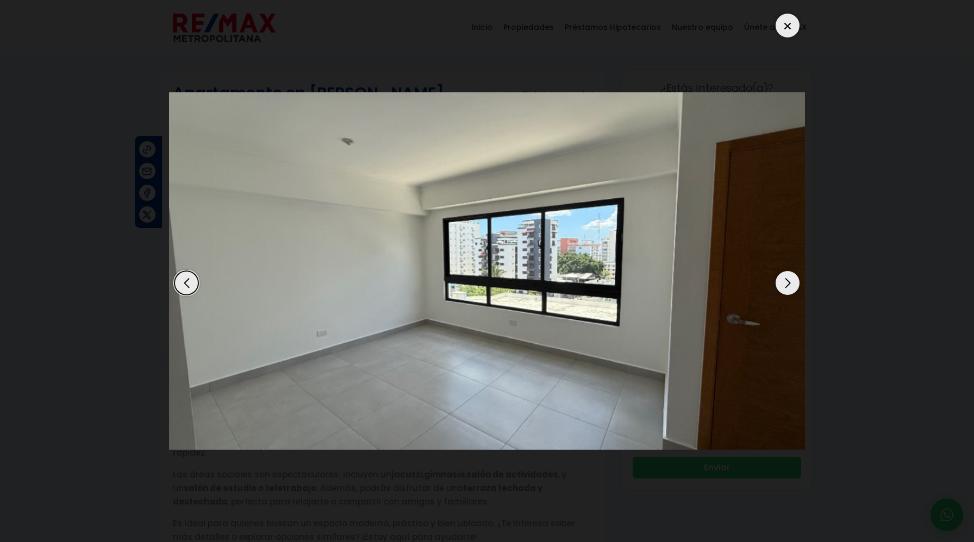
click at [796, 283] on div "Next slide" at bounding box center [788, 283] width 24 height 24
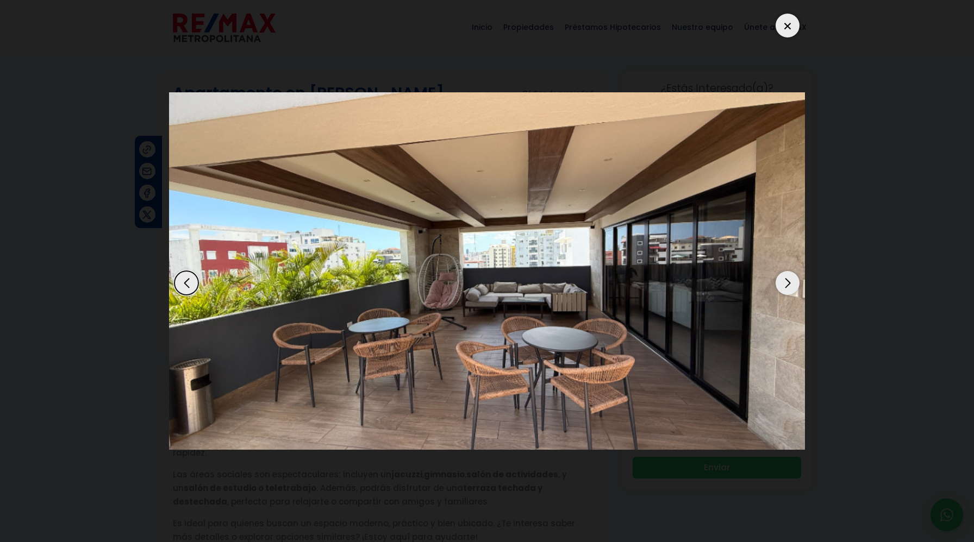
click at [796, 283] on div "Next slide" at bounding box center [788, 283] width 24 height 24
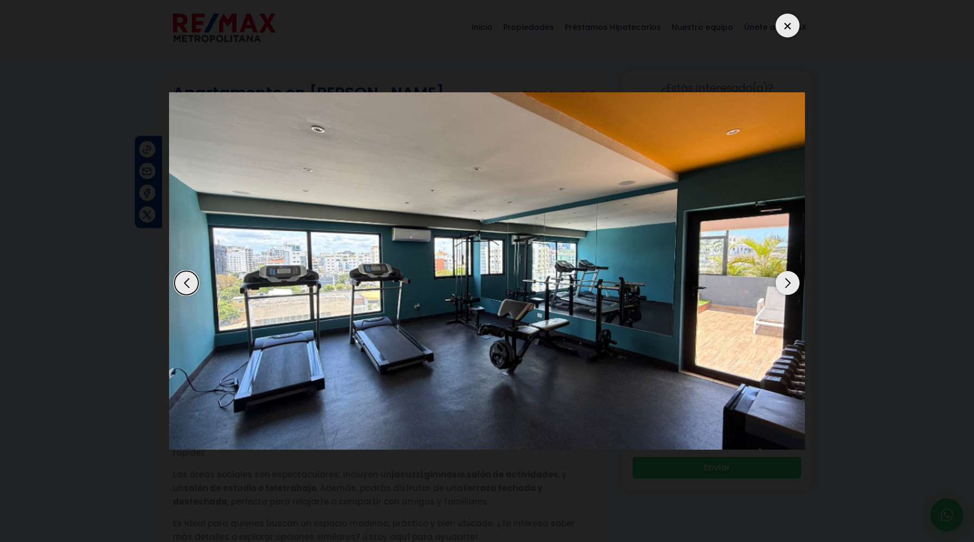
click at [796, 283] on div "Next slide" at bounding box center [788, 283] width 24 height 24
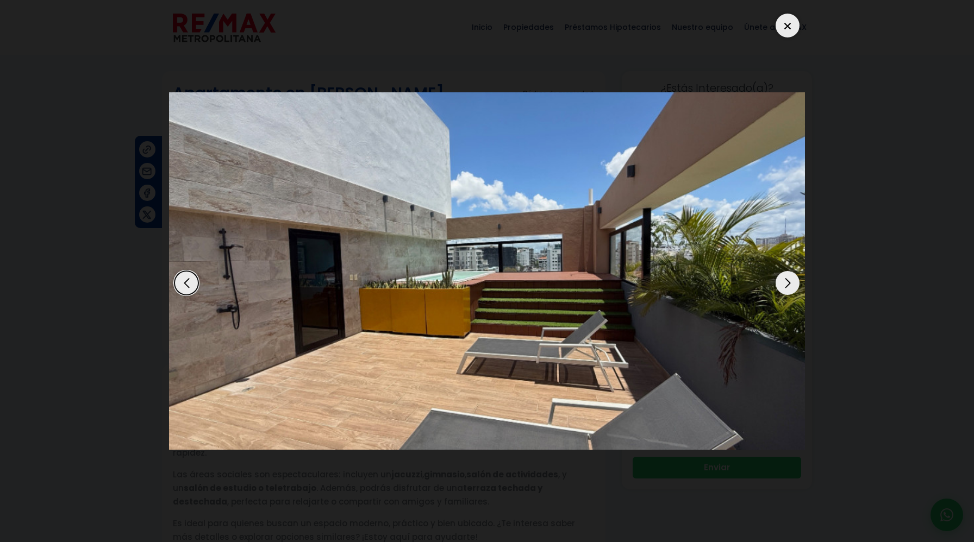
click at [796, 283] on div "Next slide" at bounding box center [788, 283] width 24 height 24
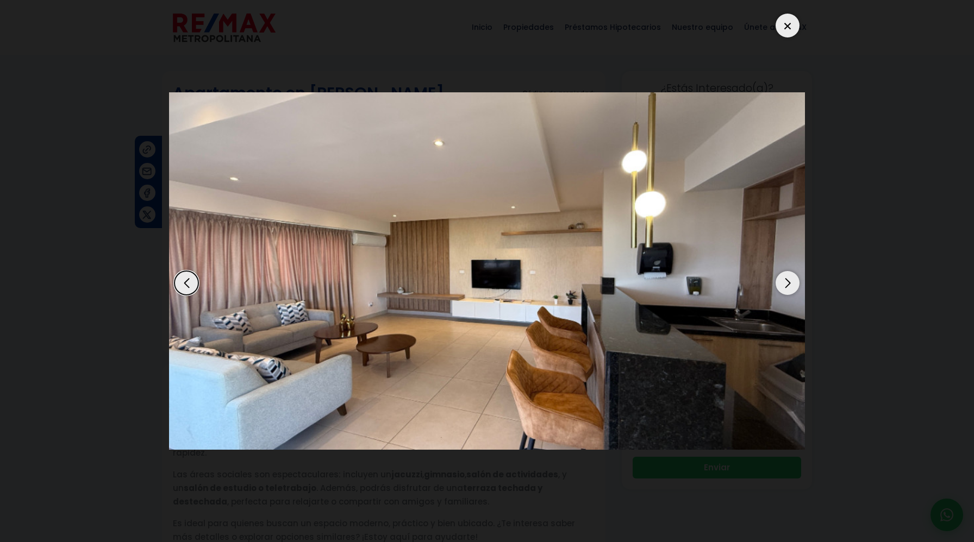
click at [796, 283] on div "Next slide" at bounding box center [788, 283] width 24 height 24
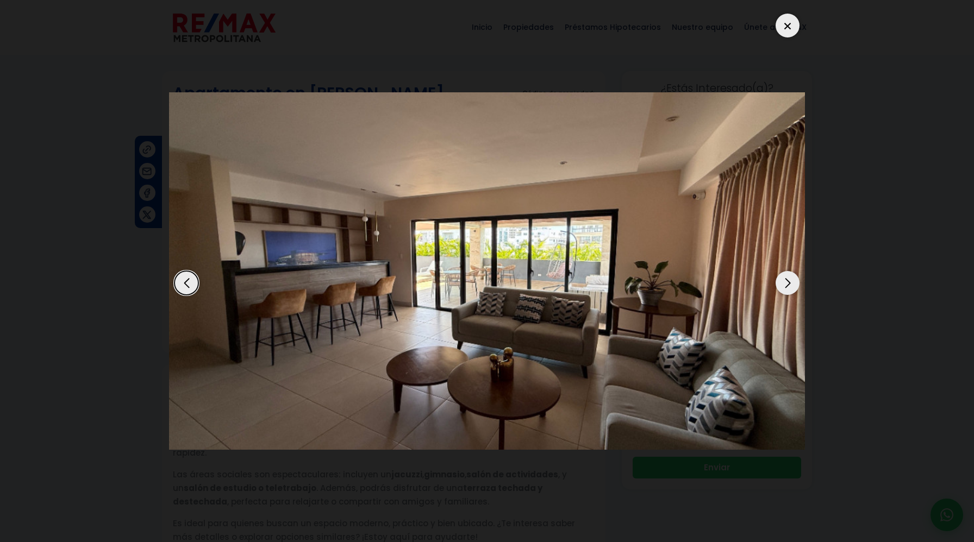
click at [796, 283] on div "Next slide" at bounding box center [788, 283] width 24 height 24
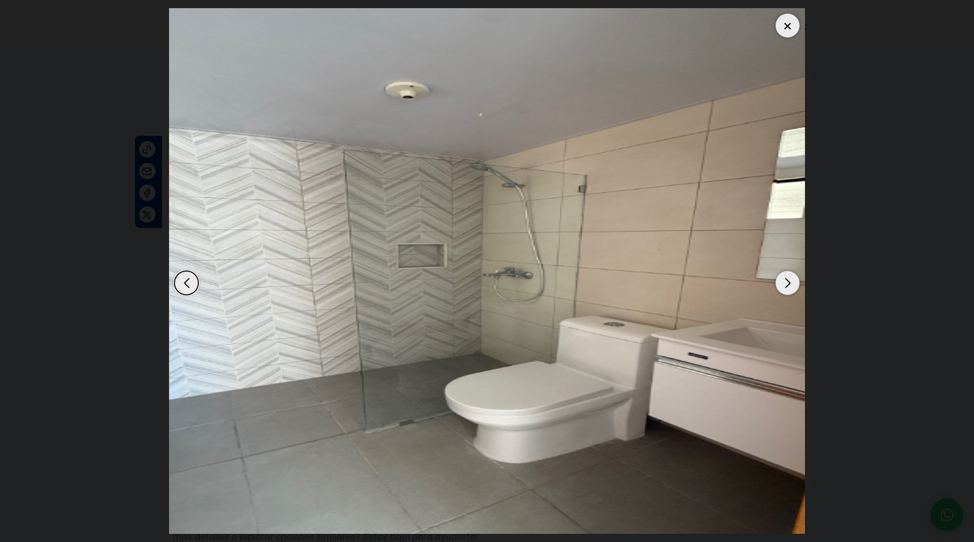
click at [796, 283] on div "Next slide" at bounding box center [788, 283] width 24 height 24
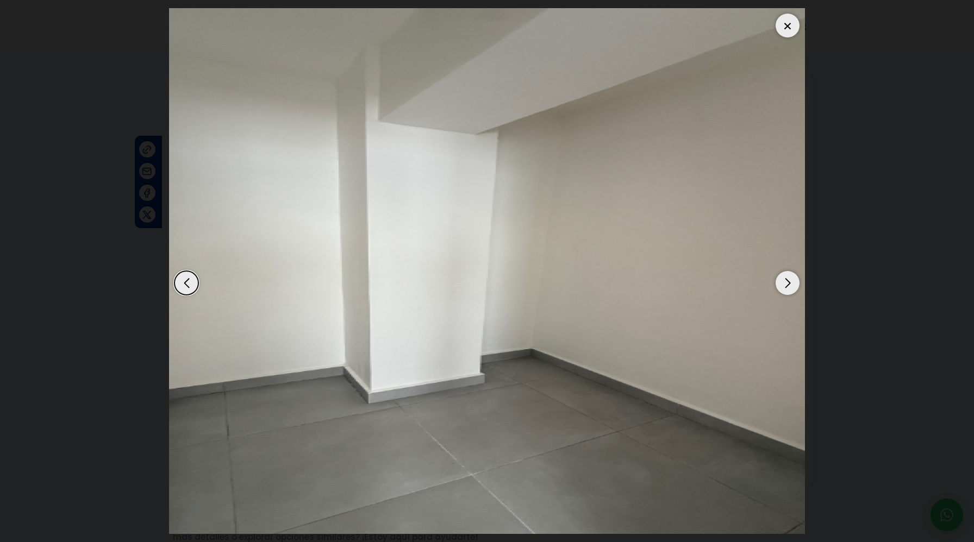
click at [813, 227] on dialog at bounding box center [487, 271] width 652 height 542
click at [789, 27] on div at bounding box center [788, 26] width 24 height 24
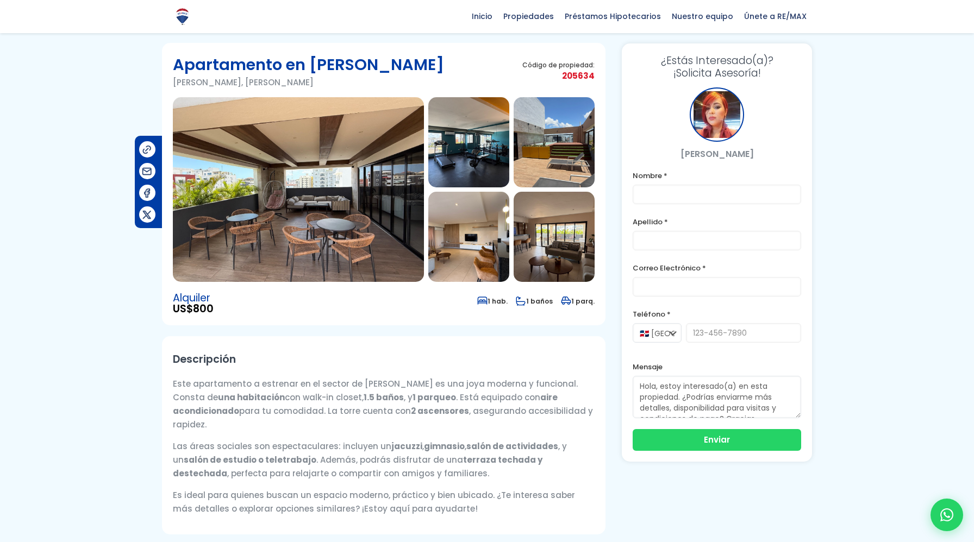
scroll to position [20, 0]
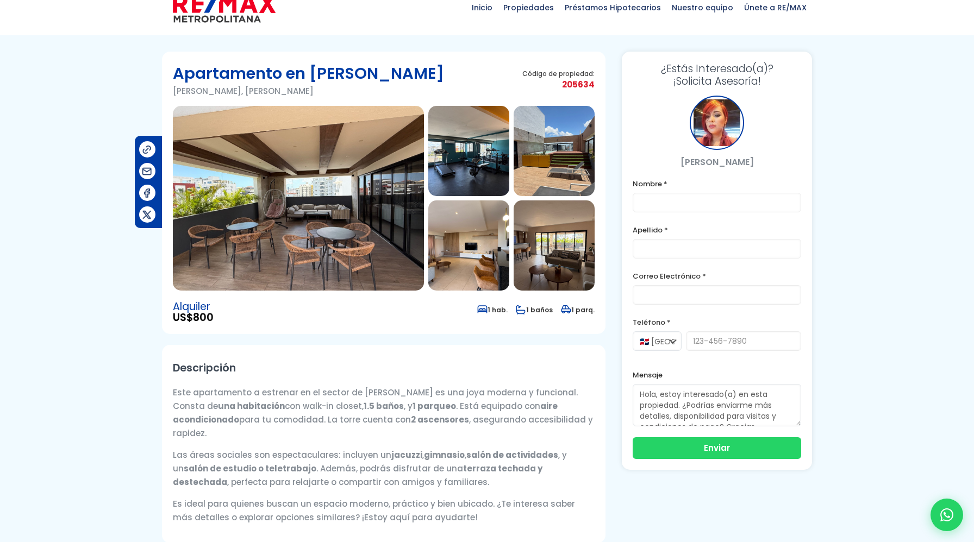
click at [335, 286] on img at bounding box center [298, 198] width 251 height 185
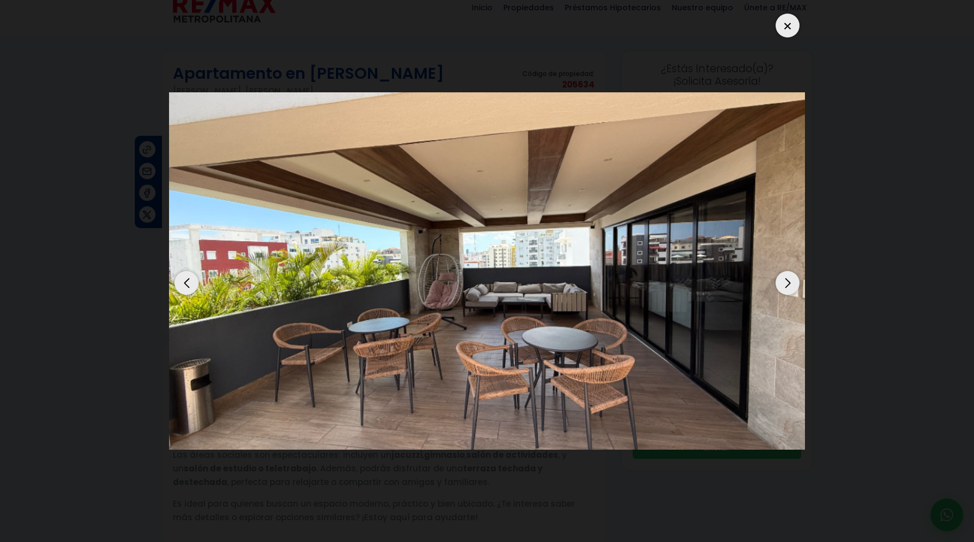
click at [813, 117] on dialog at bounding box center [487, 271] width 652 height 542
click at [787, 26] on div at bounding box center [788, 26] width 24 height 24
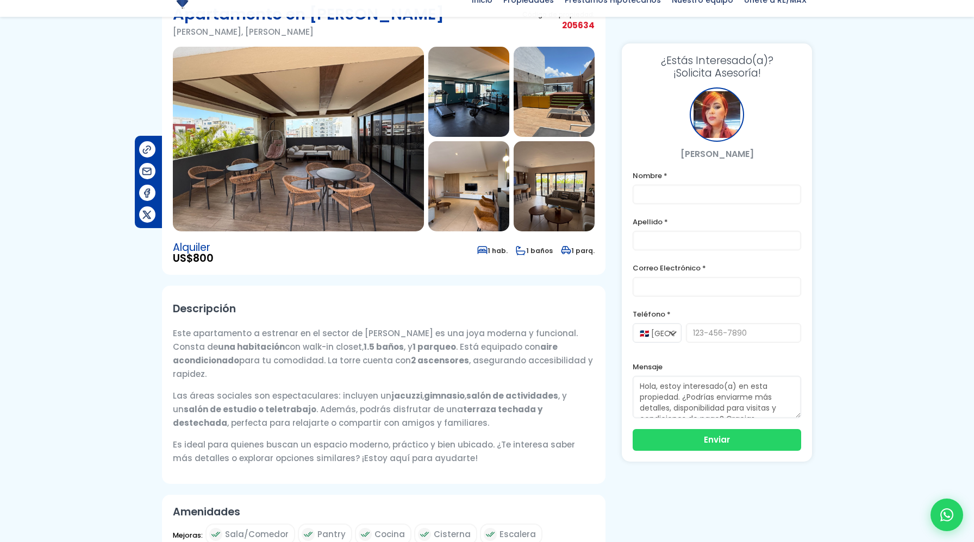
scroll to position [91, 0]
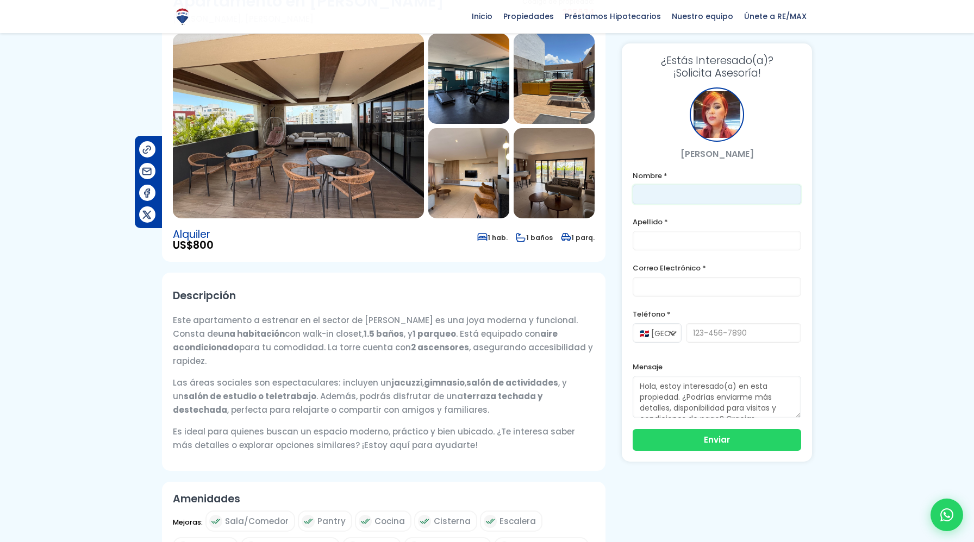
click at [716, 196] on input "text" at bounding box center [717, 195] width 168 height 20
type input "daniella"
type input "scavino"
type input "8097540299"
click at [719, 286] on input "email" at bounding box center [717, 287] width 168 height 20
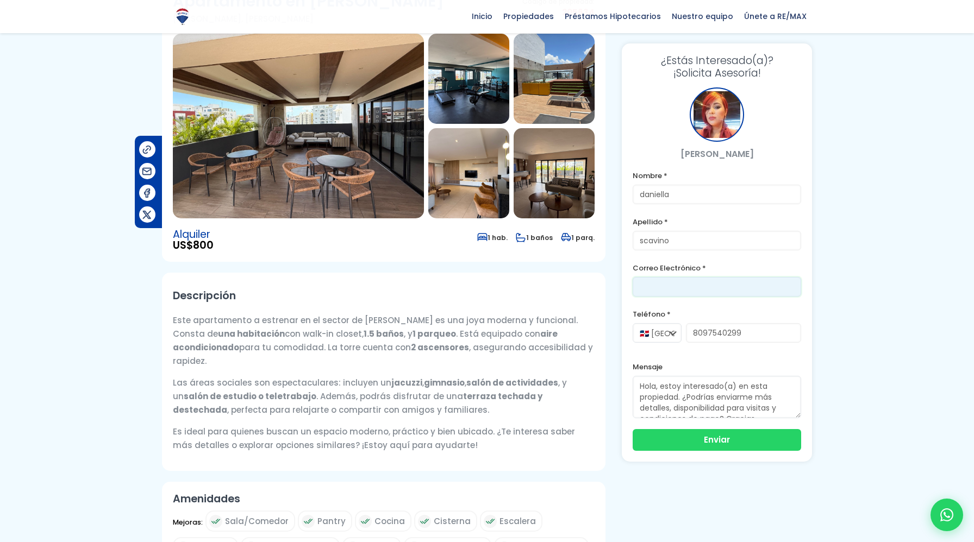
type input "[EMAIL_ADDRESS][DOMAIN_NAME]"
click at [739, 443] on button "Enviar" at bounding box center [717, 439] width 168 height 22
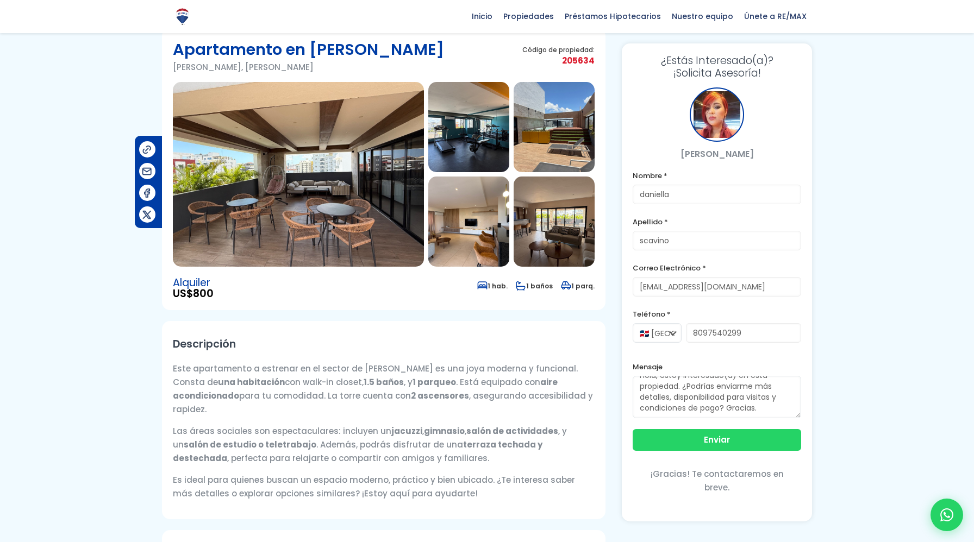
scroll to position [0, 0]
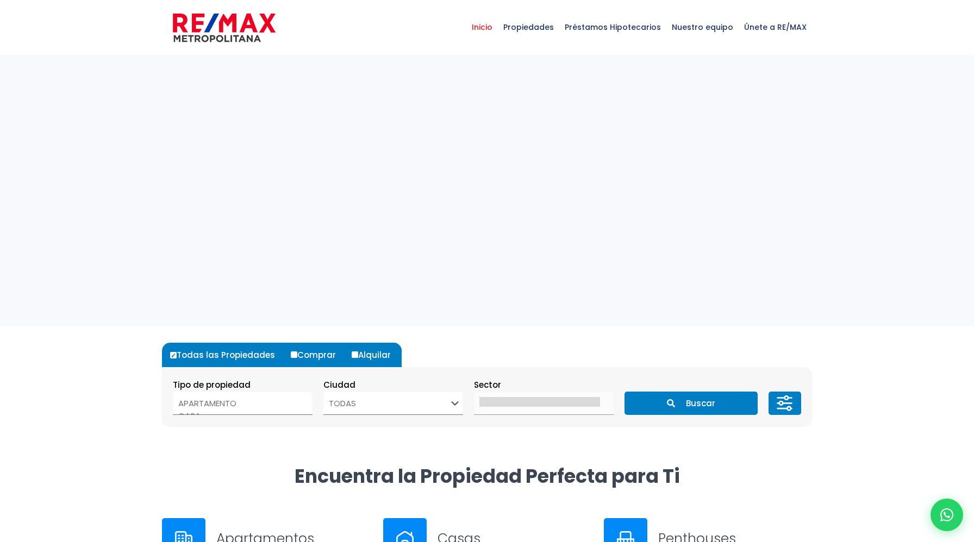
select select
